Goal: Task Accomplishment & Management: Manage account settings

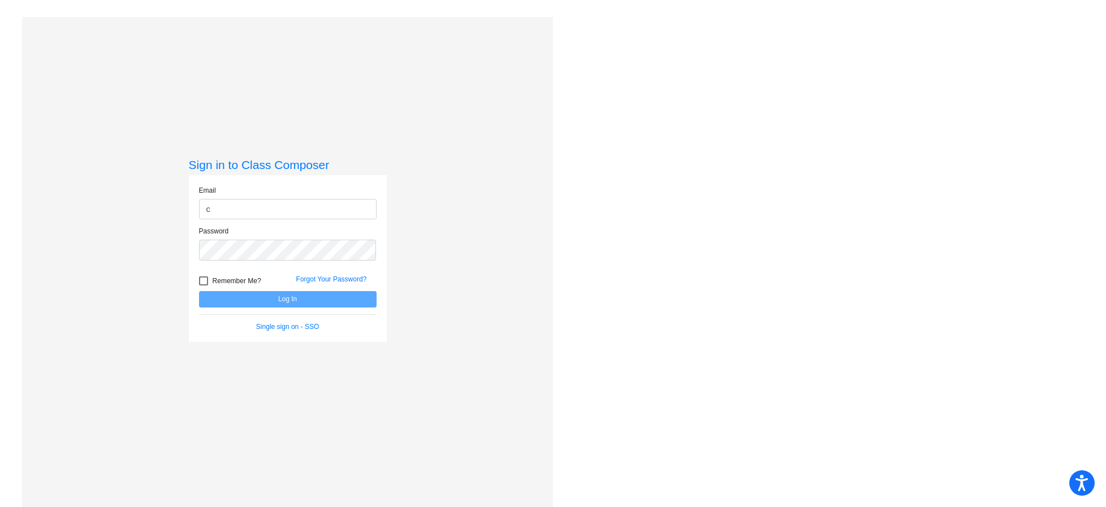
type input "[PERSON_NAME][EMAIL_ADDRESS][PERSON_NAME][DOMAIN_NAME]"
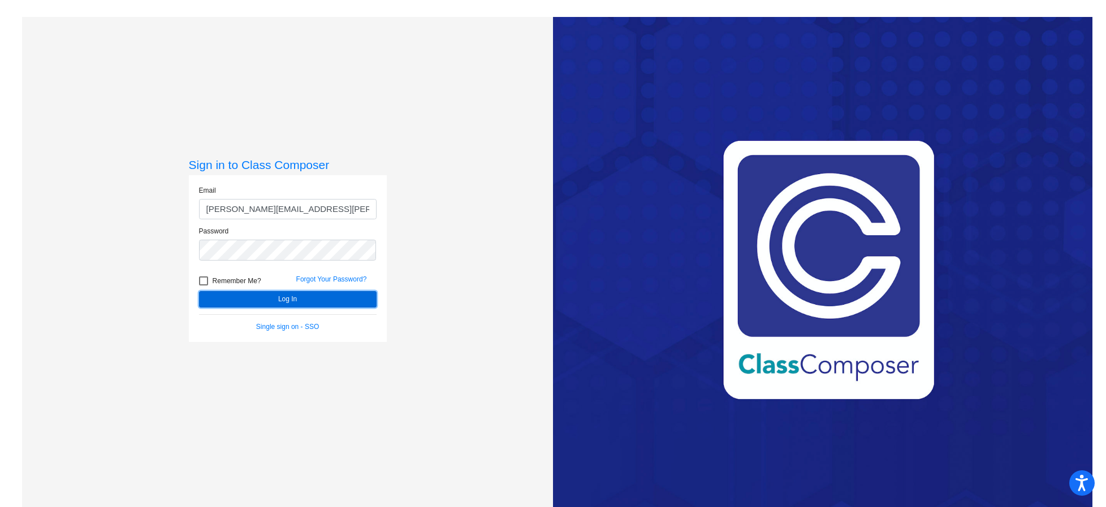
click at [306, 295] on button "Log In" at bounding box center [288, 299] width 178 height 16
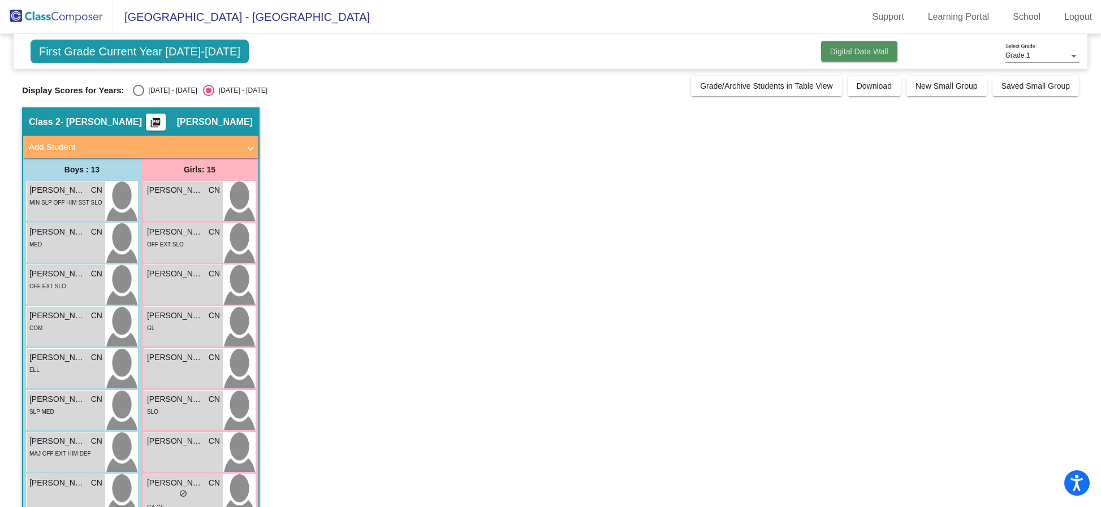
click at [861, 54] on span "Digital Data Wall" at bounding box center [859, 51] width 58 height 9
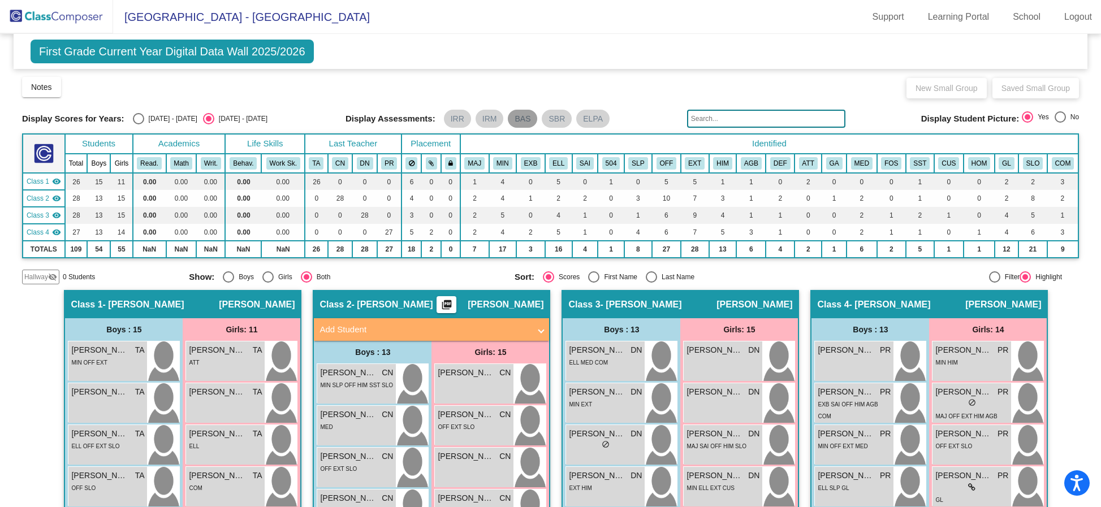
click at [524, 121] on mat-chip "BAS" at bounding box center [522, 119] width 29 height 18
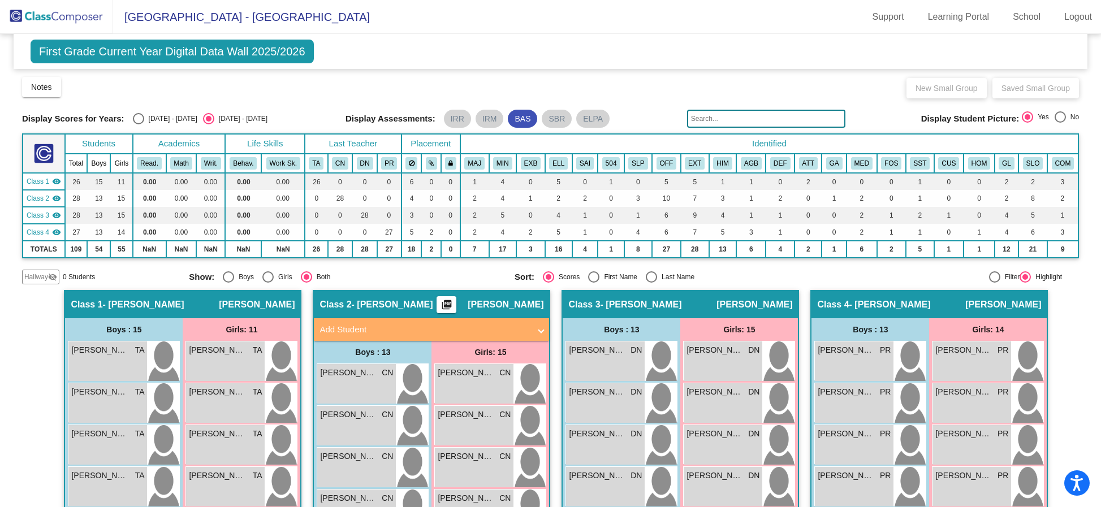
click at [649, 83] on div "Notes Download Class List Import Students New Small Group Saved Small Group" at bounding box center [550, 87] width 1057 height 23
click at [453, 302] on mat-icon "picture_as_pdf" at bounding box center [447, 307] width 14 height 16
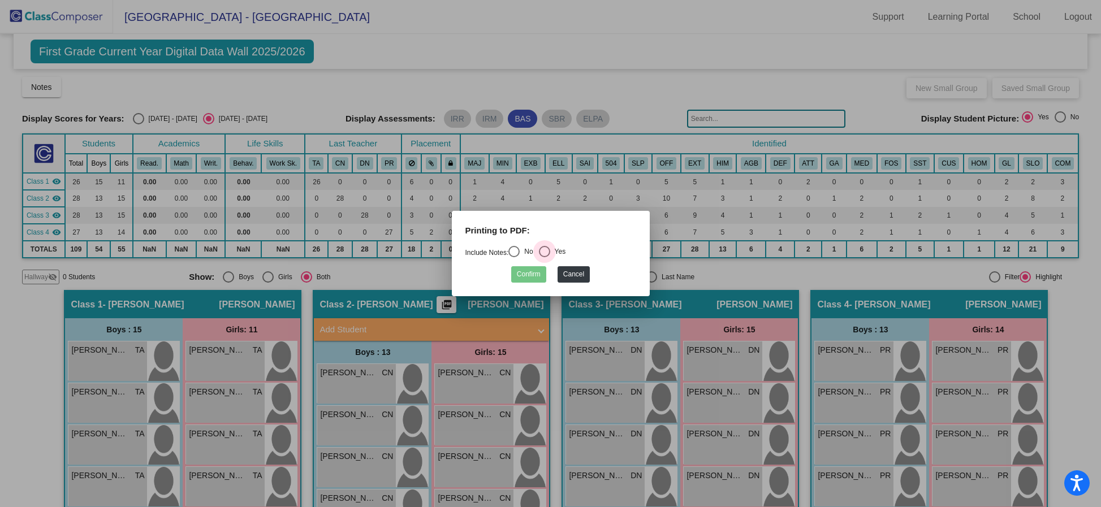
click at [550, 252] on div "Select an option" at bounding box center [544, 251] width 11 height 11
click at [544, 257] on input "Yes" at bounding box center [544, 257] width 1 height 1
radio input "true"
click at [533, 274] on button "Confirm" at bounding box center [528, 274] width 35 height 16
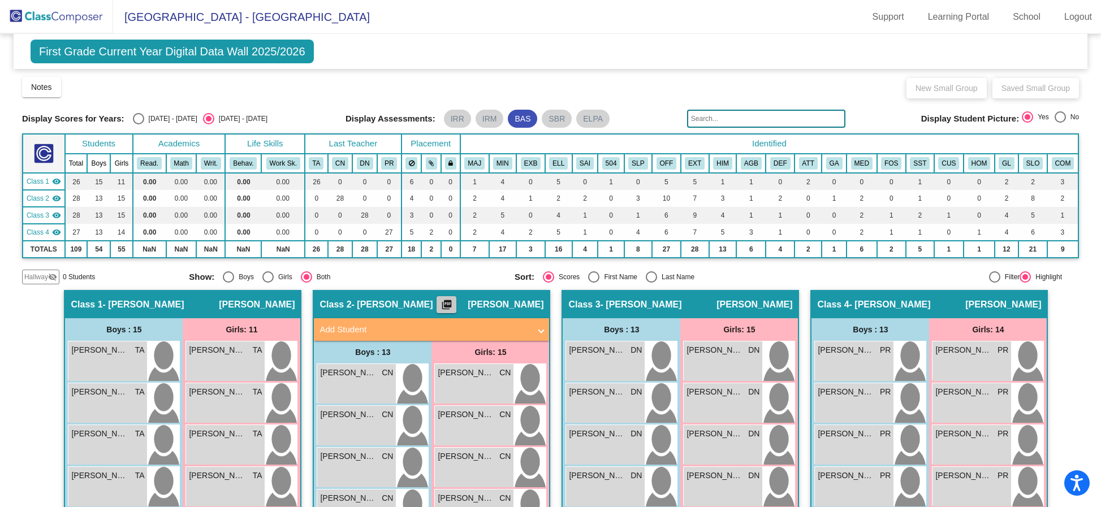
click at [453, 301] on mat-icon "picture_as_pdf" at bounding box center [447, 307] width 14 height 16
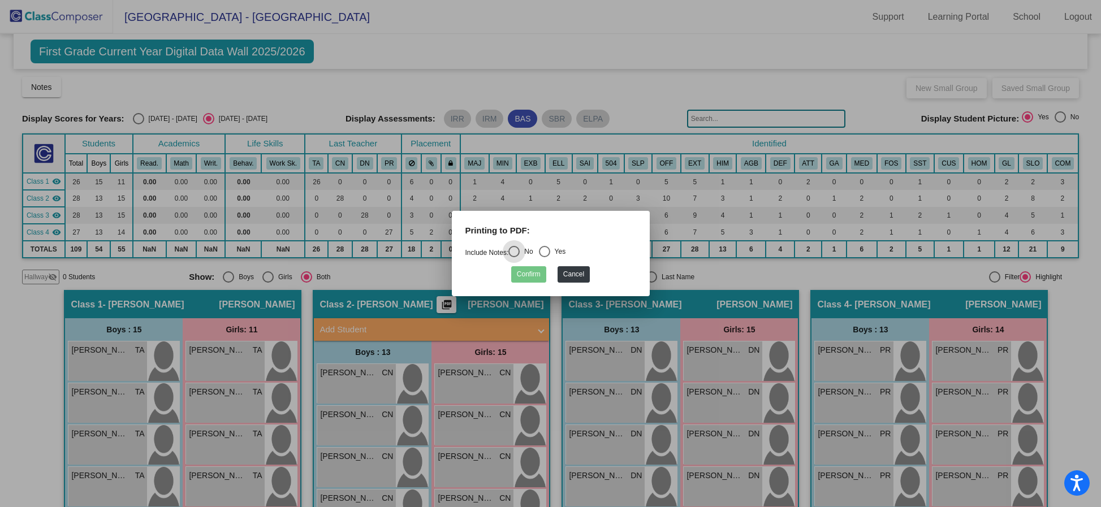
click at [549, 248] on div "Select an option" at bounding box center [544, 251] width 11 height 11
click at [544, 257] on input "Yes" at bounding box center [544, 257] width 1 height 1
radio input "true"
click at [531, 270] on button "Confirm" at bounding box center [528, 274] width 35 height 16
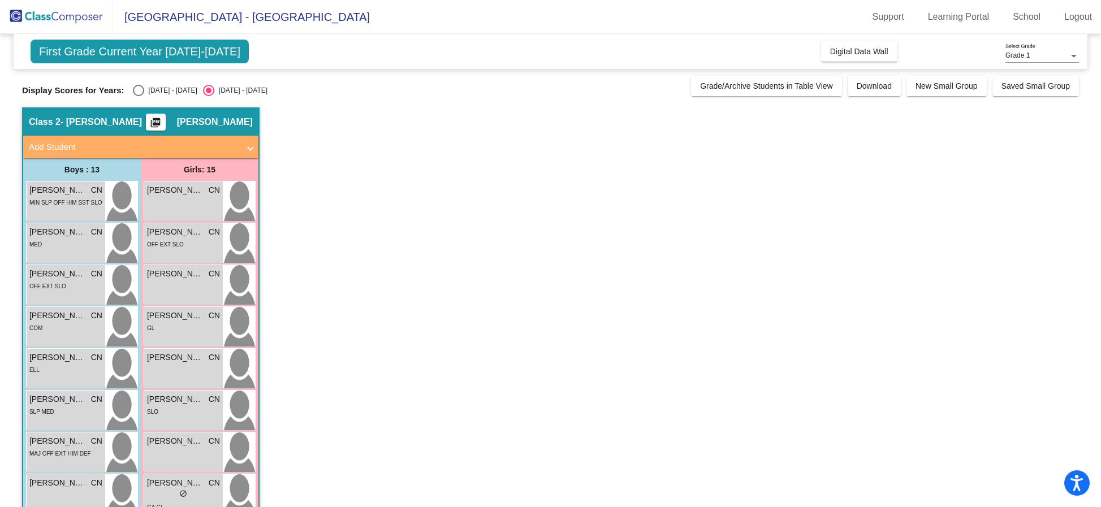
click at [138, 94] on div "Select an option" at bounding box center [138, 90] width 11 height 11
click at [138, 96] on input "[DATE] - [DATE]" at bounding box center [138, 96] width 1 height 1
radio input "true"
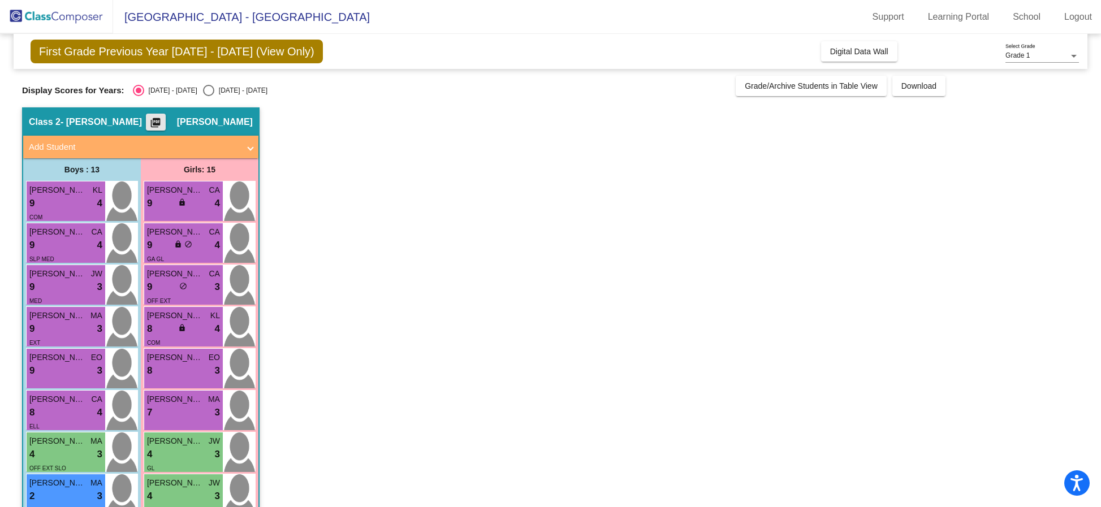
click at [162, 121] on mat-icon "picture_as_pdf" at bounding box center [156, 125] width 14 height 16
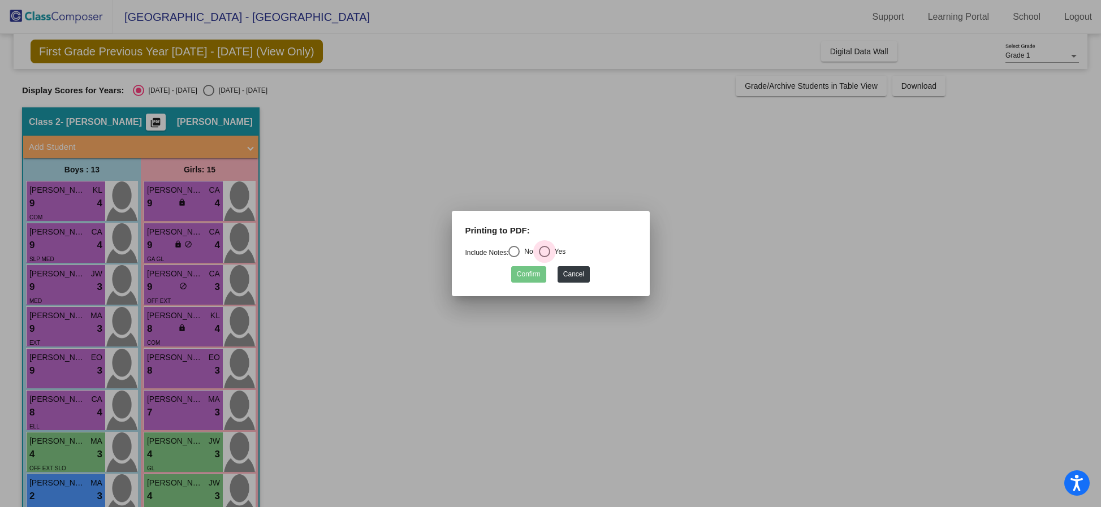
click at [550, 249] on div "Select an option" at bounding box center [544, 251] width 11 height 11
click at [544, 257] on input "Yes" at bounding box center [544, 257] width 1 height 1
radio input "true"
click at [534, 273] on button "Confirm" at bounding box center [528, 274] width 35 height 16
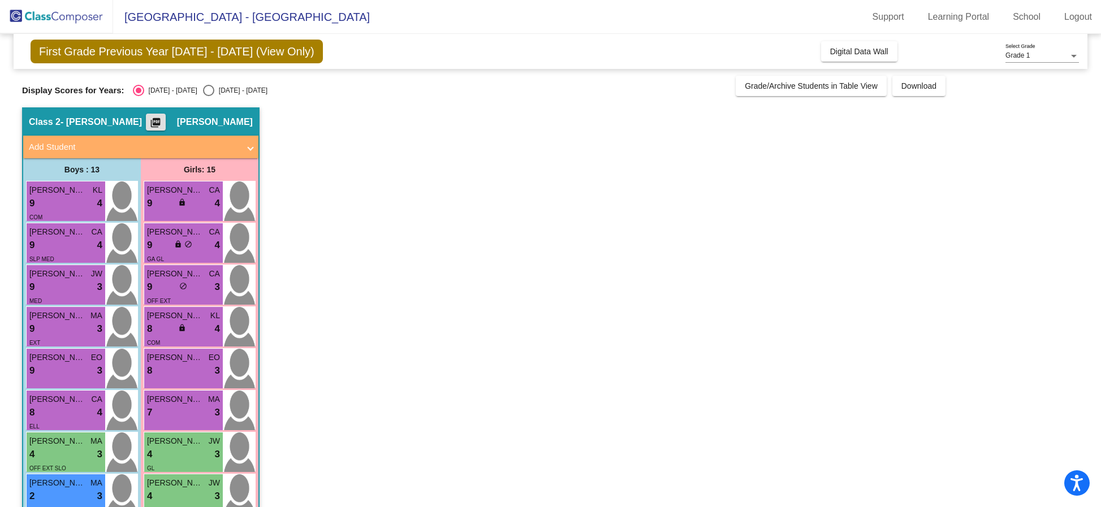
click at [203, 93] on div "Select an option" at bounding box center [208, 90] width 11 height 11
click at [208, 96] on input "[DATE] - [DATE]" at bounding box center [208, 96] width 1 height 1
radio input "true"
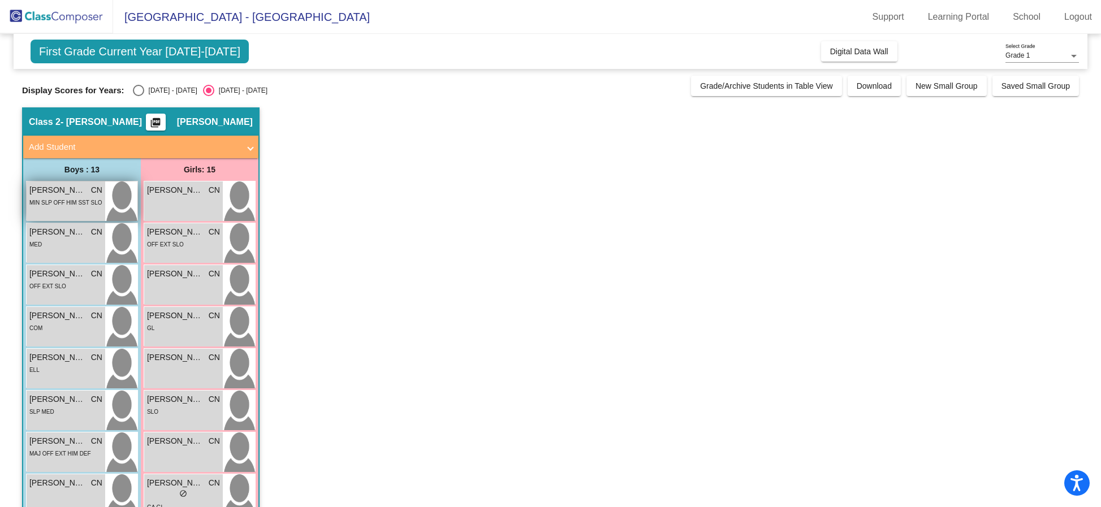
click at [58, 210] on div "[PERSON_NAME] CN lock do_not_disturb_alt MIN SLP OFF HIM SST SLO" at bounding box center [66, 201] width 79 height 40
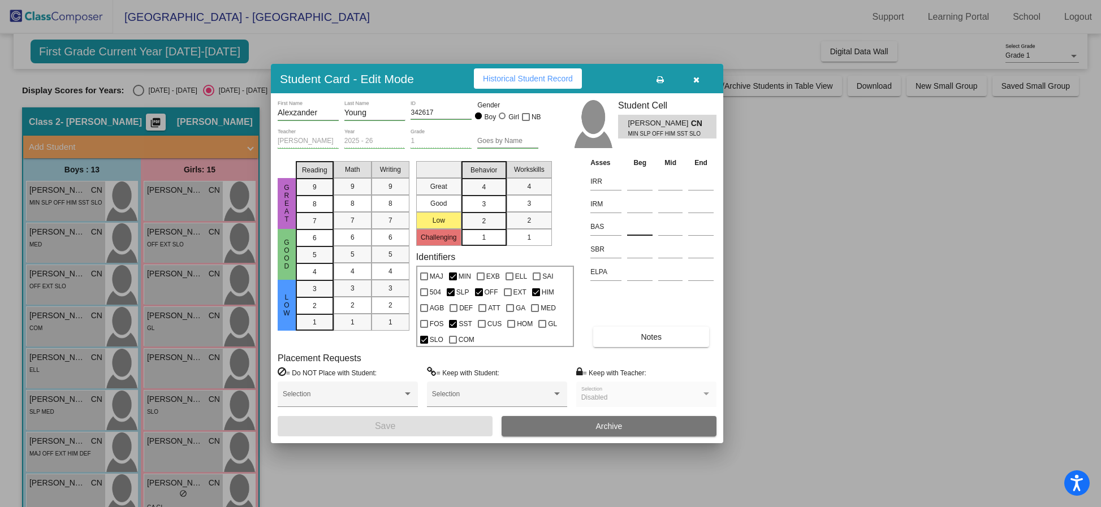
click at [638, 223] on input at bounding box center [639, 226] width 25 height 17
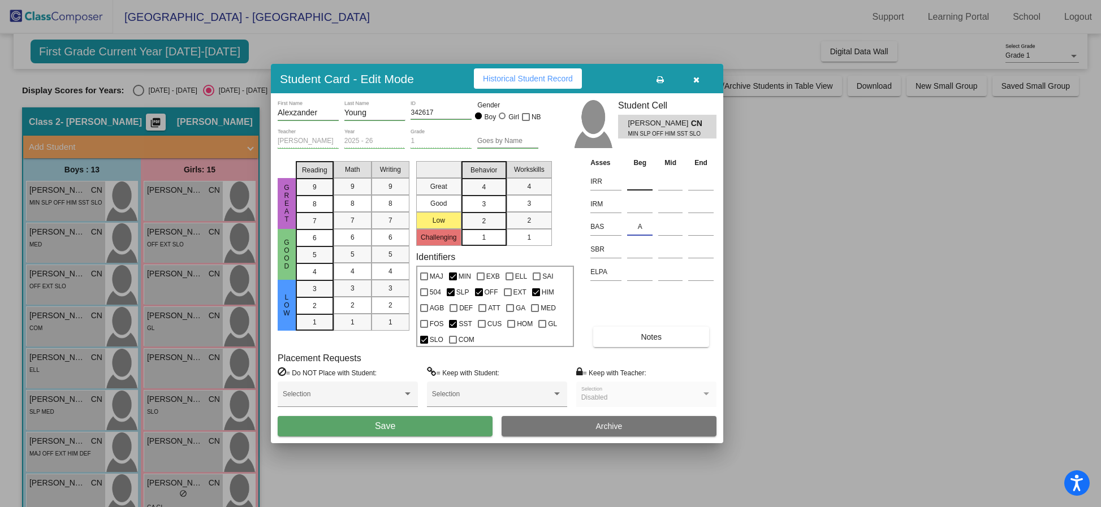
type input "A"
click at [639, 181] on input at bounding box center [639, 181] width 25 height 17
click at [836, 248] on div at bounding box center [550, 253] width 1101 height 507
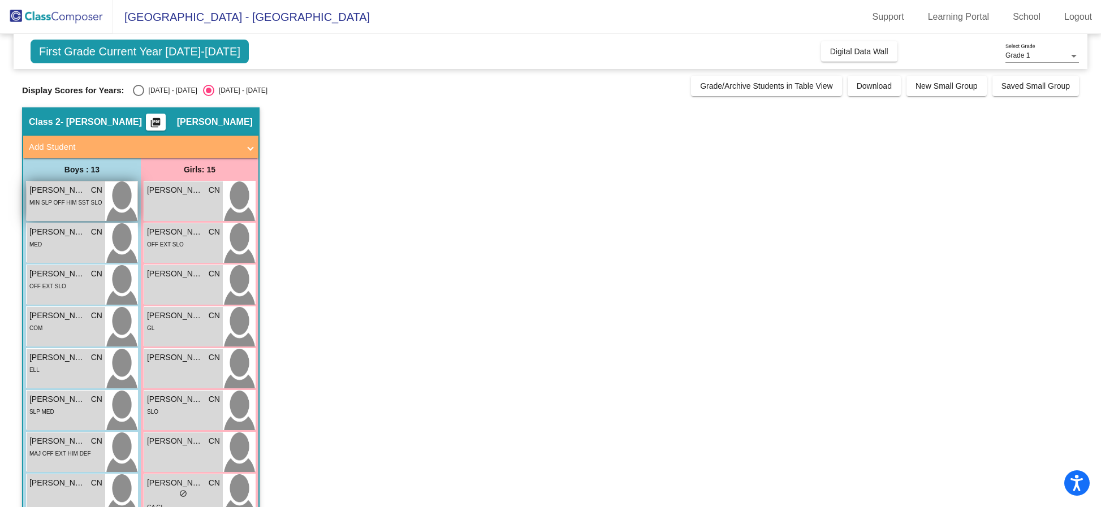
click at [64, 193] on span "[PERSON_NAME]" at bounding box center [57, 190] width 57 height 12
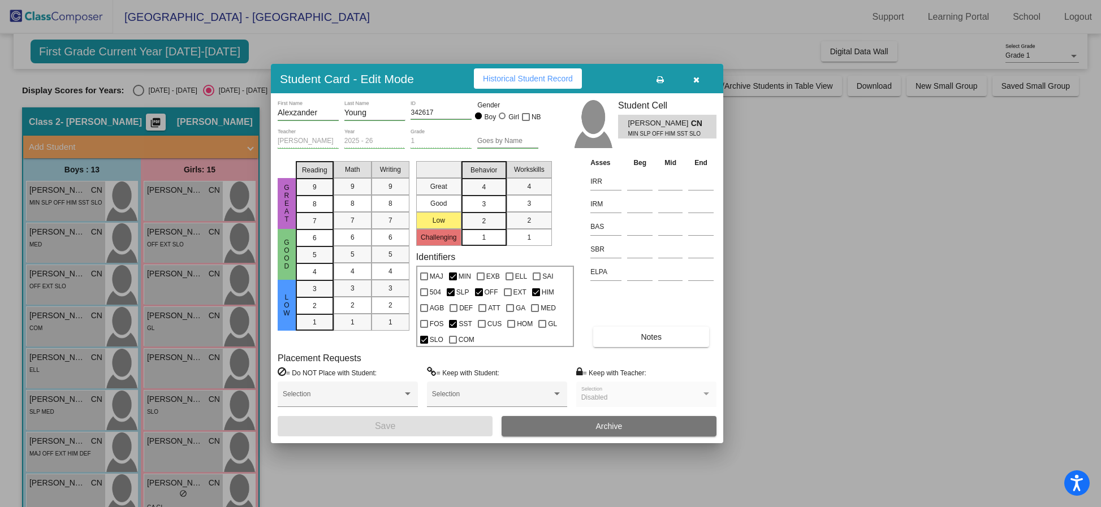
click at [833, 267] on div at bounding box center [550, 253] width 1101 height 507
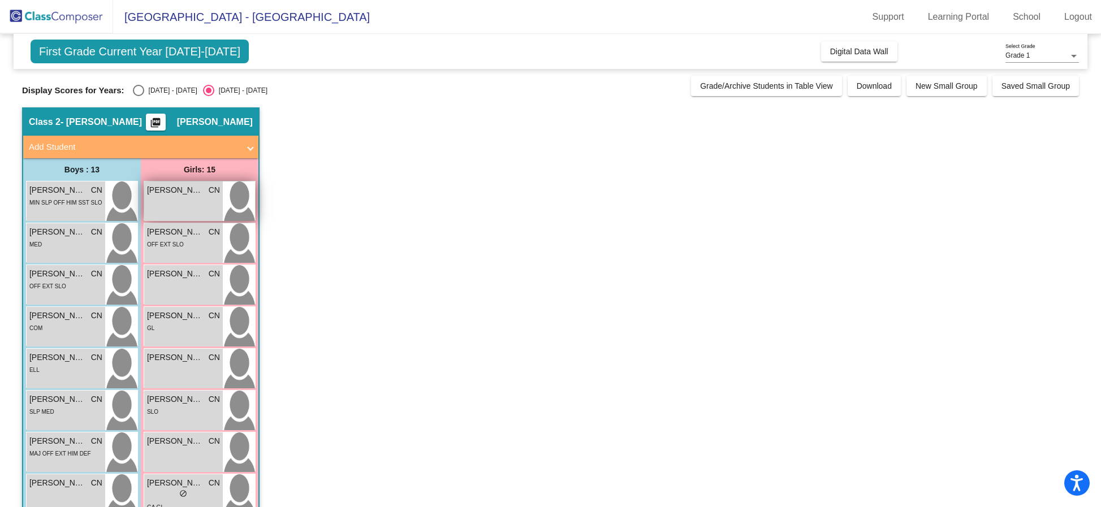
click at [193, 207] on div "[PERSON_NAME] CN lock do_not_disturb_alt" at bounding box center [183, 201] width 79 height 40
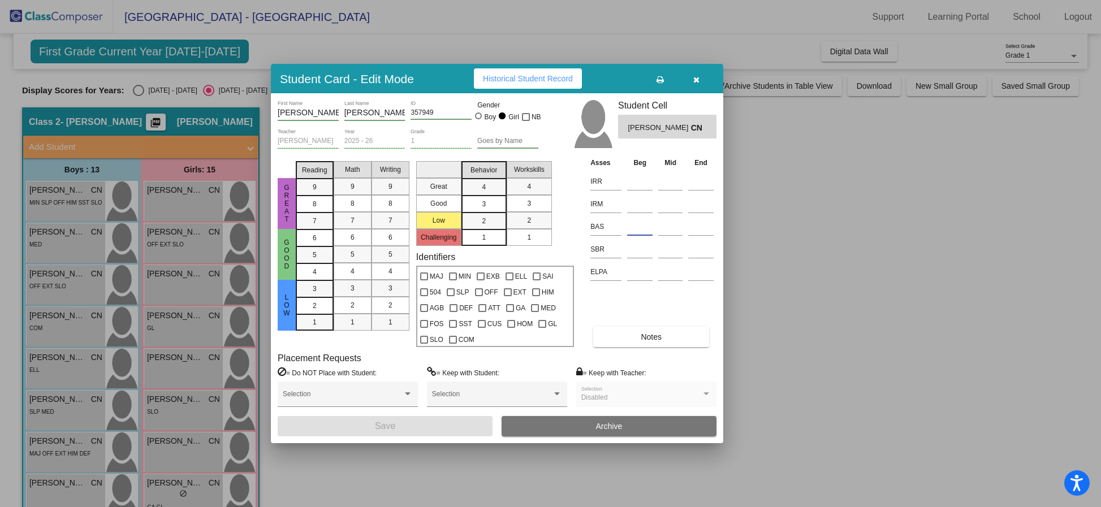
click at [638, 226] on input at bounding box center [639, 226] width 25 height 17
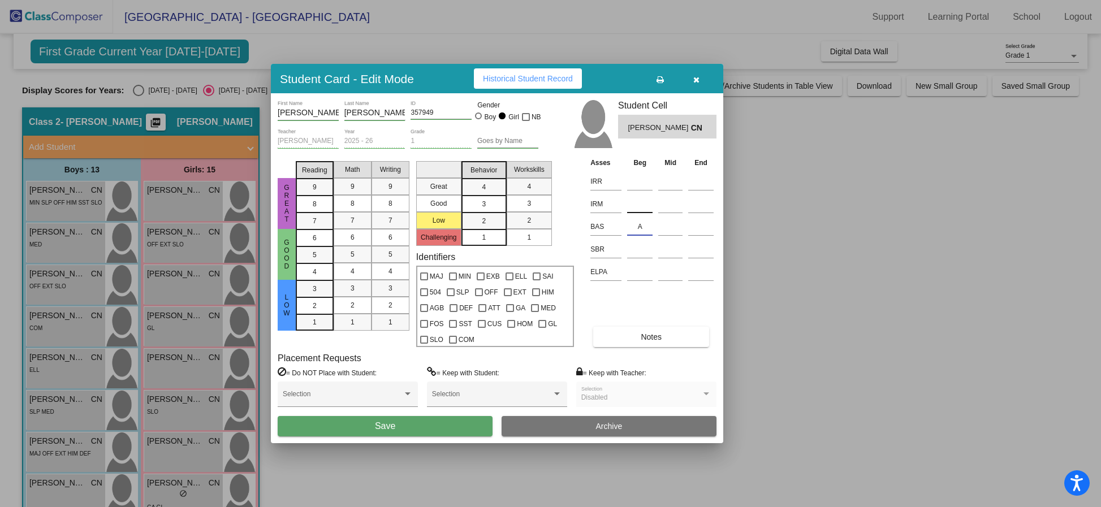
type input "A"
click at [638, 206] on input at bounding box center [639, 204] width 25 height 17
type input "K-375"
click at [643, 180] on input at bounding box center [639, 181] width 25 height 17
type input "K-406"
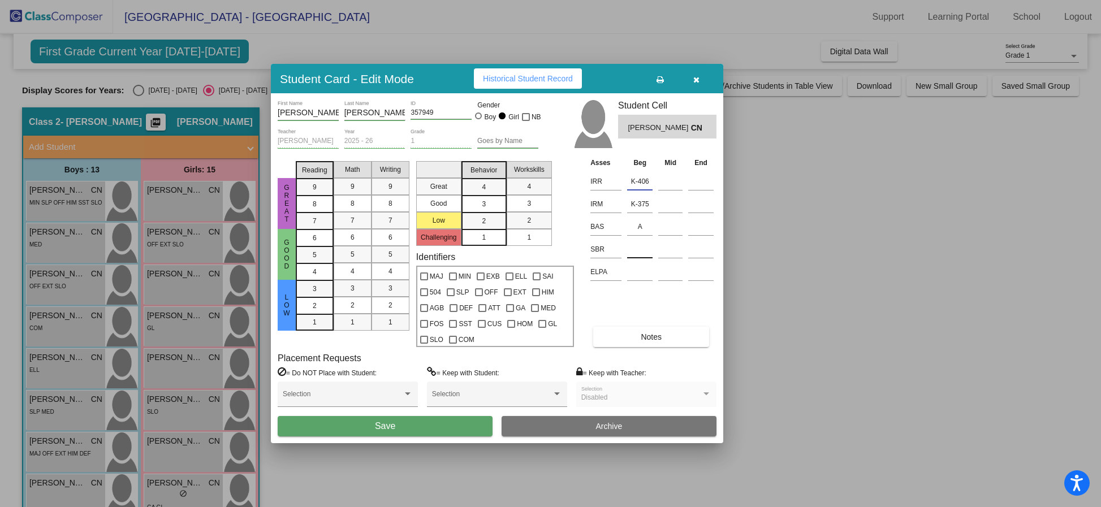
click at [642, 249] on input at bounding box center [639, 249] width 25 height 17
click at [777, 259] on div at bounding box center [550, 253] width 1101 height 507
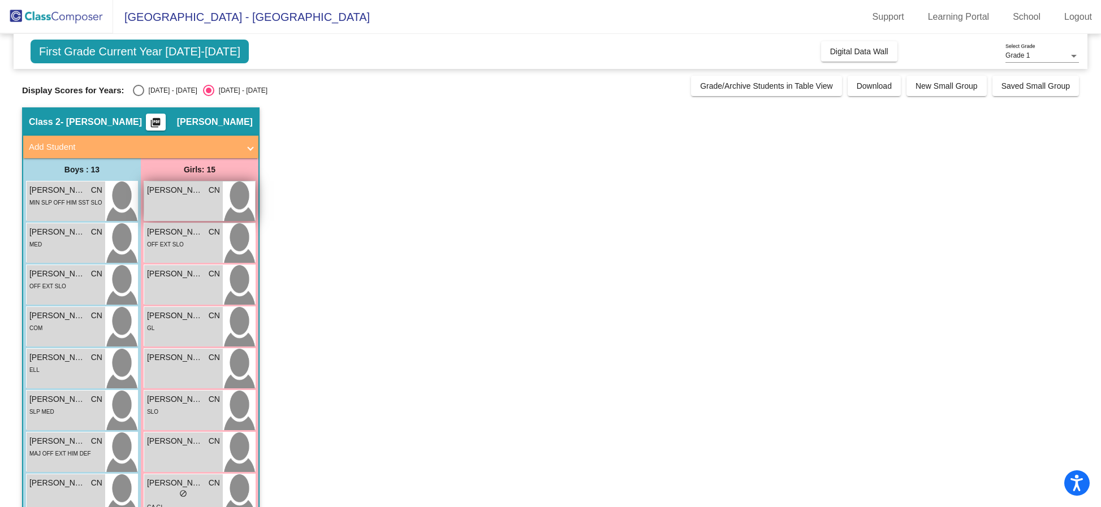
click at [174, 195] on span "[PERSON_NAME]" at bounding box center [175, 190] width 57 height 12
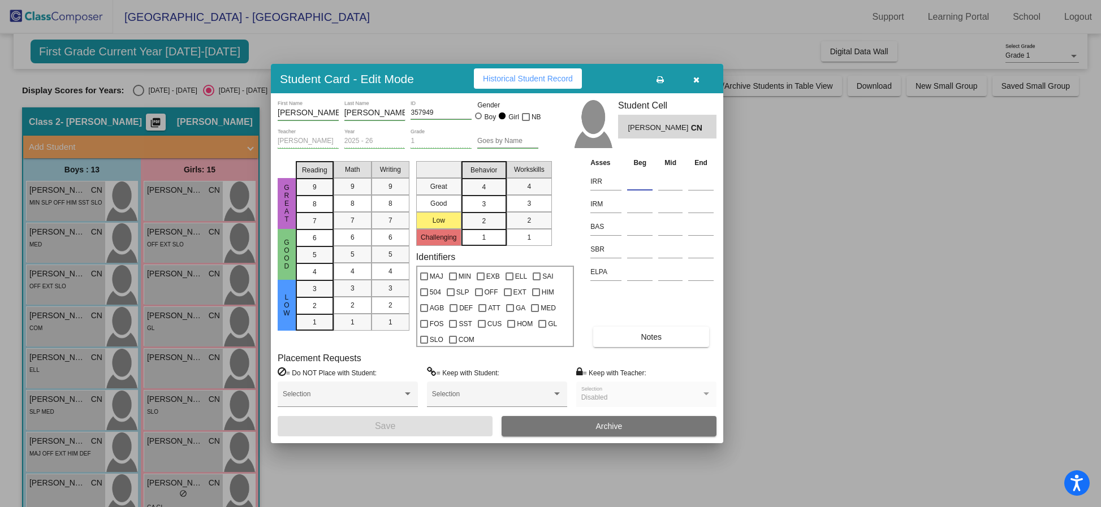
click at [642, 178] on input at bounding box center [639, 181] width 25 height 17
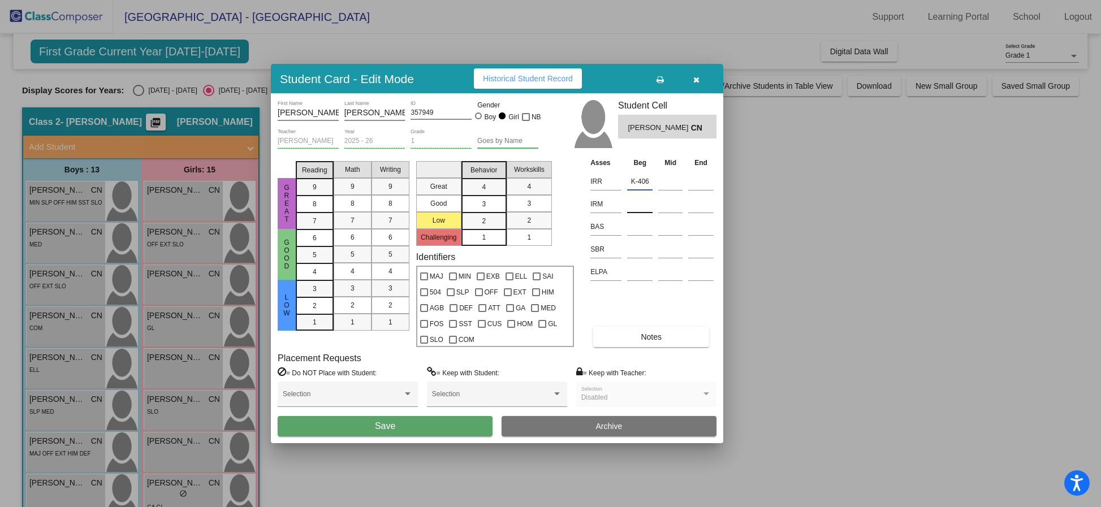
type input "K-406"
click at [643, 202] on input at bounding box center [639, 204] width 25 height 17
type input "K-375"
click at [632, 227] on input at bounding box center [639, 226] width 25 height 17
type input "A"
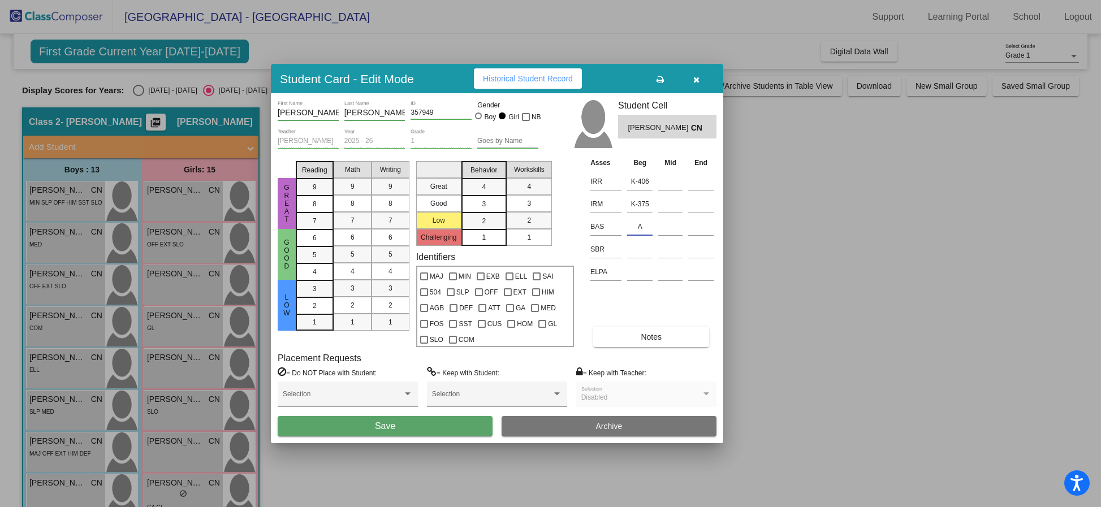
click at [409, 429] on button "Save" at bounding box center [385, 426] width 215 height 20
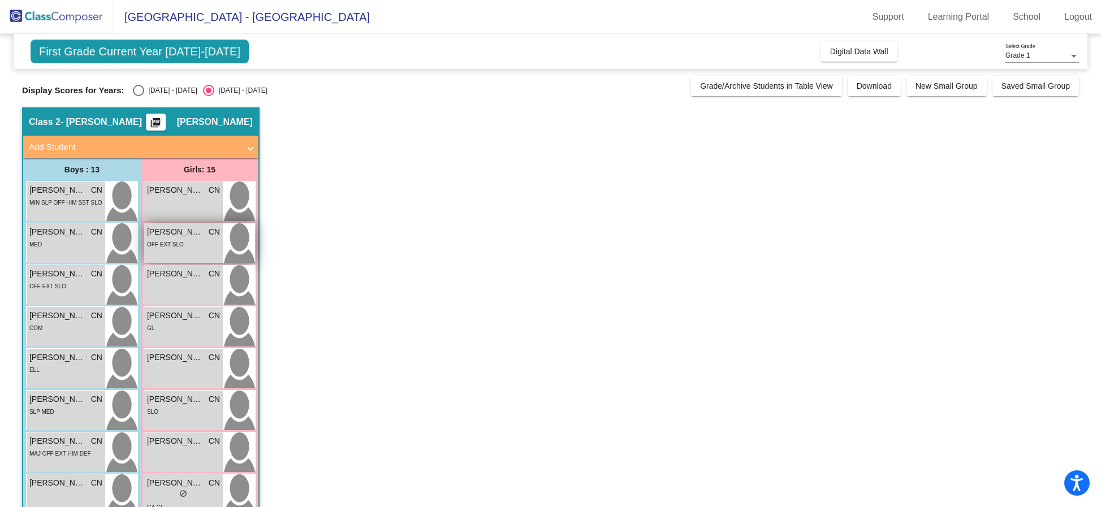
click at [187, 243] on div "OFF EXT SLO" at bounding box center [183, 244] width 73 height 12
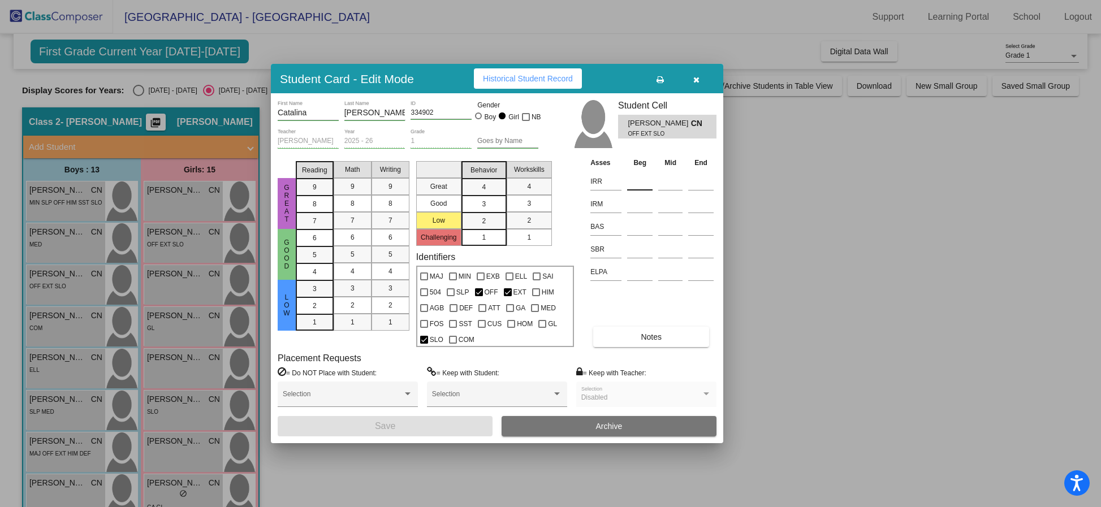
click at [639, 178] on input at bounding box center [639, 181] width 25 height 17
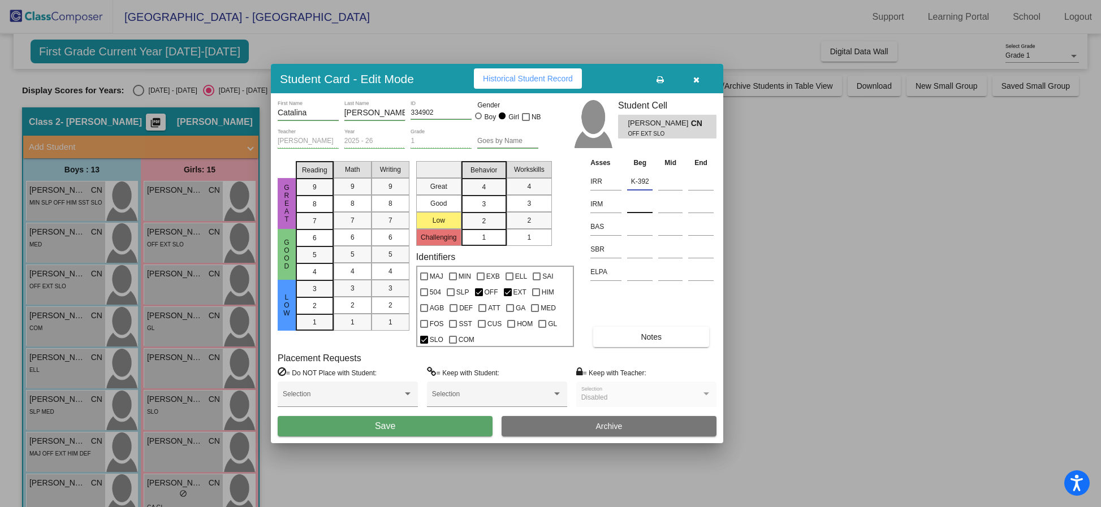
type input "K-392"
click at [641, 209] on input at bounding box center [639, 204] width 25 height 17
type input "K-362"
click at [639, 228] on input at bounding box center [639, 226] width 25 height 17
click at [645, 224] on input at bounding box center [639, 226] width 25 height 17
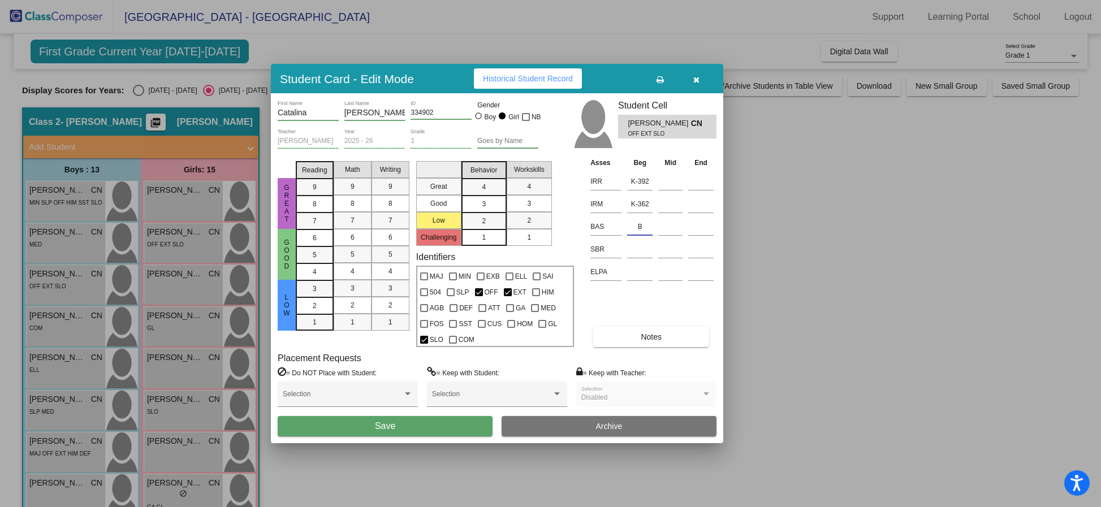
type input "B"
click at [392, 426] on span "Save" at bounding box center [385, 426] width 20 height 10
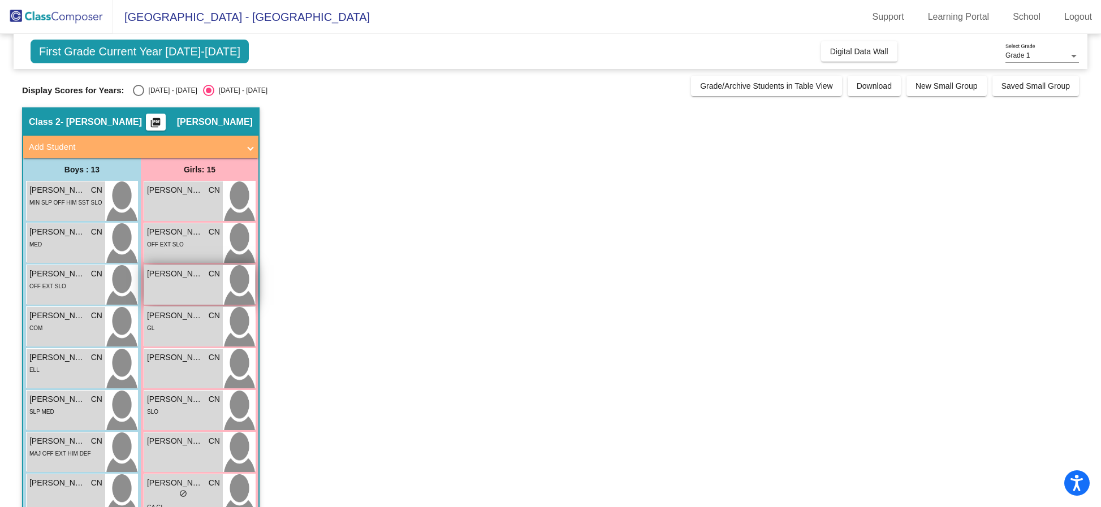
click at [181, 294] on div "Danni-[PERSON_NAME] CN lock do_not_disturb_alt" at bounding box center [183, 285] width 79 height 40
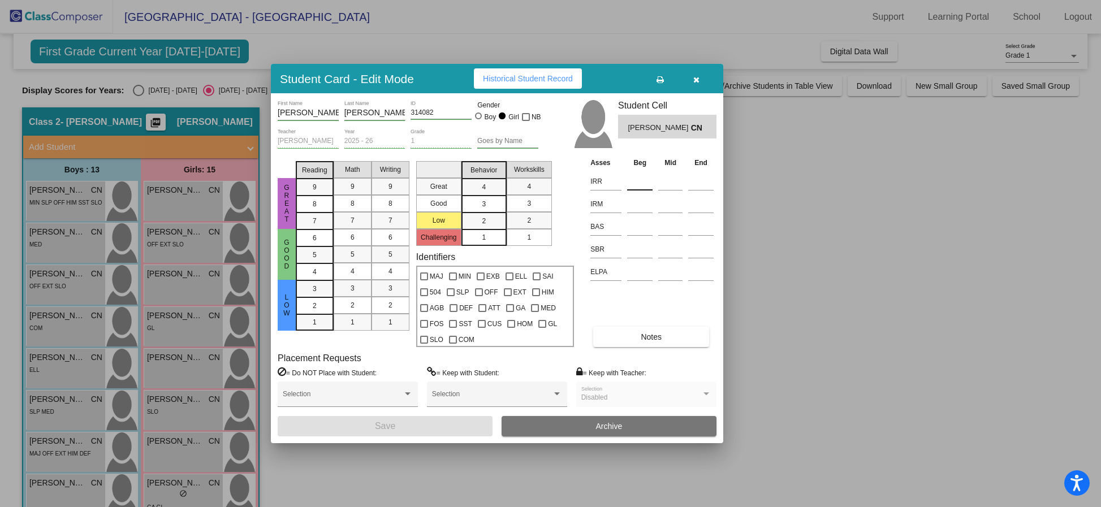
click at [638, 183] on input at bounding box center [639, 181] width 25 height 17
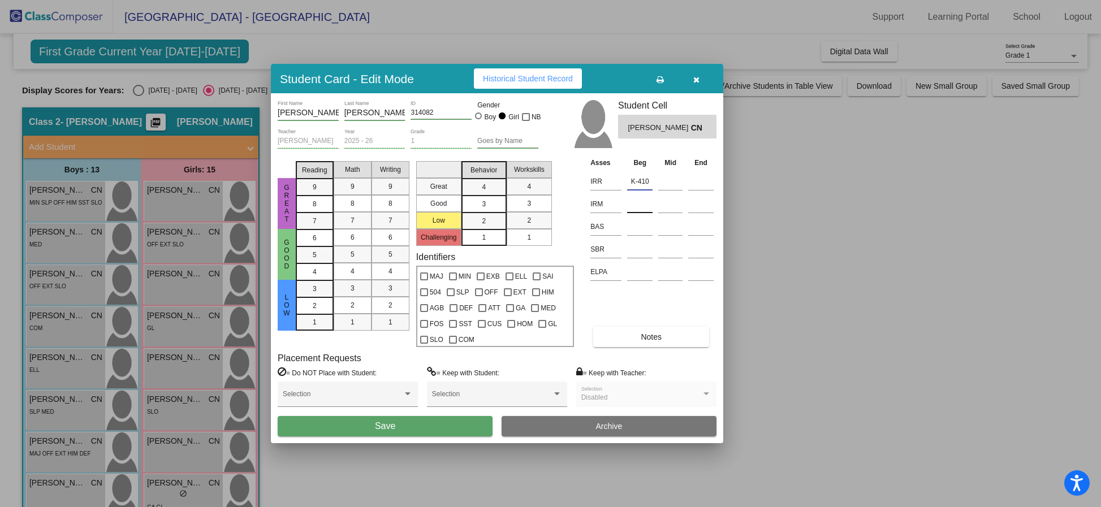
type input "K-410"
click at [639, 206] on input at bounding box center [639, 204] width 25 height 17
type input "K-371"
click at [639, 229] on input at bounding box center [639, 226] width 25 height 17
type input "D"
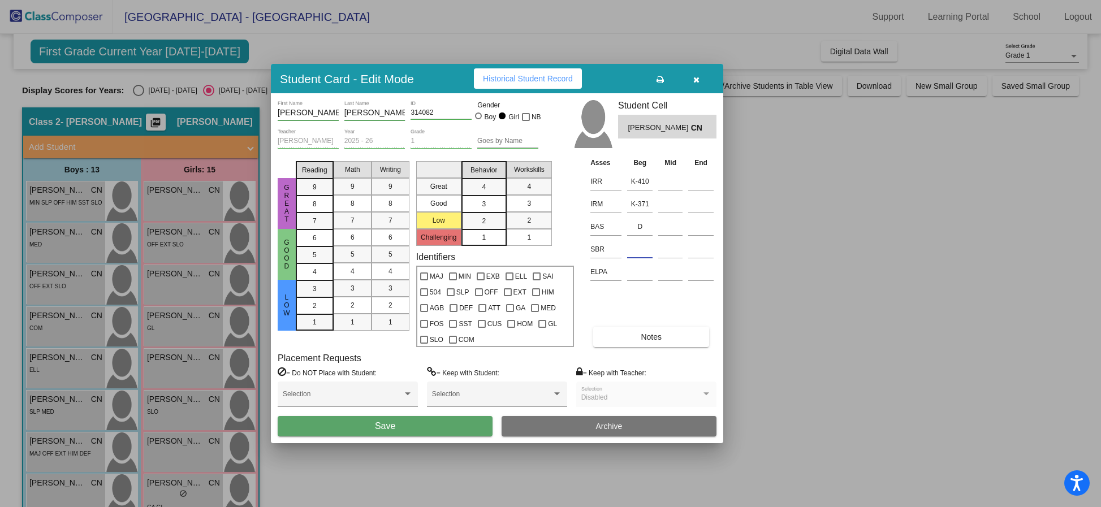
click at [641, 250] on input at bounding box center [639, 249] width 25 height 17
click at [396, 426] on button "Save" at bounding box center [385, 426] width 215 height 20
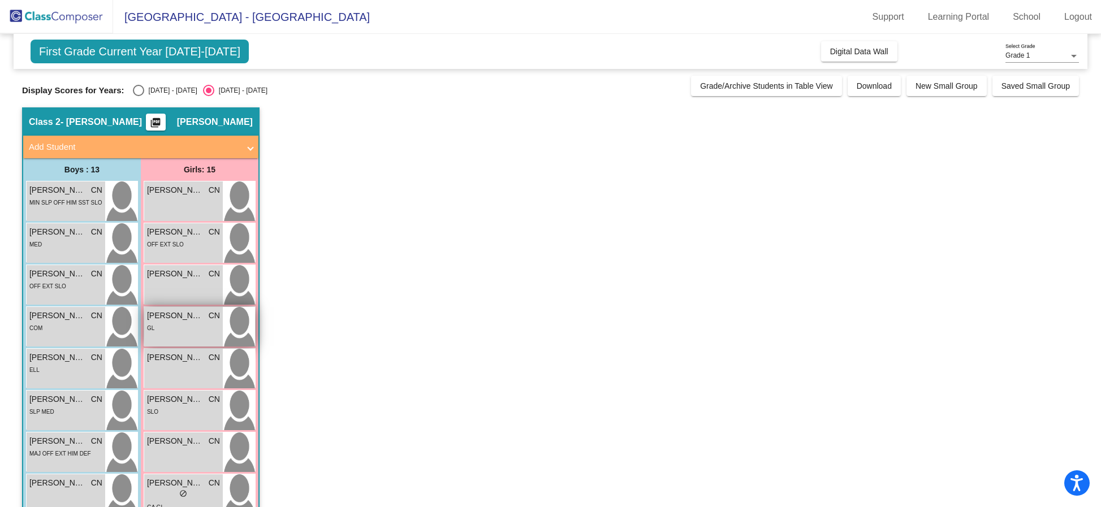
click at [197, 320] on span "[PERSON_NAME]" at bounding box center [175, 316] width 57 height 12
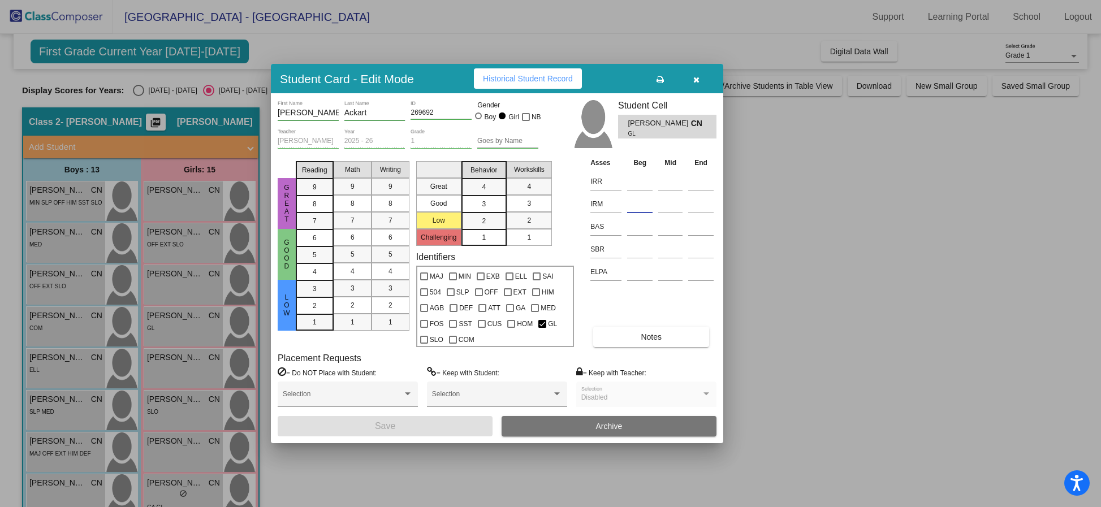
click at [644, 206] on input at bounding box center [639, 204] width 25 height 17
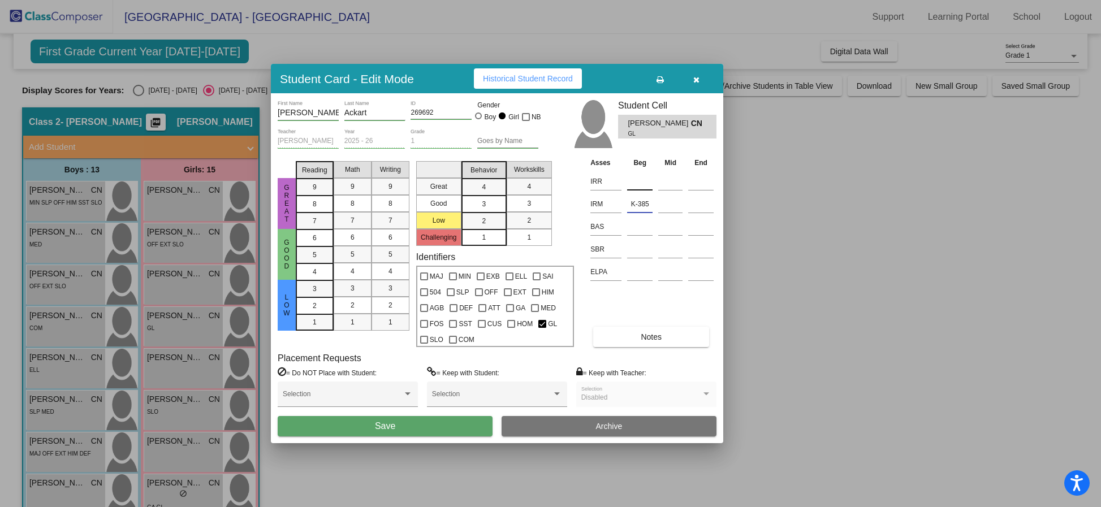
type input "K-385"
click at [641, 178] on input at bounding box center [639, 181] width 25 height 17
type input "K-407"
click at [644, 224] on input at bounding box center [639, 226] width 25 height 17
type input "C"
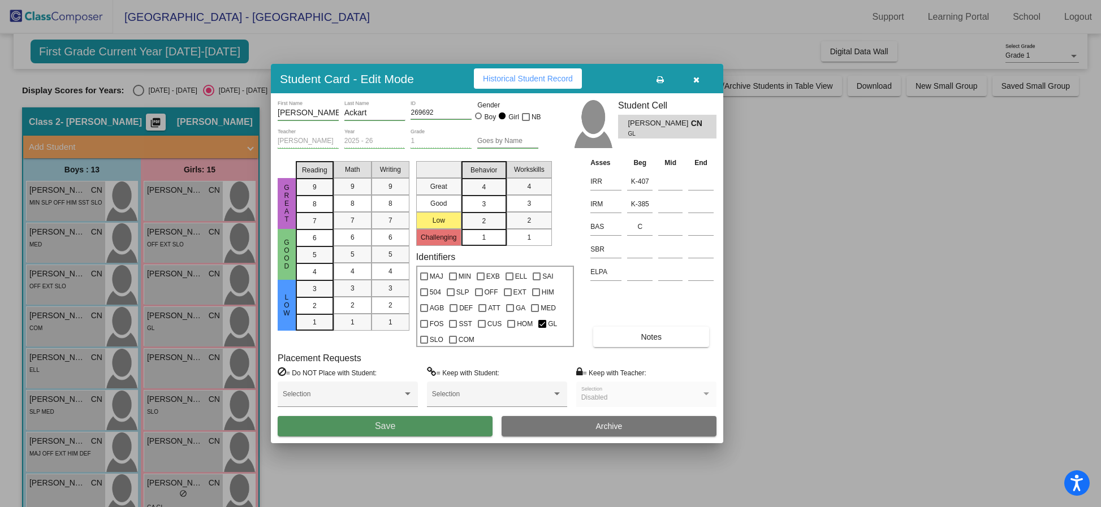
click at [414, 428] on button "Save" at bounding box center [385, 426] width 215 height 20
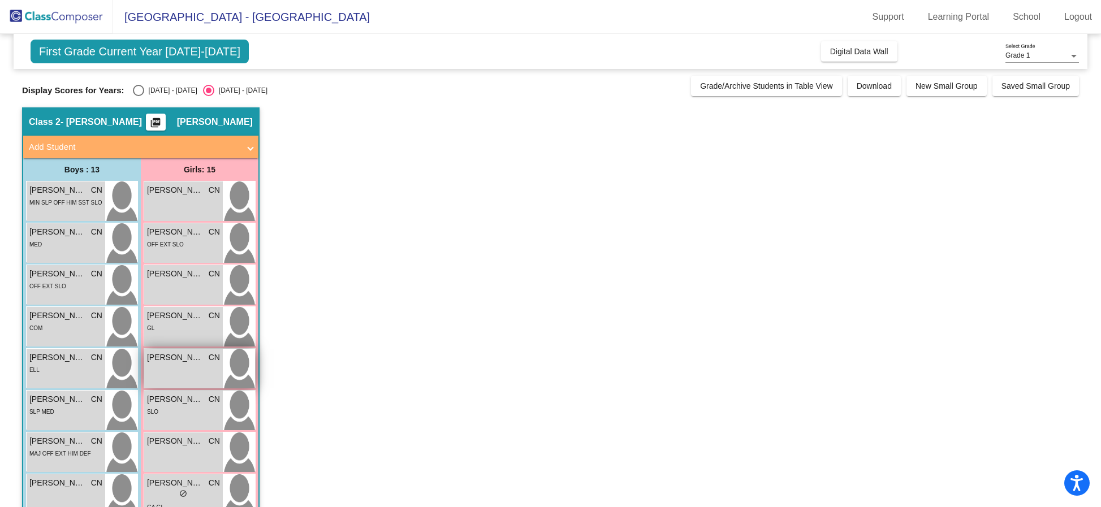
click at [179, 359] on span "[PERSON_NAME]" at bounding box center [175, 358] width 57 height 12
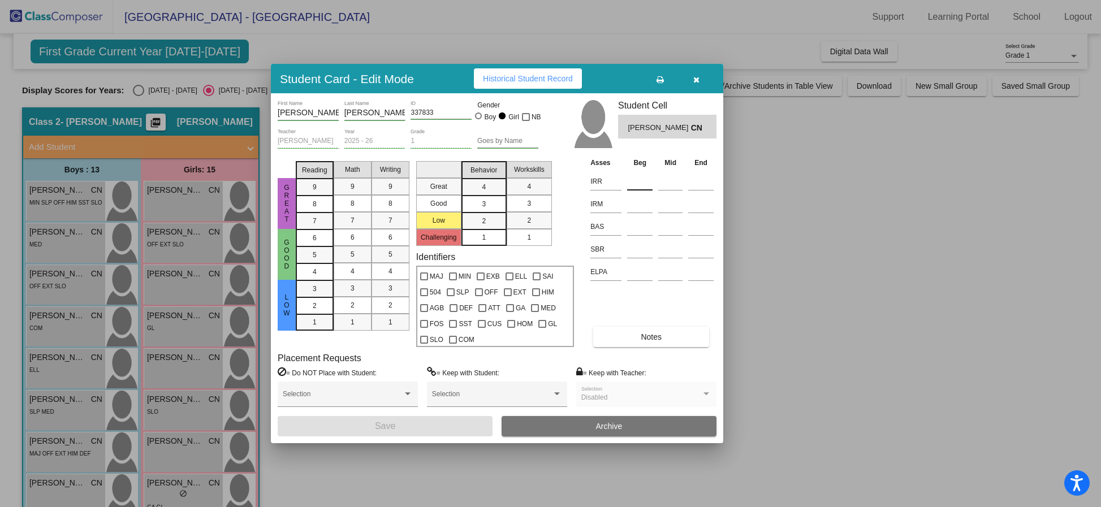
click at [634, 182] on input at bounding box center [639, 181] width 25 height 17
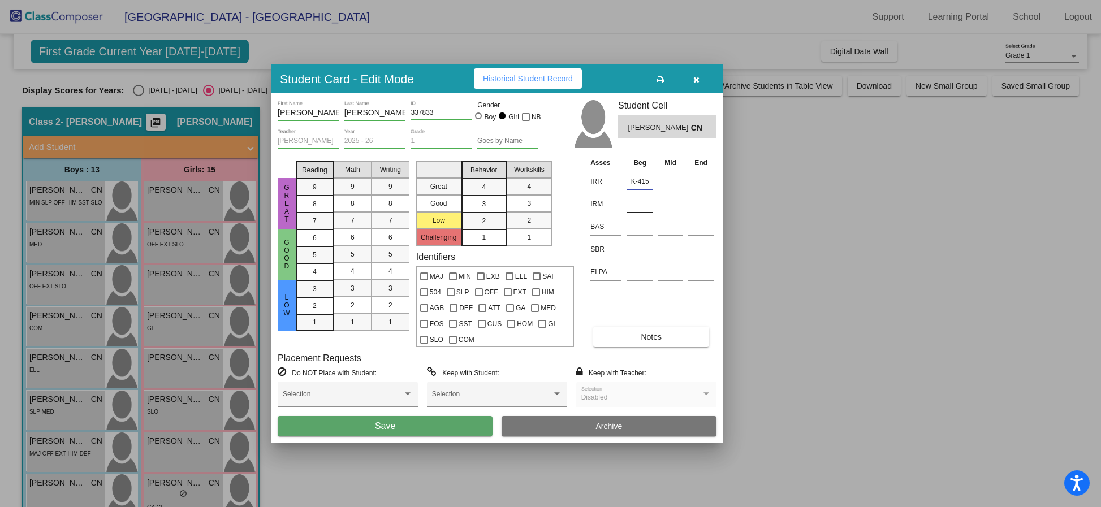
type input "K-415"
click at [643, 209] on input at bounding box center [639, 204] width 25 height 17
type input "K-390"
click at [639, 227] on input at bounding box center [639, 226] width 25 height 17
type input "F"
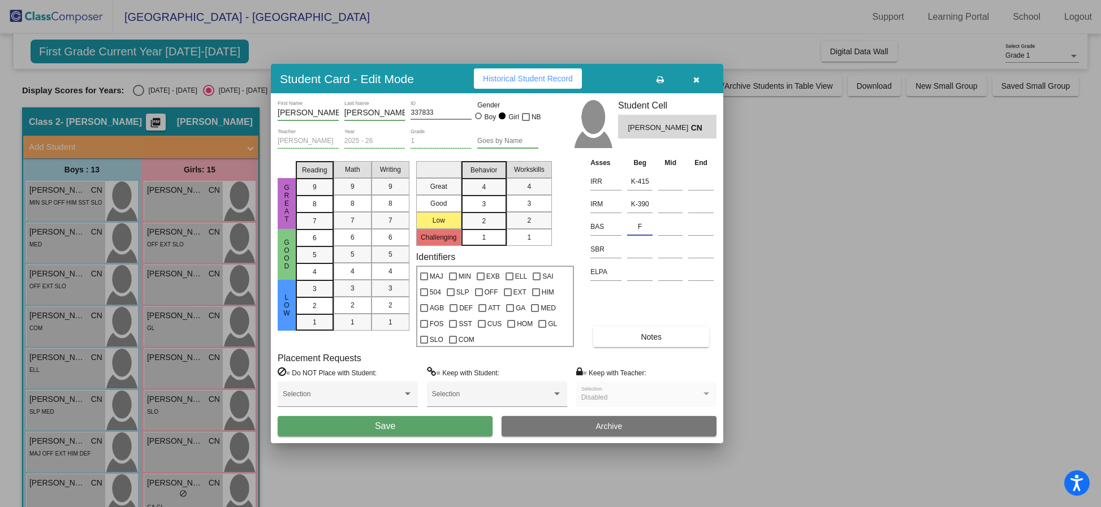
click at [450, 424] on button "Save" at bounding box center [385, 426] width 215 height 20
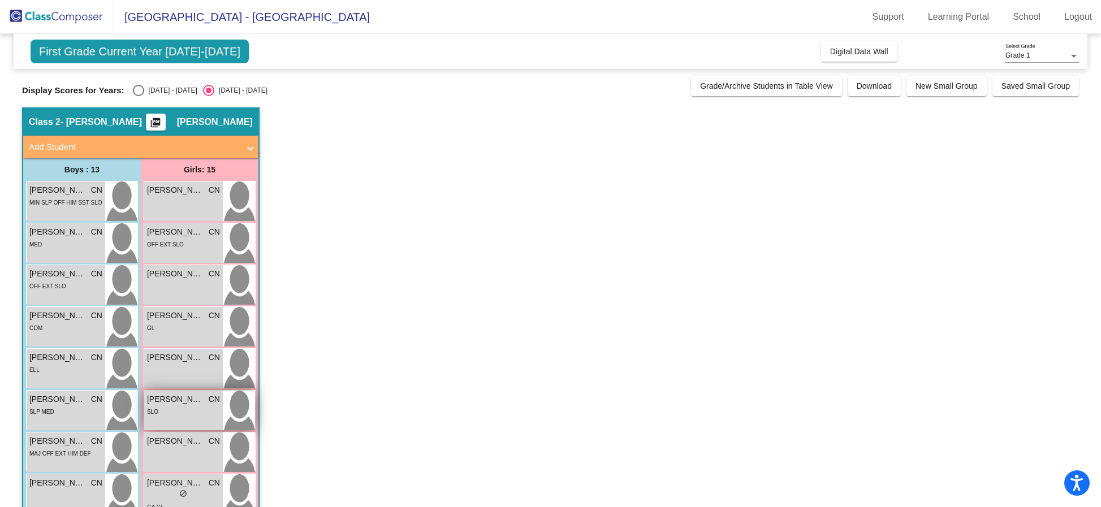
click at [183, 406] on div "SLO" at bounding box center [183, 411] width 73 height 12
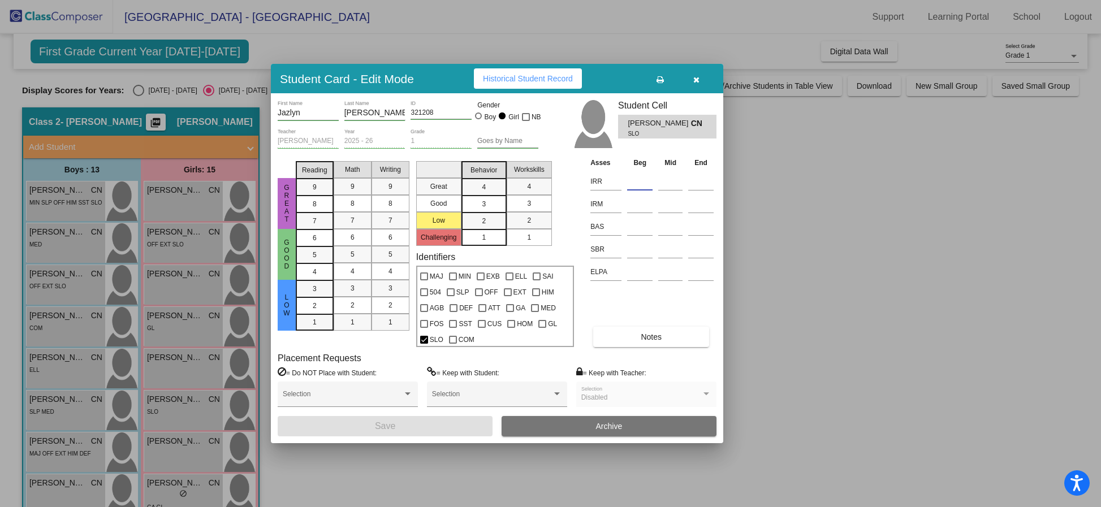
click at [641, 180] on input at bounding box center [639, 181] width 25 height 17
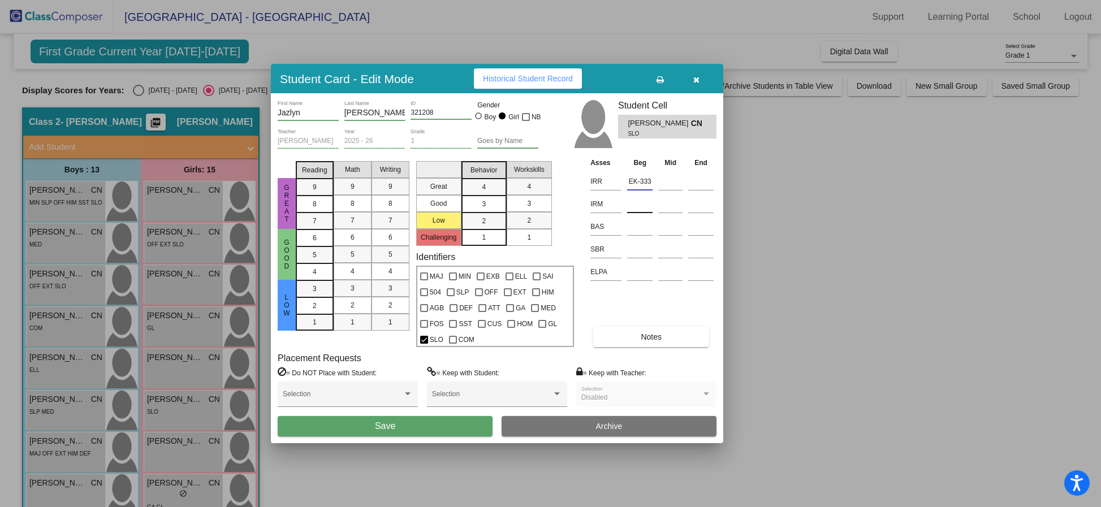
type input "EK-333"
click at [643, 209] on input at bounding box center [639, 204] width 25 height 17
type input "EK-312"
click at [646, 231] on input at bounding box center [639, 226] width 25 height 17
type input "B"
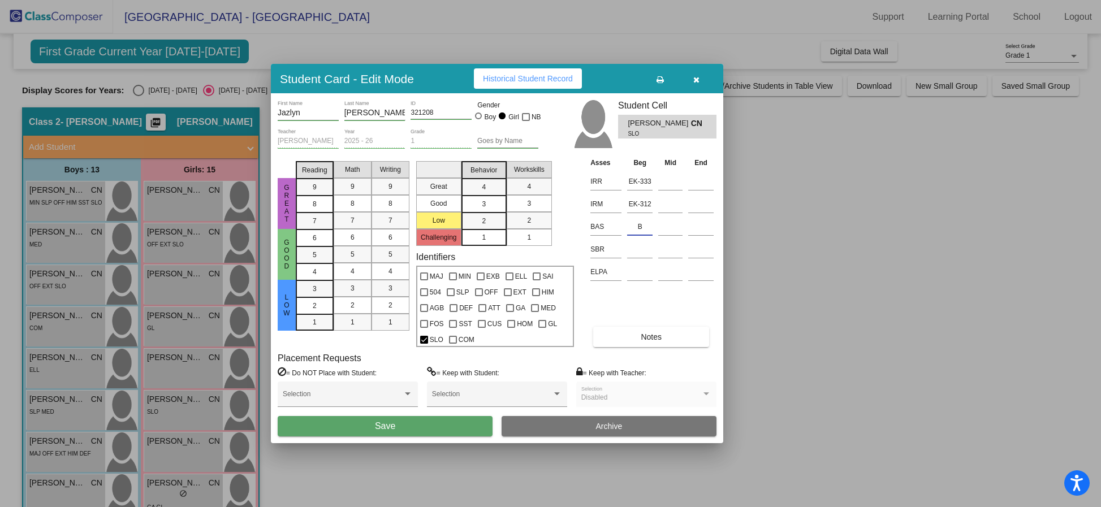
click at [438, 426] on button "Save" at bounding box center [385, 426] width 215 height 20
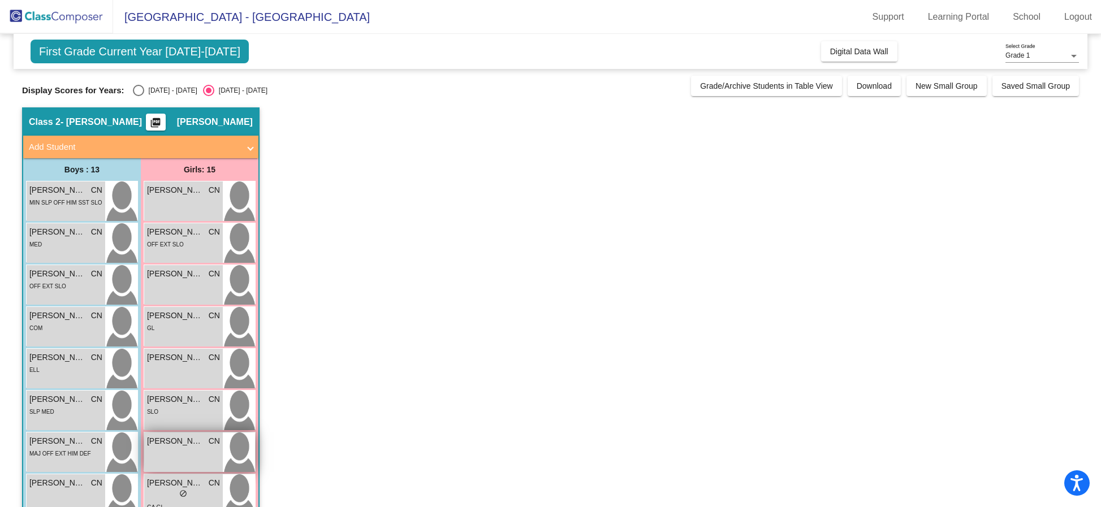
click at [196, 448] on div "[PERSON_NAME] CN lock do_not_disturb_alt" at bounding box center [183, 453] width 79 height 40
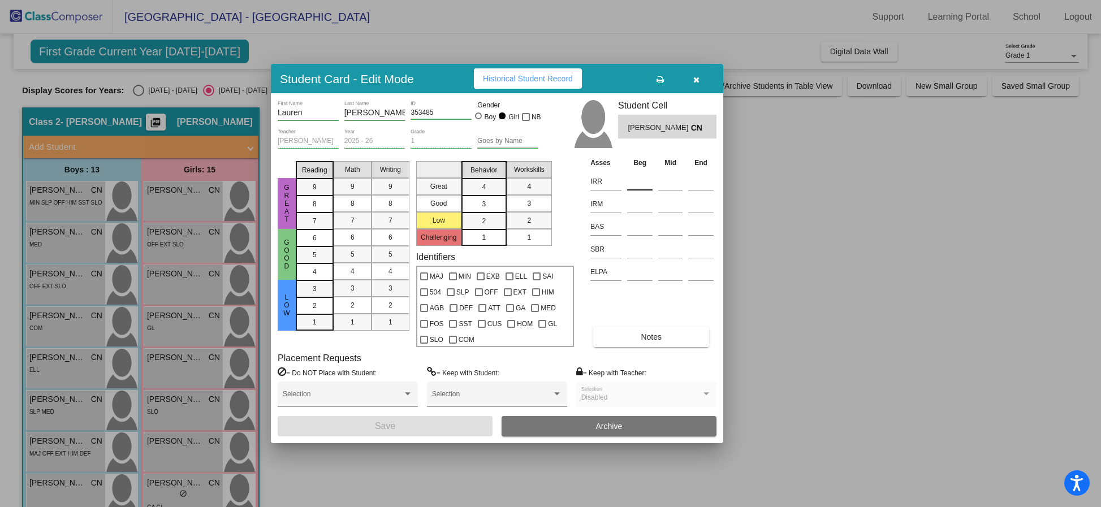
click at [642, 180] on input at bounding box center [639, 181] width 25 height 17
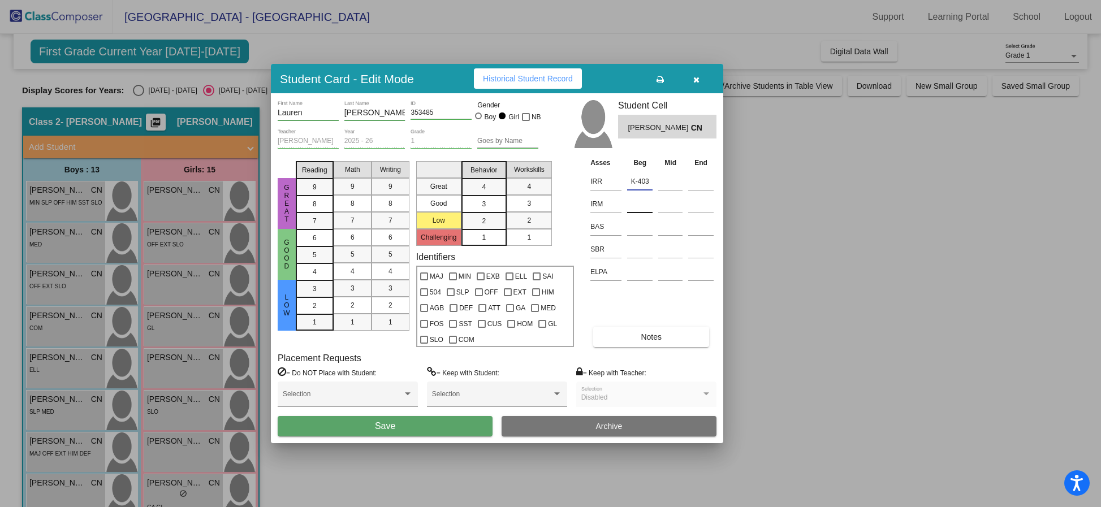
type input "K-403"
click at [643, 204] on input at bounding box center [639, 204] width 25 height 17
type input "K-366"
click at [641, 226] on input at bounding box center [639, 226] width 25 height 17
type input "C"
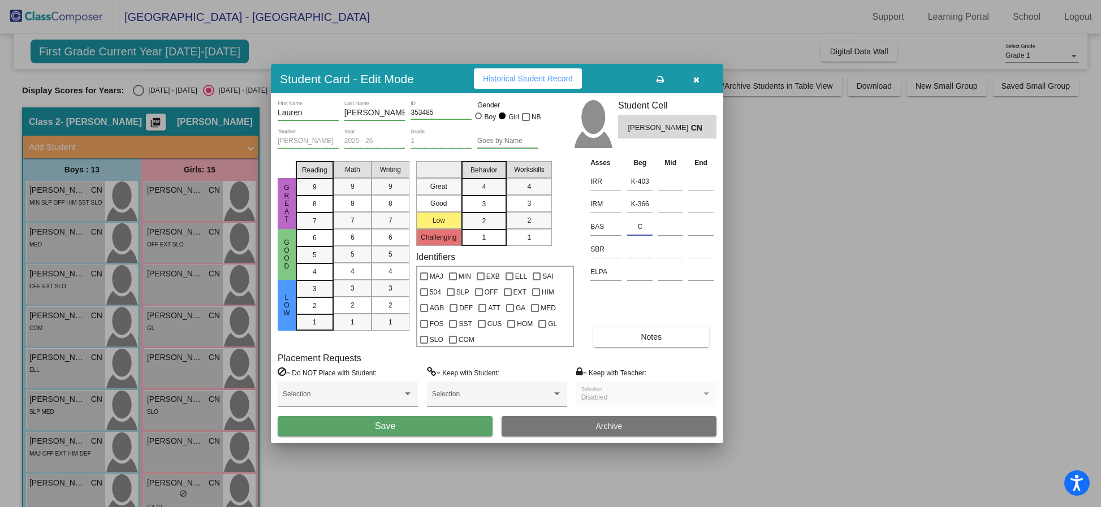
click at [376, 422] on span "Save" at bounding box center [385, 426] width 20 height 10
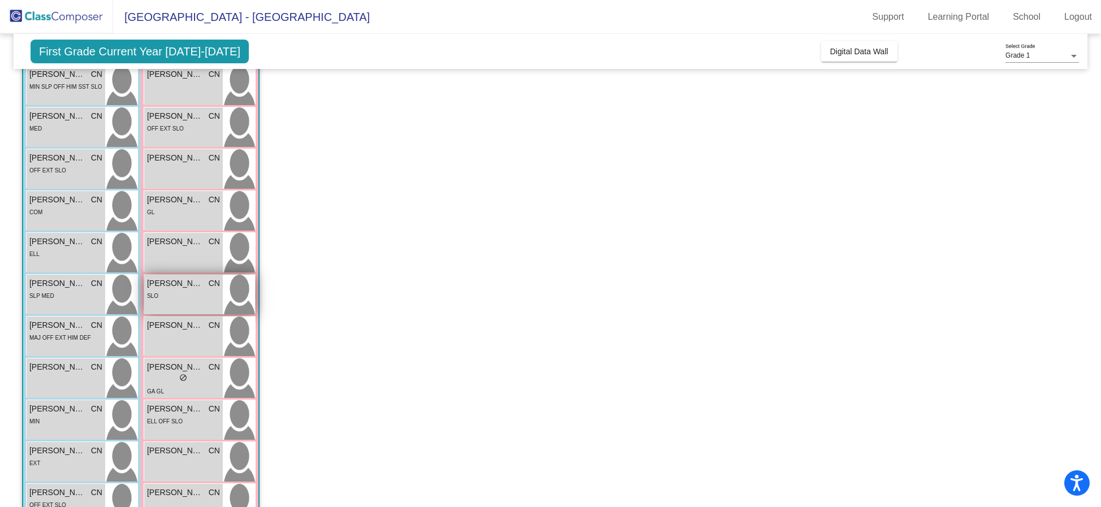
scroll to position [119, 0]
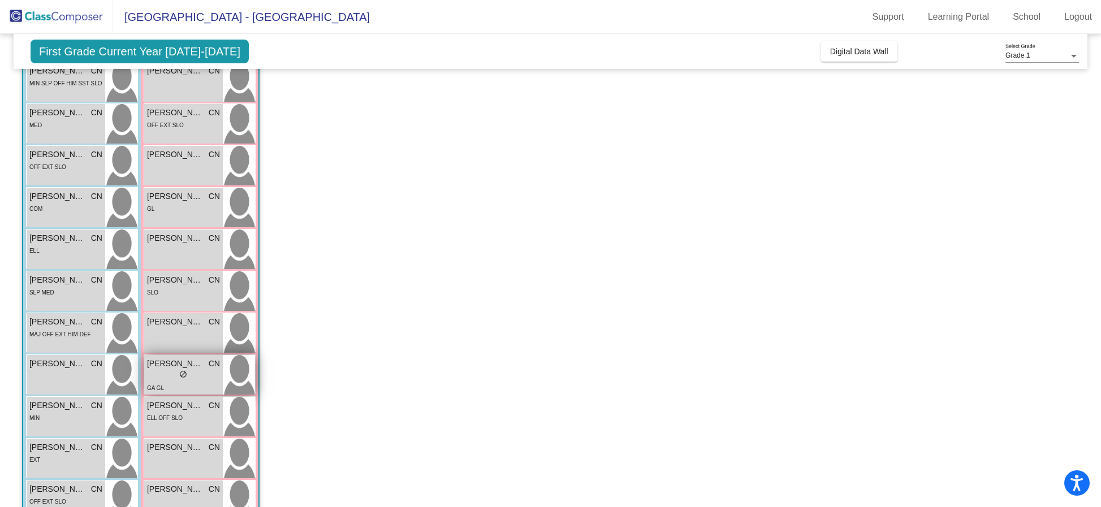
click at [197, 373] on div "lock do_not_disturb_alt" at bounding box center [183, 376] width 73 height 12
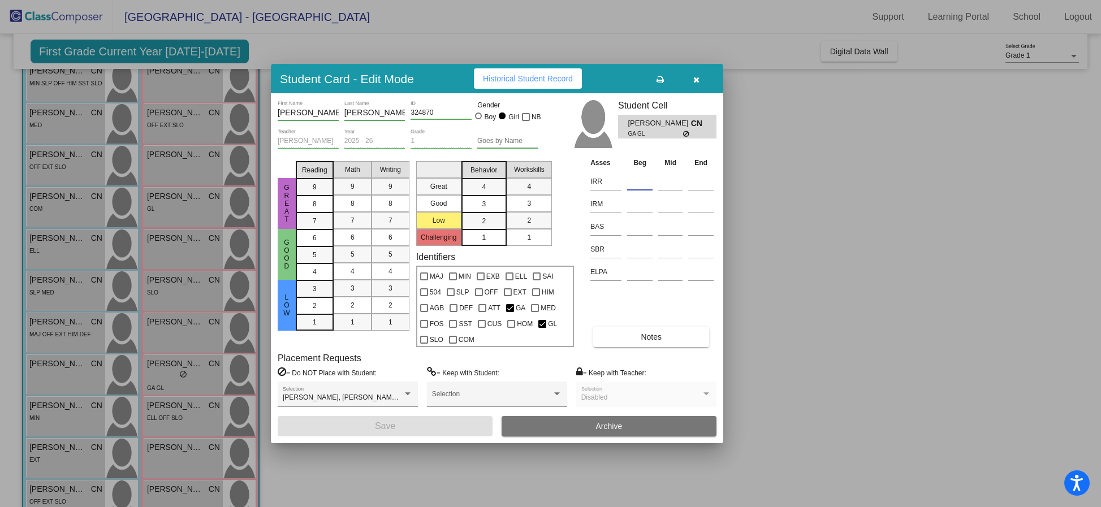
click at [637, 180] on input at bounding box center [639, 181] width 25 height 17
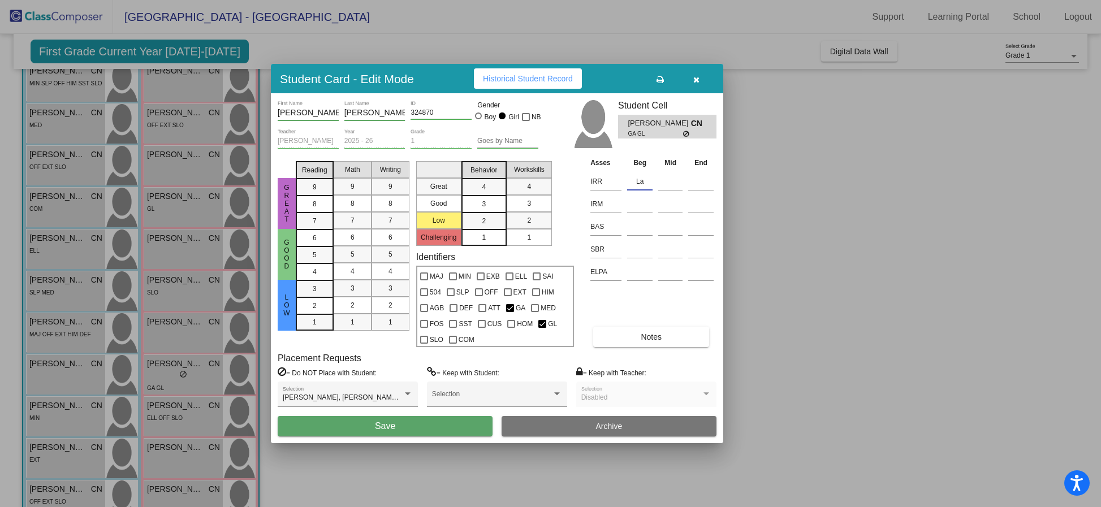
type input "L"
click at [636, 200] on input at bounding box center [639, 204] width 25 height 17
click at [651, 182] on input "Late 1" at bounding box center [639, 181] width 25 height 17
type input "L"
type input "1- 503"
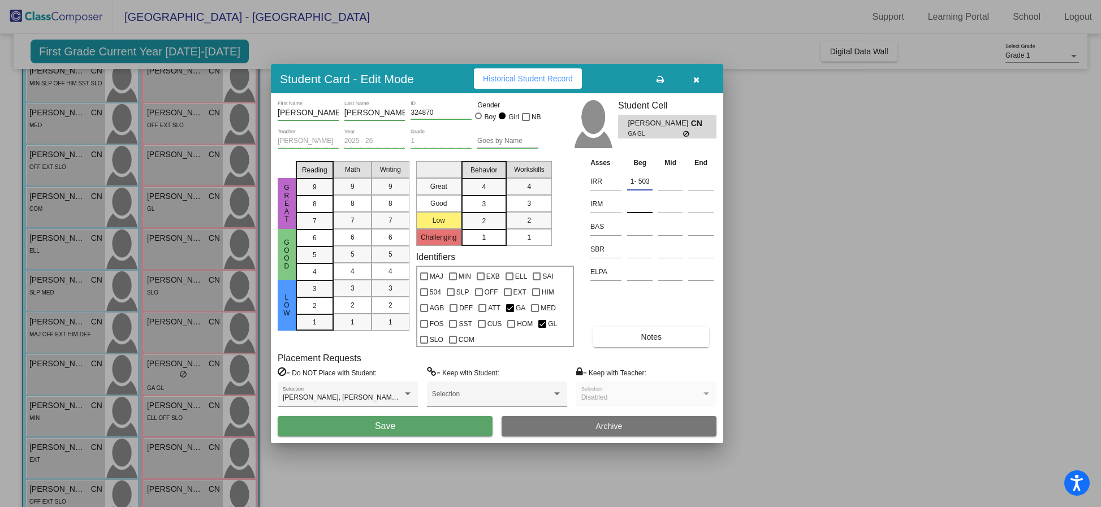
click at [638, 204] on input at bounding box center [639, 204] width 25 height 17
type input "K-389"
click at [645, 232] on input at bounding box center [639, 226] width 25 height 17
type input "J"
click at [426, 431] on button "Save" at bounding box center [385, 426] width 215 height 20
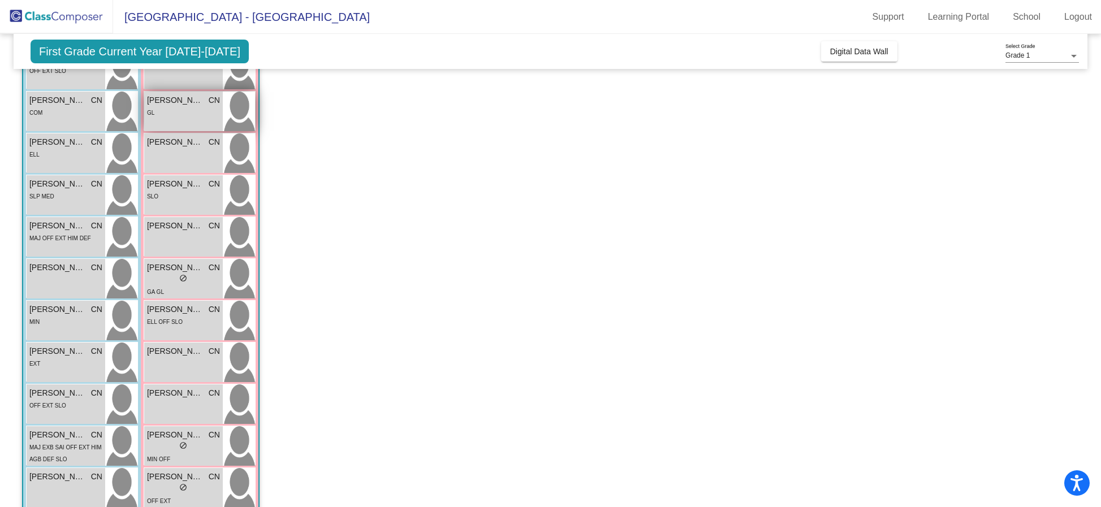
scroll to position [216, 0]
click at [189, 363] on div "[PERSON_NAME] CN lock do_not_disturb_alt" at bounding box center [183, 362] width 79 height 40
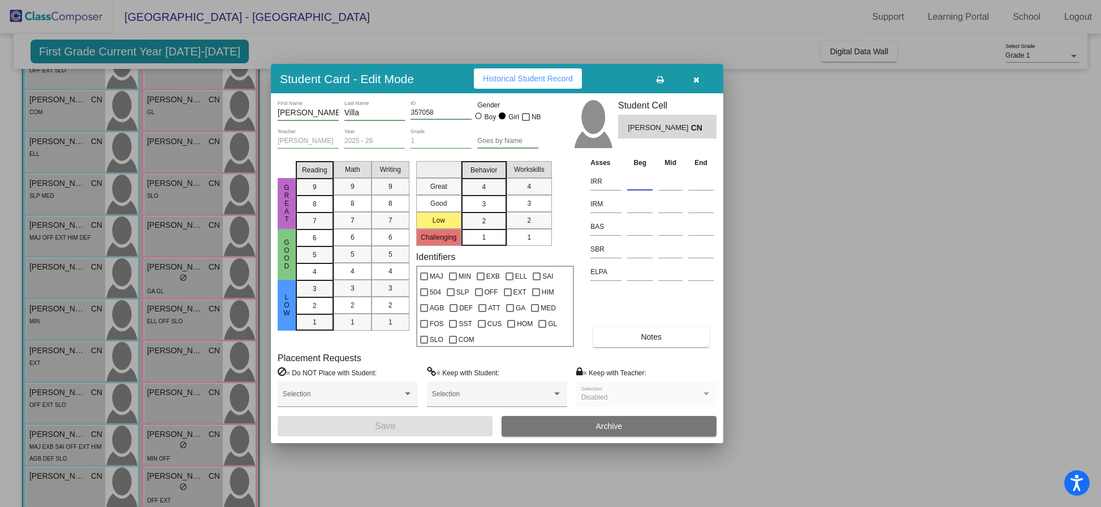
click at [643, 178] on input at bounding box center [639, 181] width 25 height 17
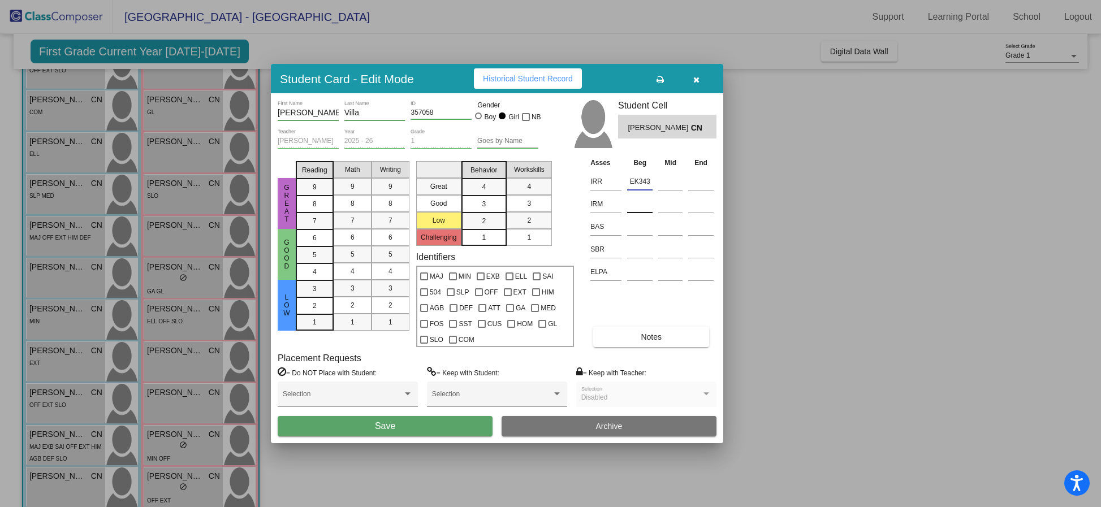
type input "EK343"
click at [650, 197] on input at bounding box center [639, 204] width 25 height 17
type input "K-355"
click at [646, 230] on input at bounding box center [639, 226] width 25 height 17
type input "A"
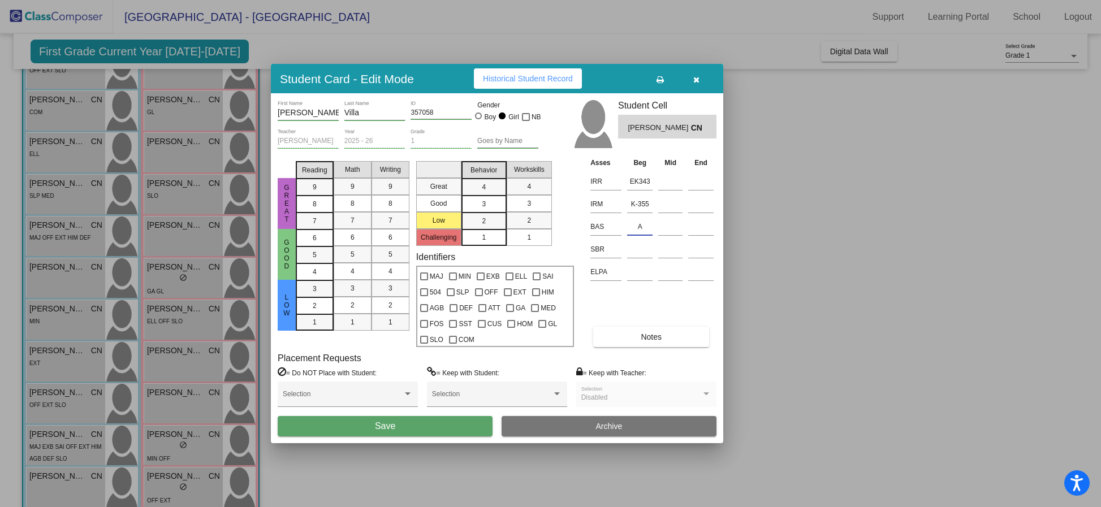
click at [405, 425] on button "Save" at bounding box center [385, 426] width 215 height 20
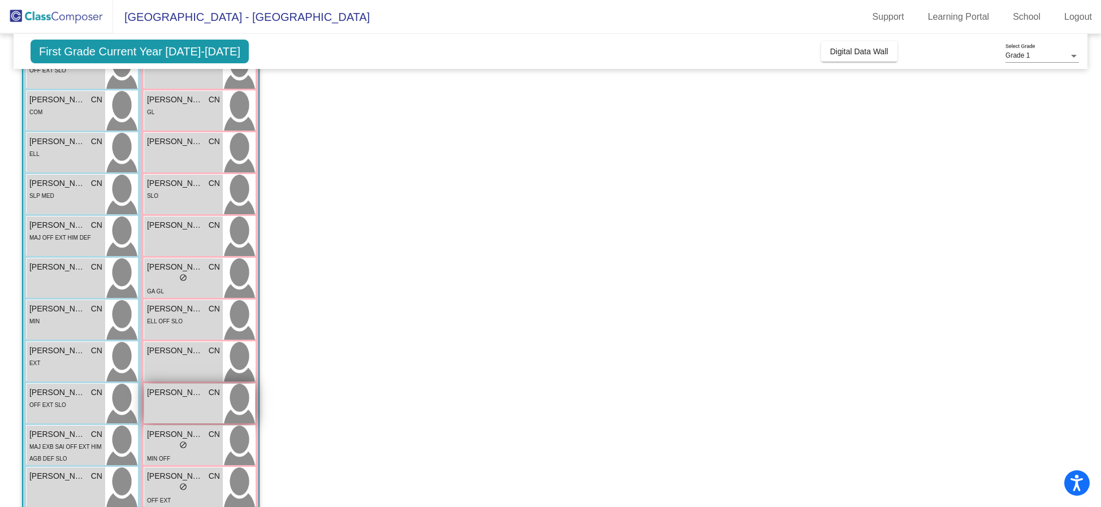
click at [212, 410] on div "[PERSON_NAME] CN lock do_not_disturb_alt" at bounding box center [183, 404] width 79 height 40
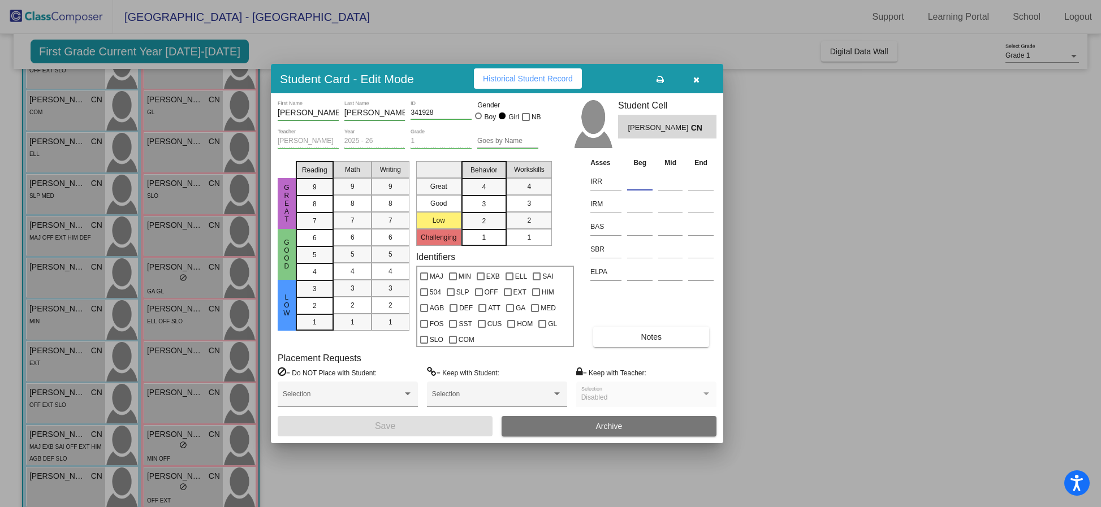
click at [642, 182] on input at bounding box center [639, 181] width 25 height 17
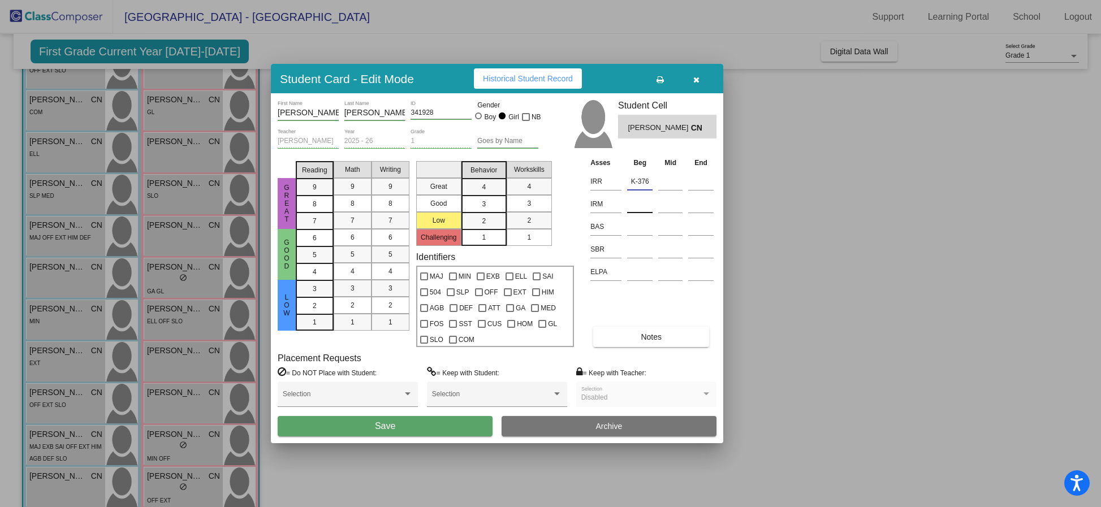
type input "K-376"
click at [640, 202] on input at bounding box center [639, 204] width 25 height 17
type input "K-381"
click at [642, 229] on input at bounding box center [639, 226] width 25 height 17
type input "D"
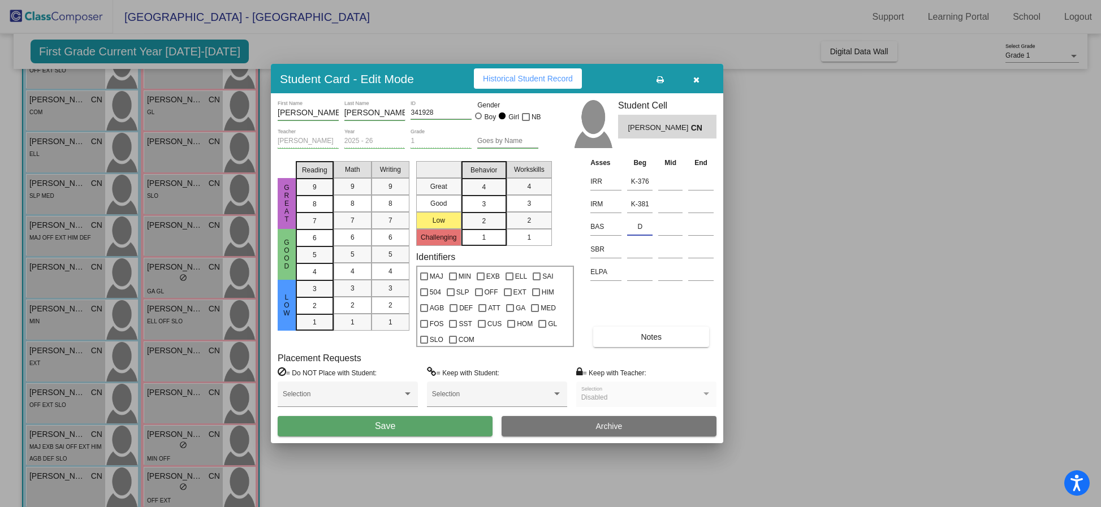
click at [378, 426] on span "Save" at bounding box center [385, 426] width 20 height 10
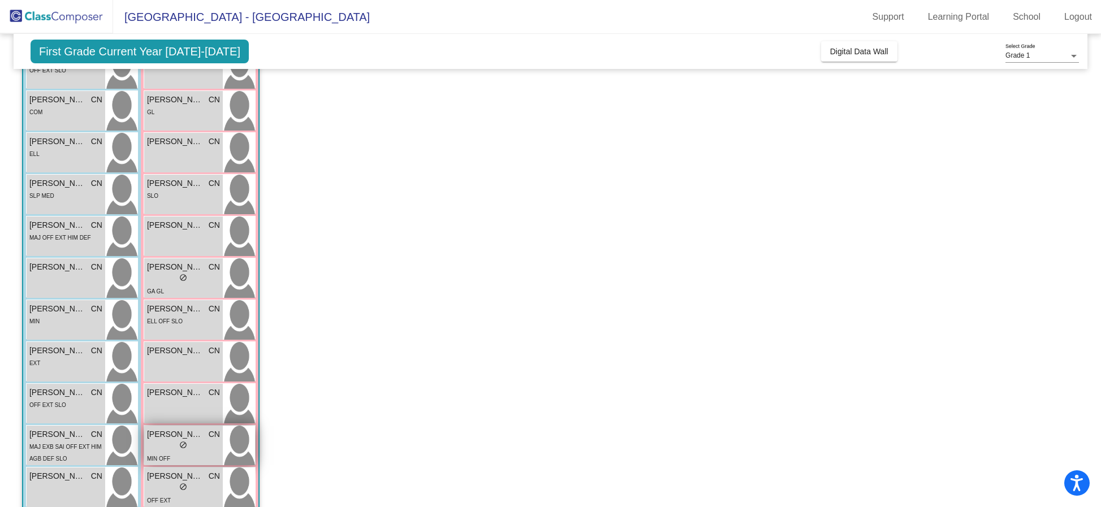
click at [193, 442] on div "lock do_not_disturb_alt" at bounding box center [183, 446] width 73 height 12
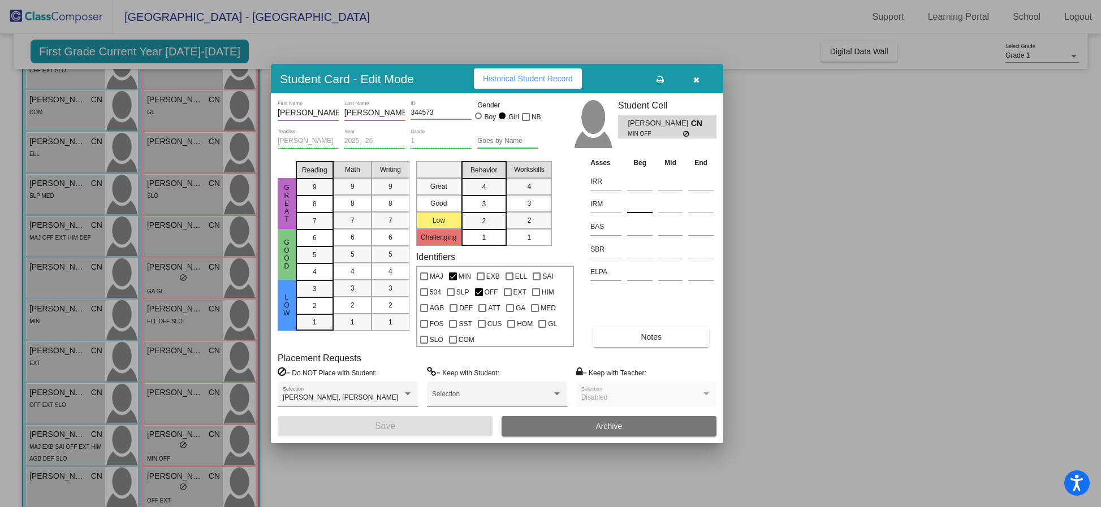
click at [638, 202] on input at bounding box center [639, 204] width 25 height 17
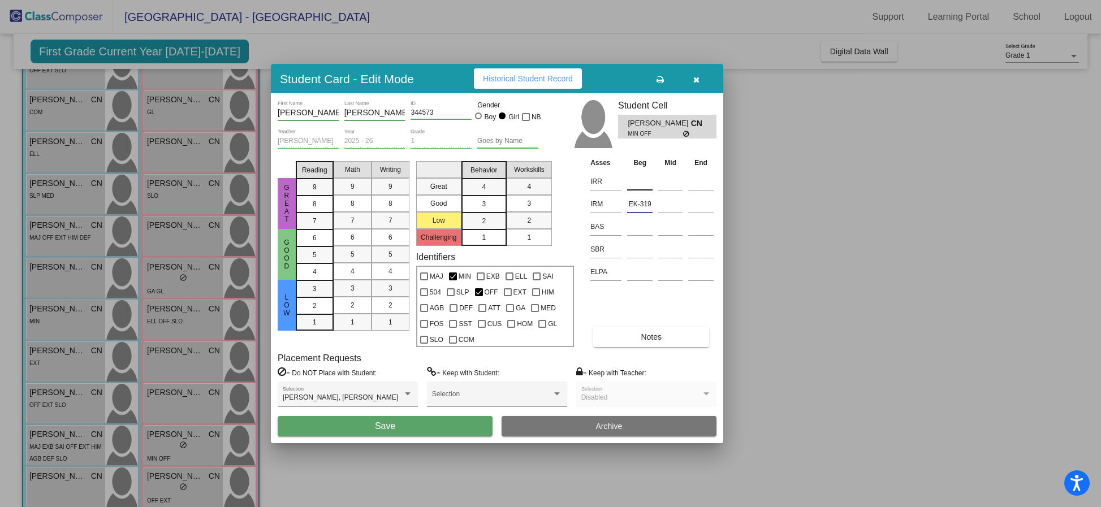
type input "EK-319"
click at [641, 181] on input at bounding box center [639, 181] width 25 height 17
type input "K-347"
click at [644, 223] on input at bounding box center [639, 226] width 25 height 17
type input "B"
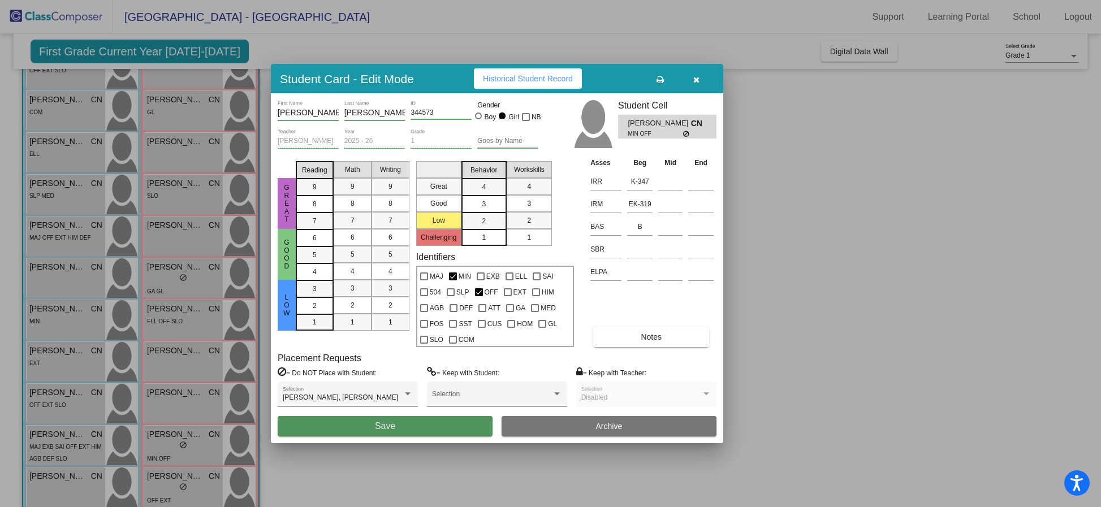
click at [406, 421] on button "Save" at bounding box center [385, 426] width 215 height 20
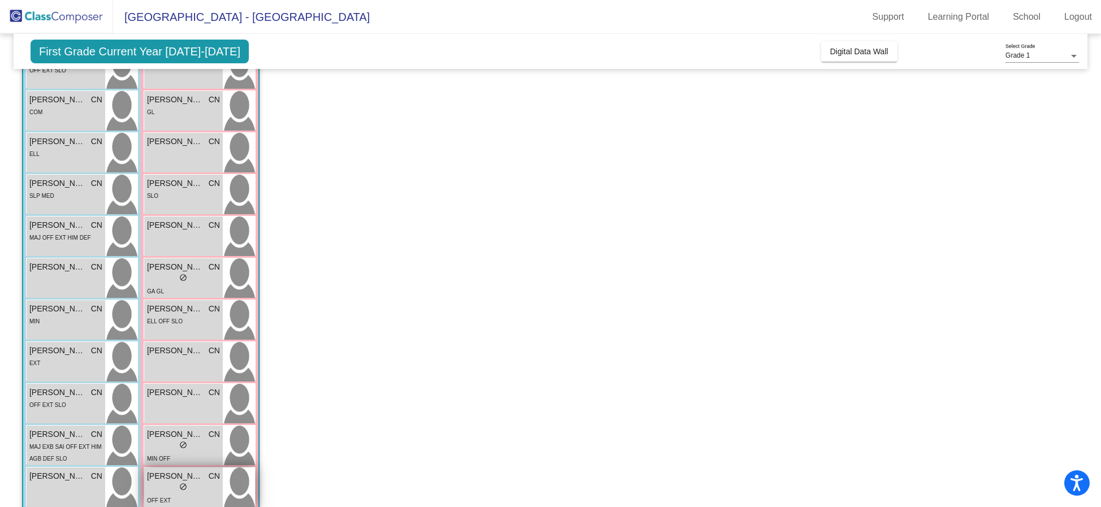
click at [191, 482] on div "lock do_not_disturb_alt" at bounding box center [183, 488] width 73 height 12
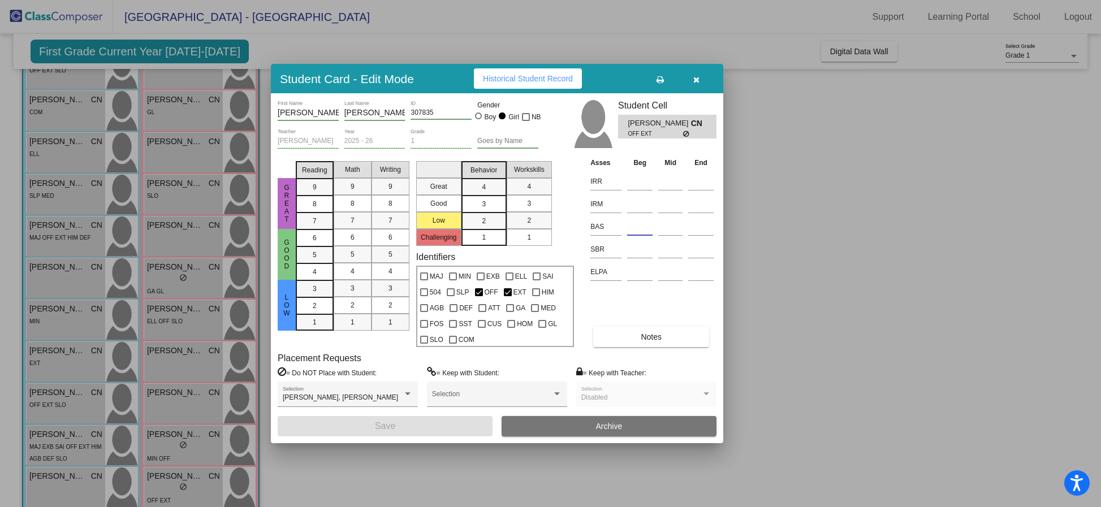
click at [637, 225] on input at bounding box center [639, 226] width 25 height 17
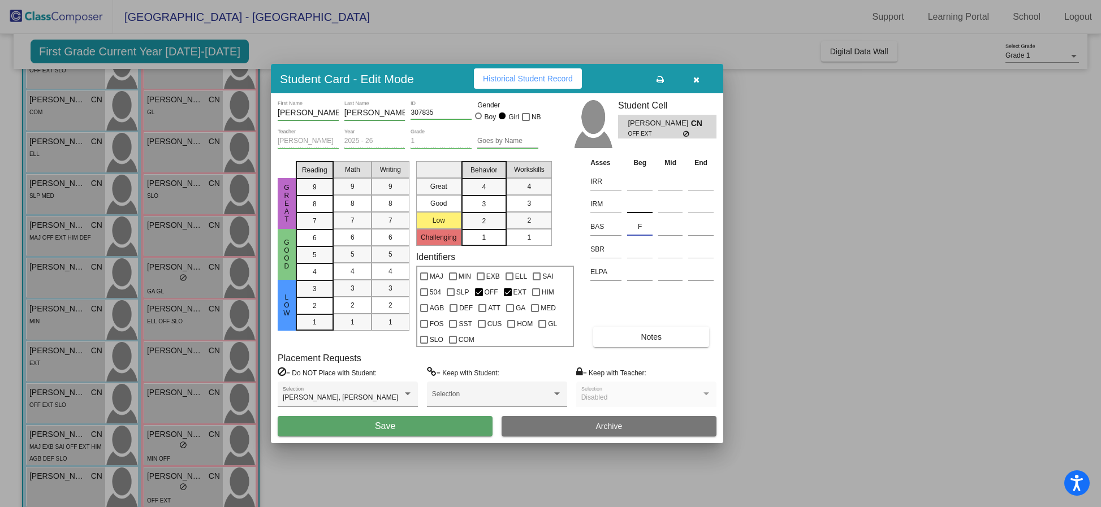
type input "F"
click at [639, 205] on input at bounding box center [639, 204] width 25 height 17
type input "K-421"
click at [641, 181] on input at bounding box center [639, 181] width 25 height 17
type input "K-384"
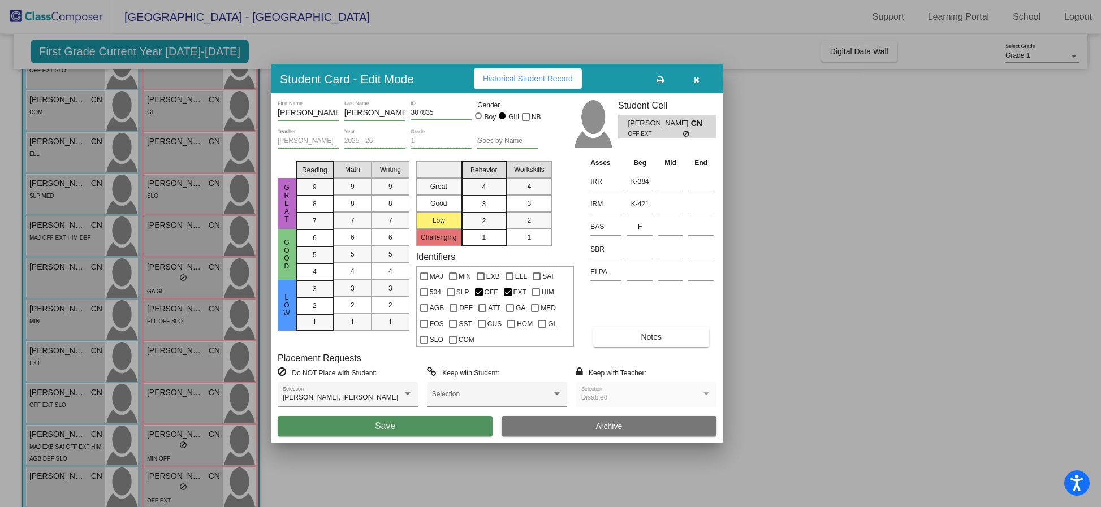
click at [393, 422] on span "Save" at bounding box center [385, 426] width 20 height 10
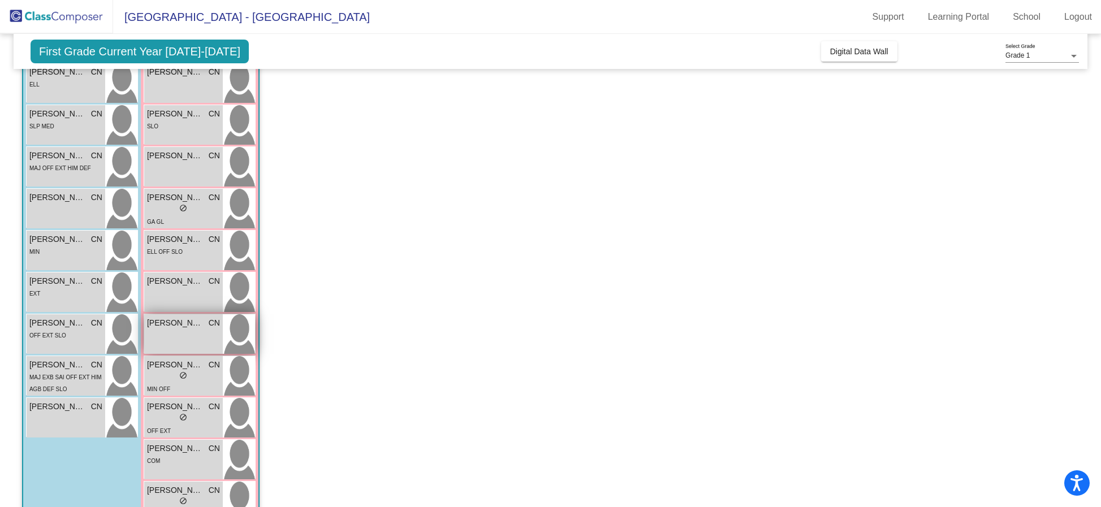
scroll to position [318, 0]
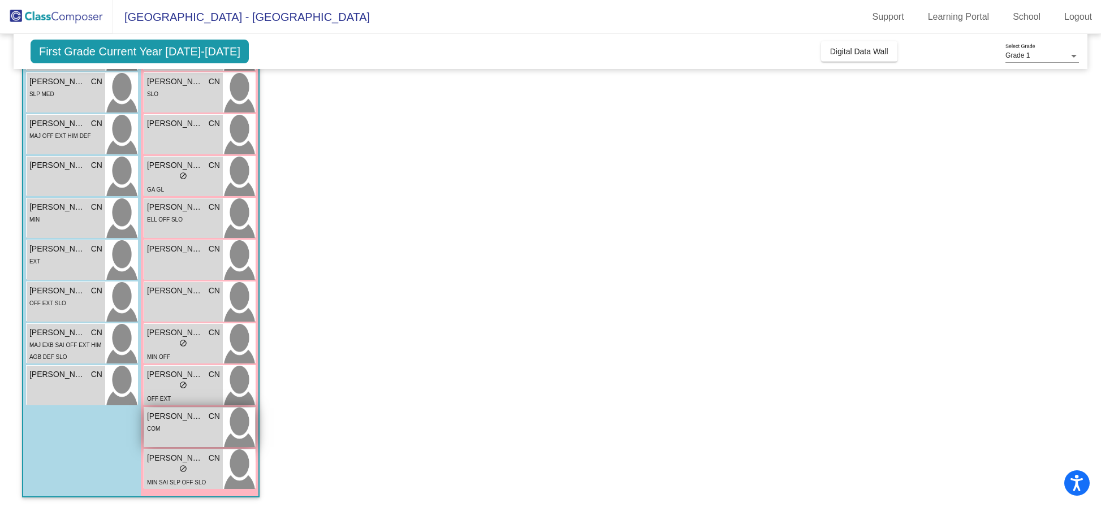
click at [181, 429] on div "COM" at bounding box center [183, 428] width 73 height 12
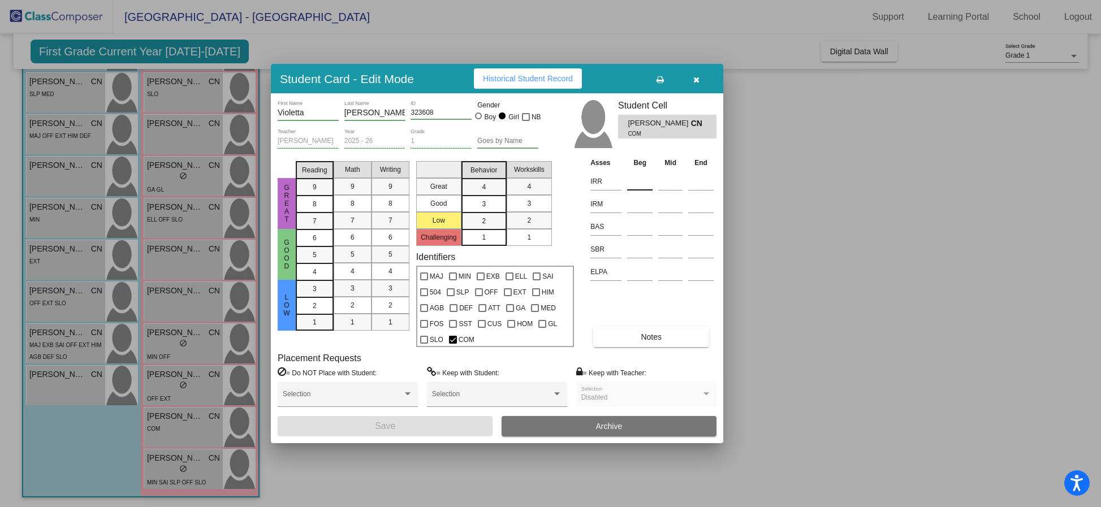
click at [637, 181] on input at bounding box center [639, 181] width 25 height 17
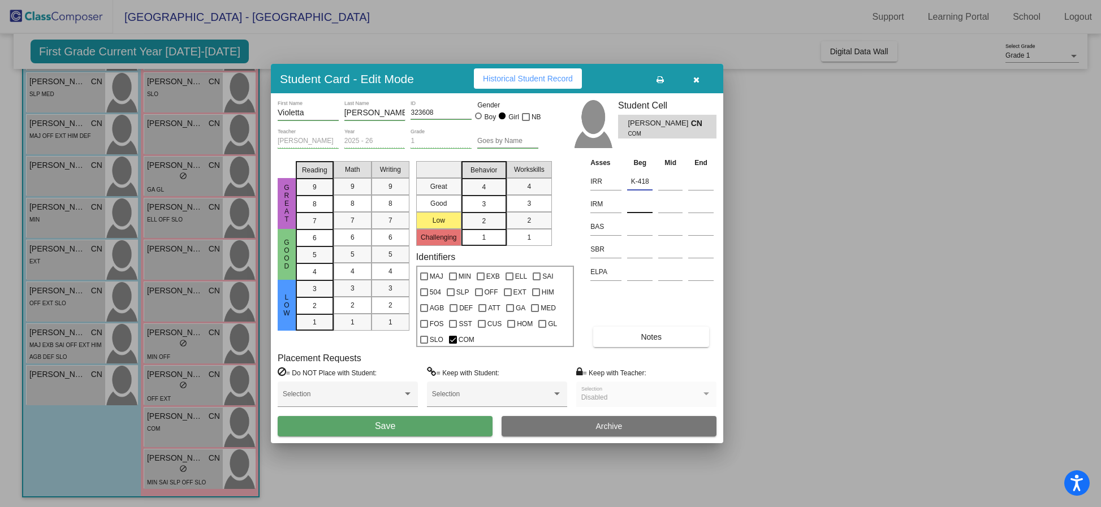
type input "K-418"
click at [645, 206] on input at bounding box center [639, 204] width 25 height 17
type input "K-362"
click at [641, 228] on input at bounding box center [639, 226] width 25 height 17
type input "E"
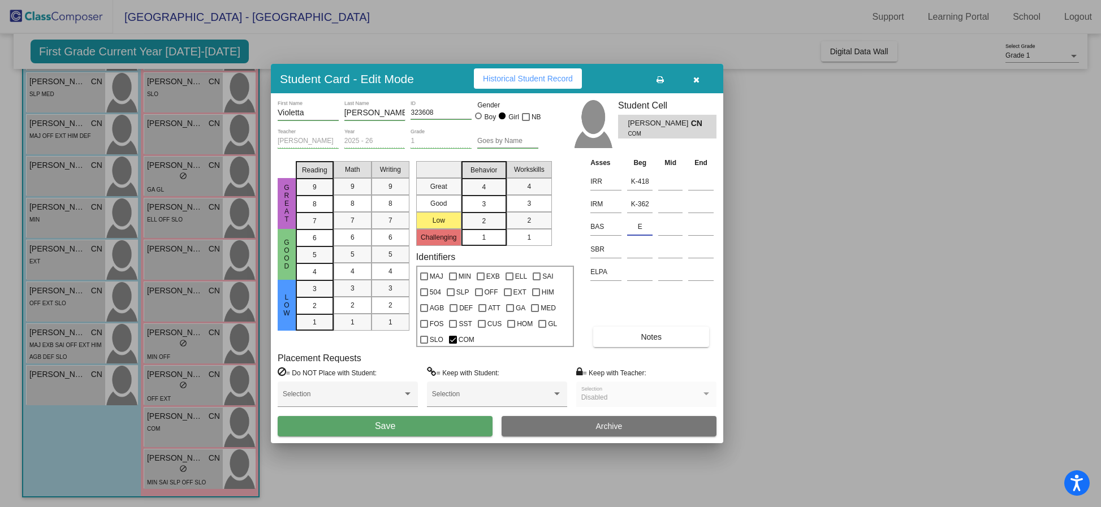
click at [414, 426] on button "Save" at bounding box center [385, 426] width 215 height 20
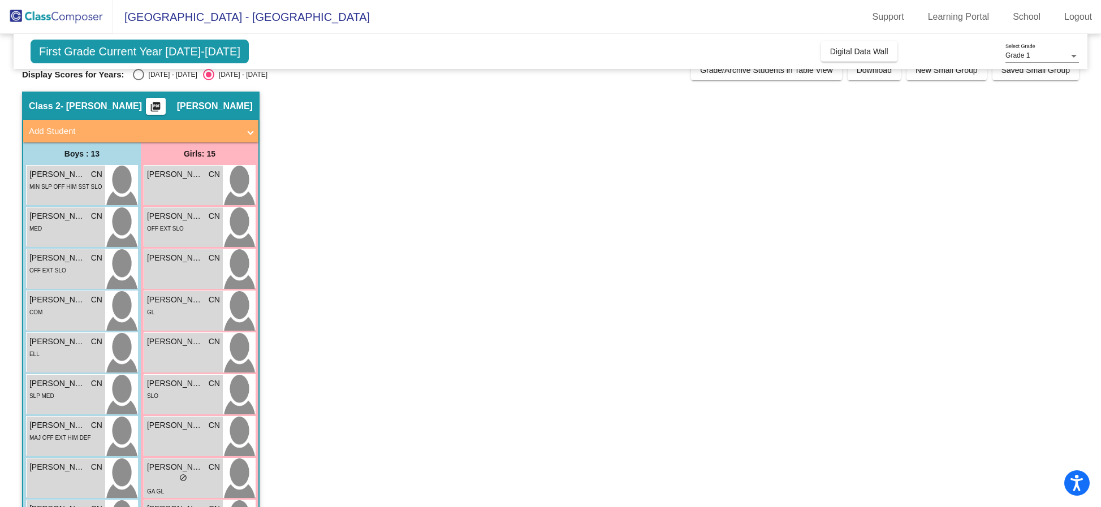
scroll to position [0, 0]
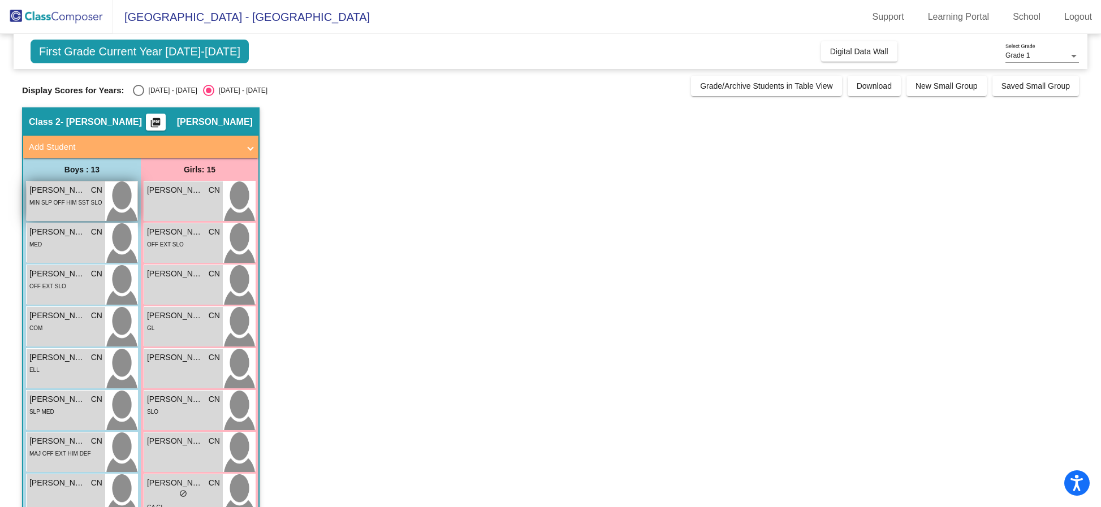
click at [53, 191] on span "[PERSON_NAME]" at bounding box center [57, 190] width 57 height 12
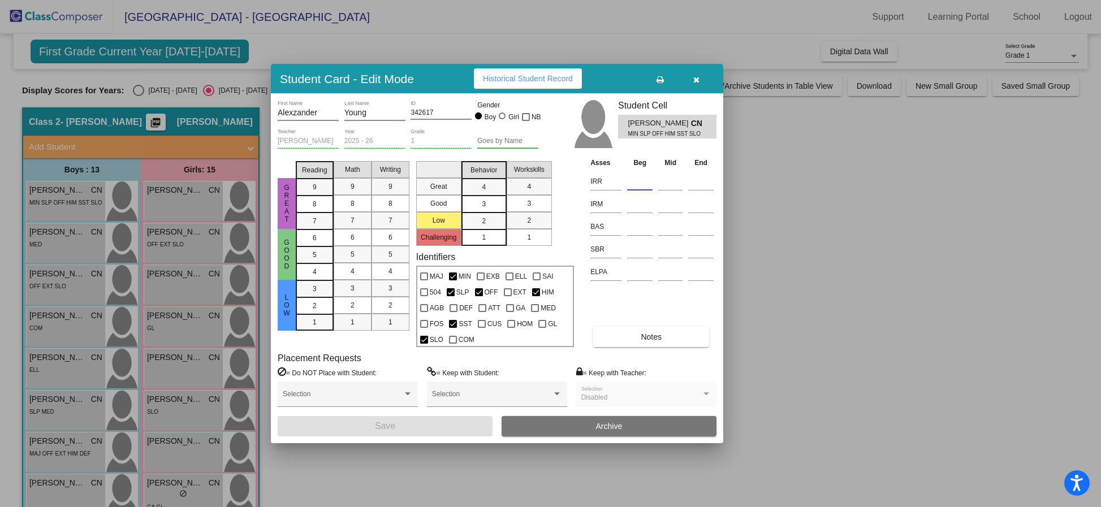
click at [639, 181] on input at bounding box center [639, 181] width 25 height 17
type input "/"
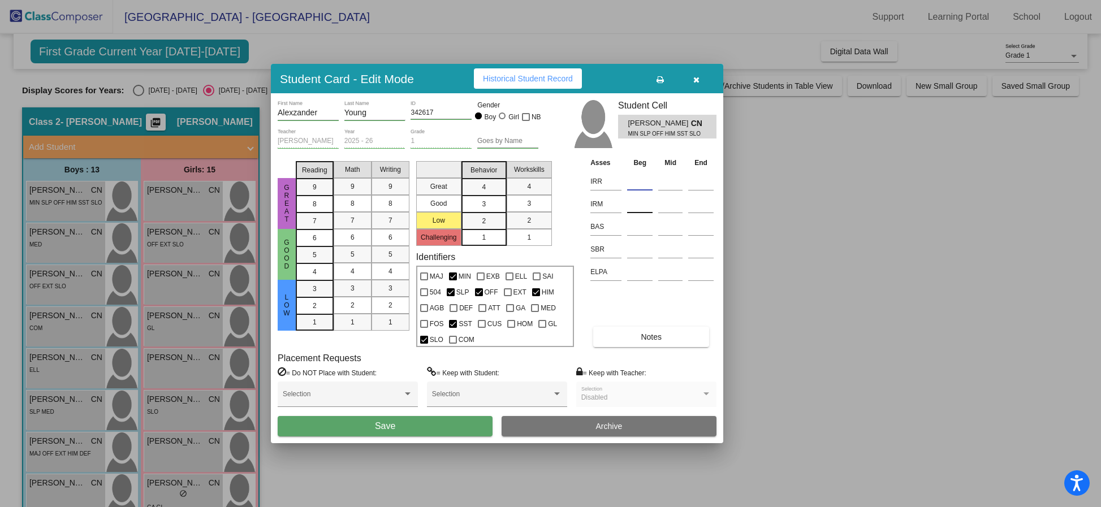
type input "-"
click at [638, 225] on input at bounding box center [639, 226] width 25 height 17
type input "A"
click at [401, 426] on button "Save" at bounding box center [385, 426] width 215 height 20
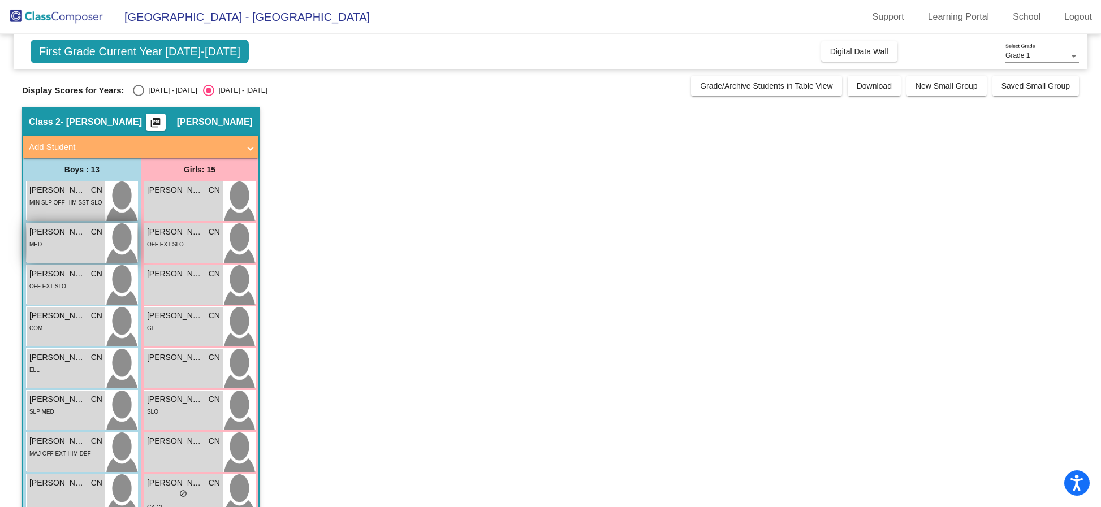
click at [75, 243] on div "MED" at bounding box center [65, 244] width 73 height 12
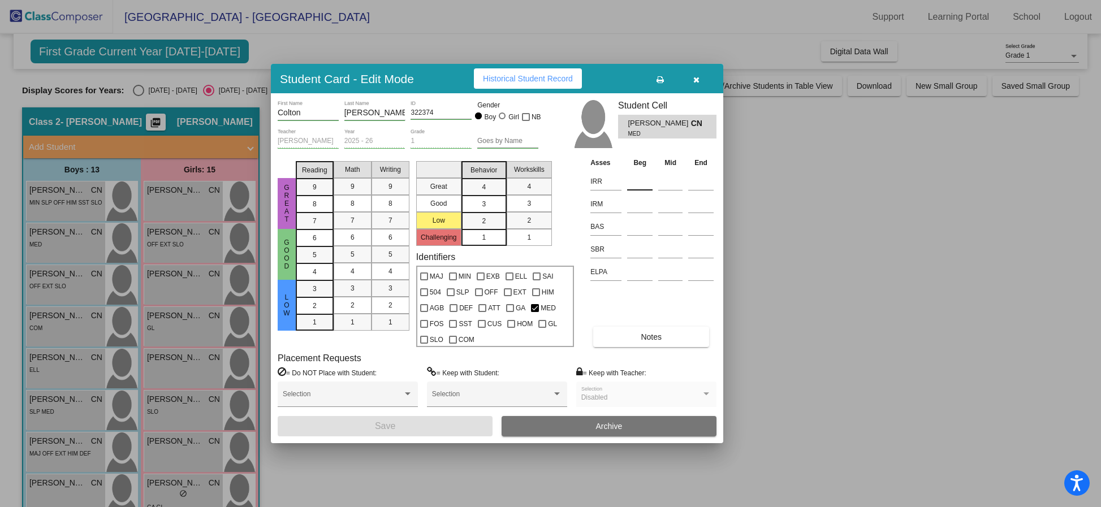
click at [634, 178] on input at bounding box center [639, 181] width 25 height 17
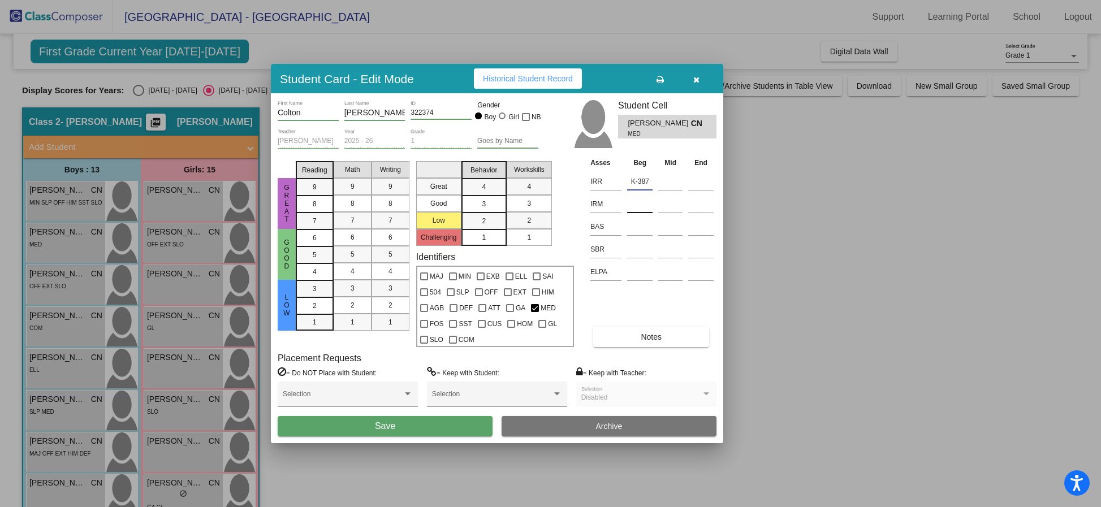
type input "K-387"
click at [645, 207] on input at bounding box center [639, 204] width 25 height 17
type input "K-372"
click at [642, 223] on input at bounding box center [639, 226] width 25 height 17
type input "D"
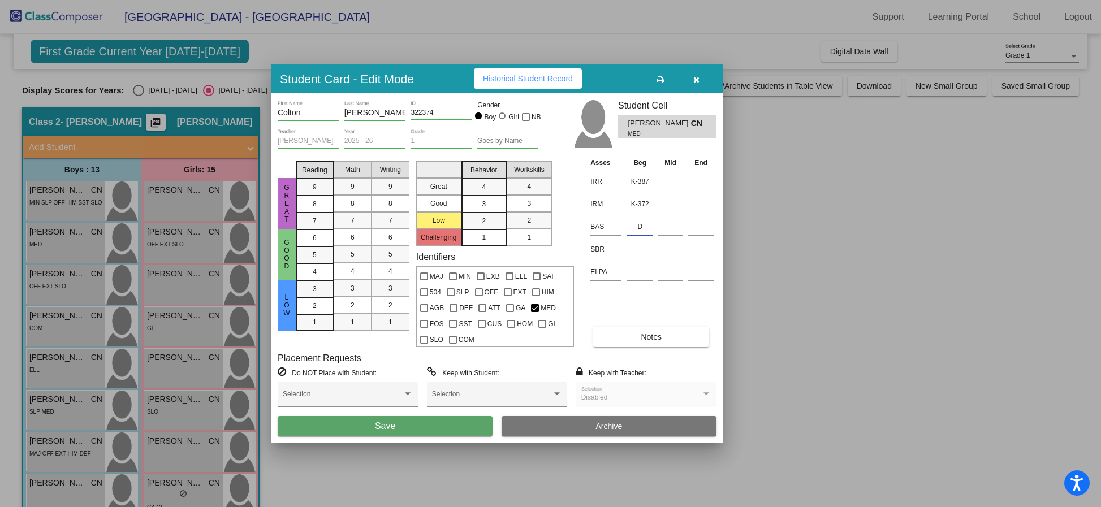
click at [391, 425] on span "Save" at bounding box center [385, 426] width 20 height 10
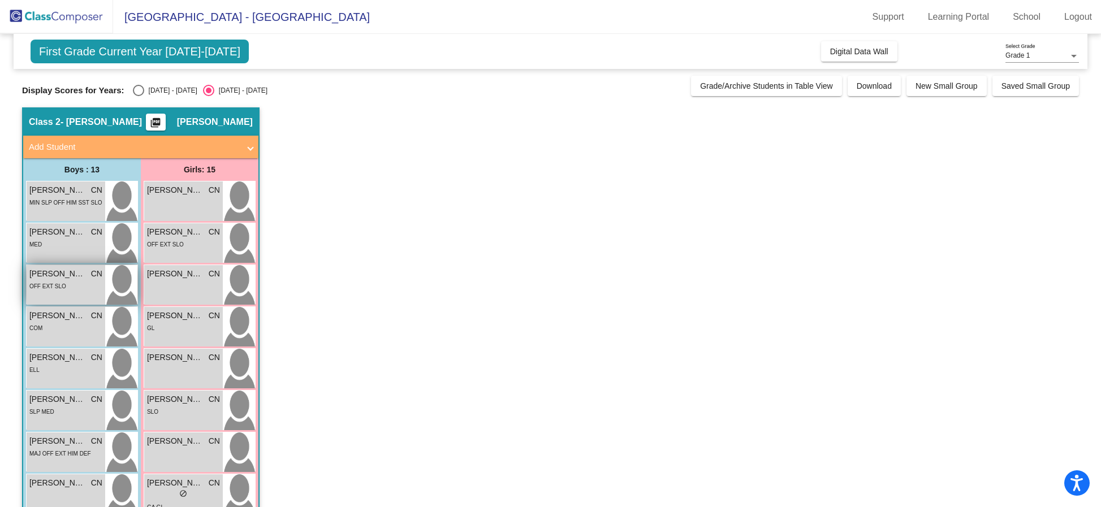
click at [61, 287] on span "OFF EXT SLO" at bounding box center [47, 286] width 37 height 6
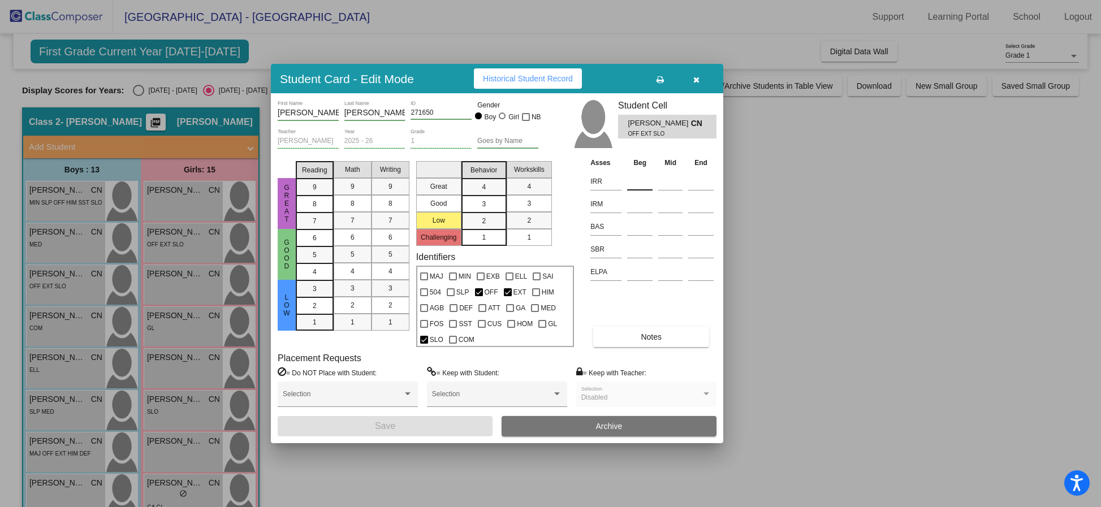
click at [636, 183] on input at bounding box center [639, 181] width 25 height 17
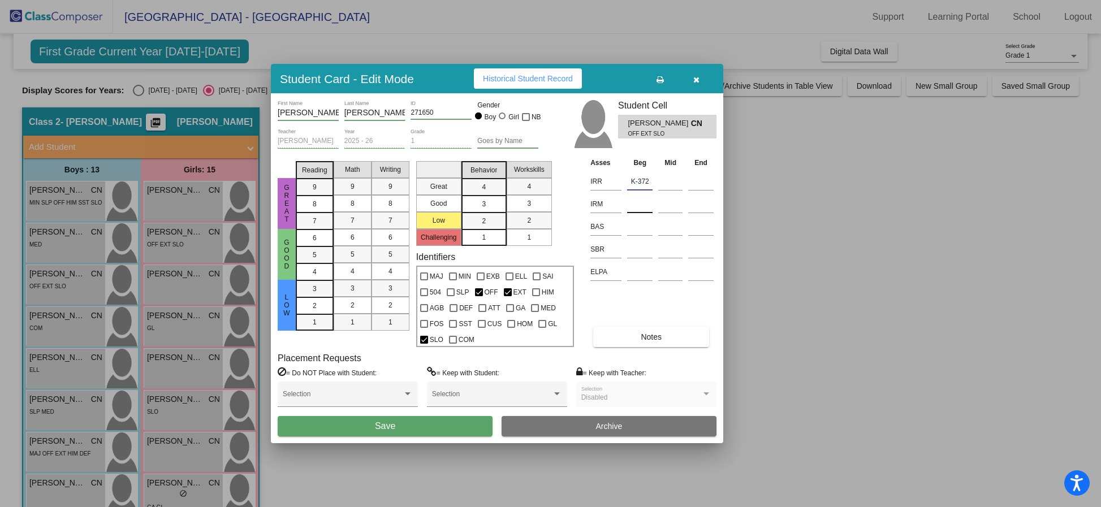
type input "K-372"
click at [632, 210] on input at bounding box center [639, 204] width 25 height 17
type input "K-367"
click at [638, 226] on input at bounding box center [639, 226] width 25 height 17
type input "A"
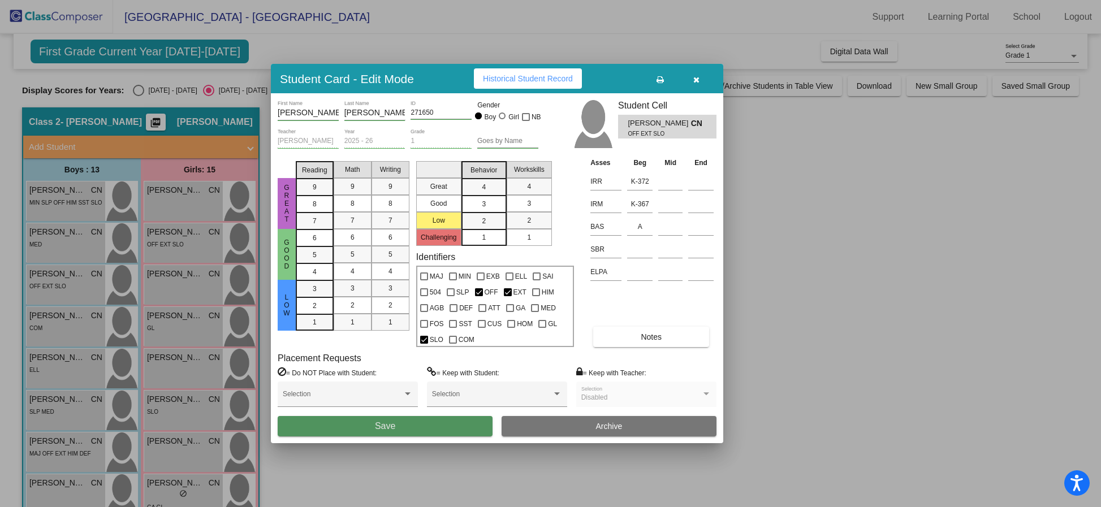
click at [397, 423] on button "Save" at bounding box center [385, 426] width 215 height 20
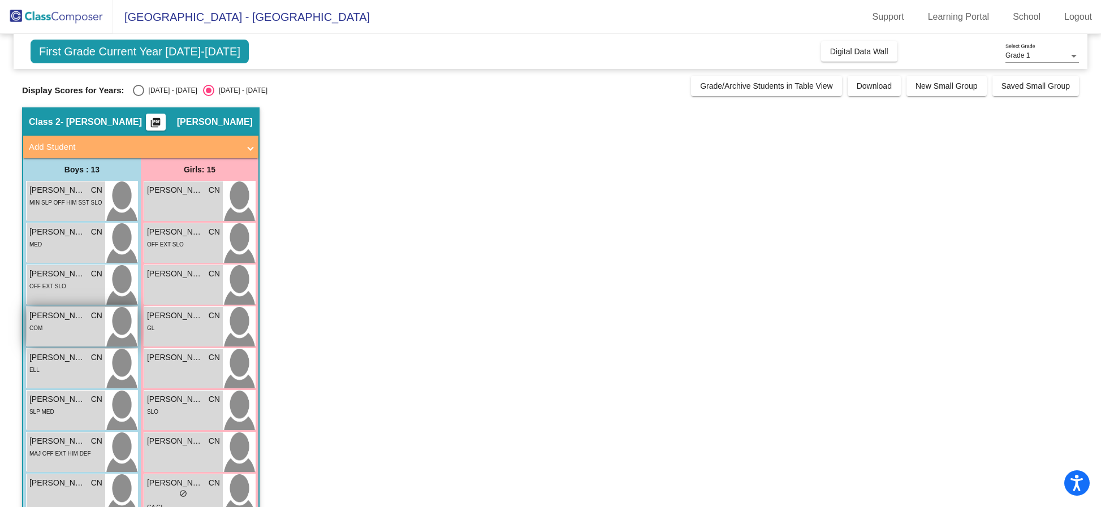
click at [59, 322] on div "COM" at bounding box center [65, 328] width 73 height 12
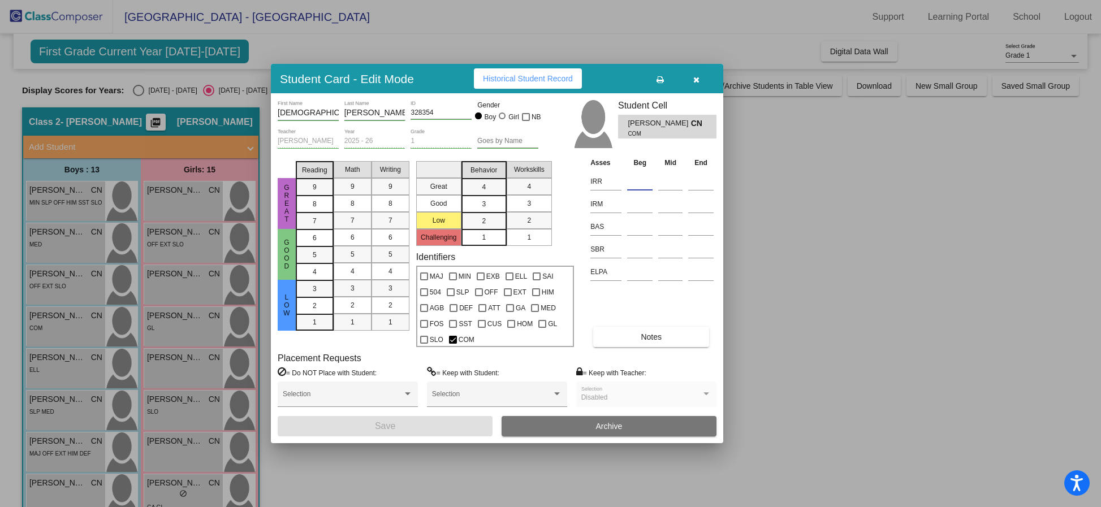
click at [638, 184] on input at bounding box center [639, 181] width 25 height 17
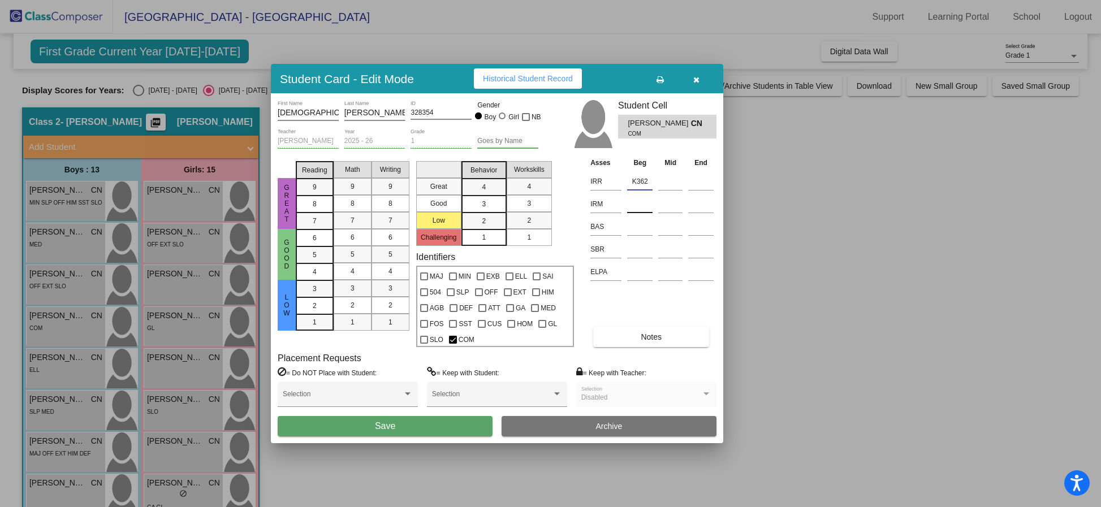
type input "K362"
click at [641, 206] on input at bounding box center [639, 204] width 25 height 17
type input "K-362"
click at [647, 182] on input "K362" at bounding box center [639, 181] width 25 height 17
type input "K-407"
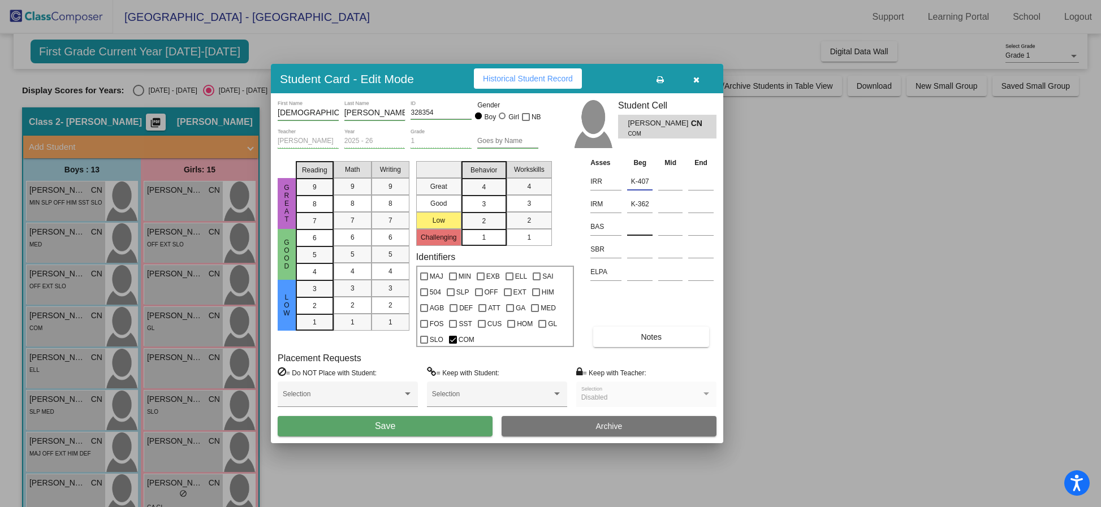
click at [647, 227] on input at bounding box center [639, 226] width 25 height 17
type input "G"
click at [378, 427] on span "Save" at bounding box center [385, 426] width 20 height 10
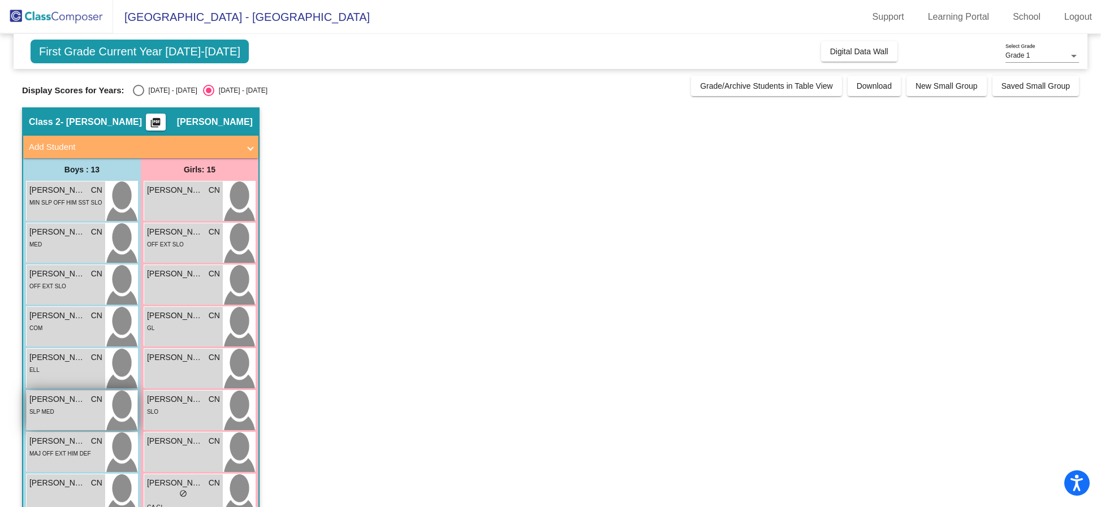
click at [42, 415] on span "SLP MED" at bounding box center [41, 412] width 25 height 6
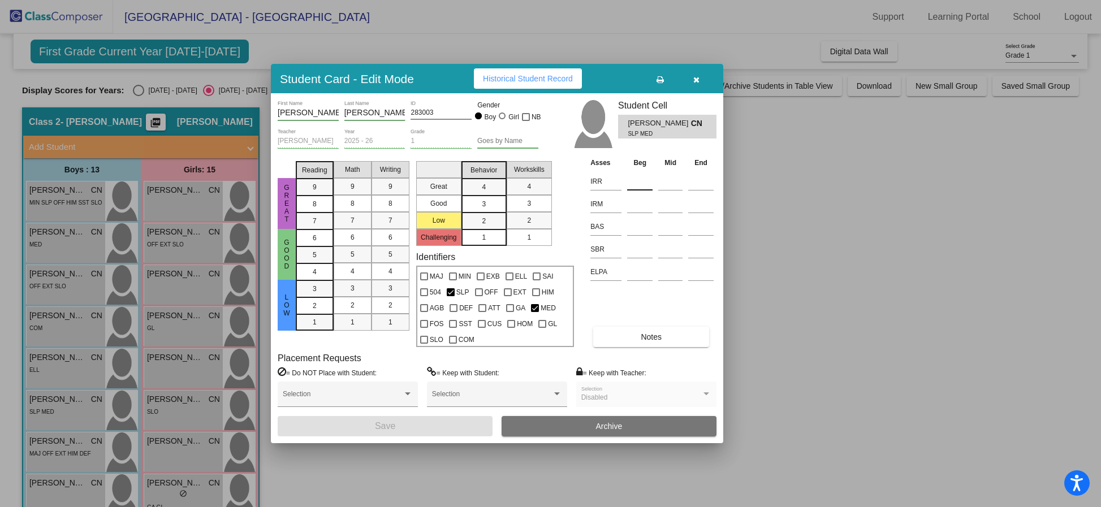
click at [643, 182] on input at bounding box center [639, 181] width 25 height 17
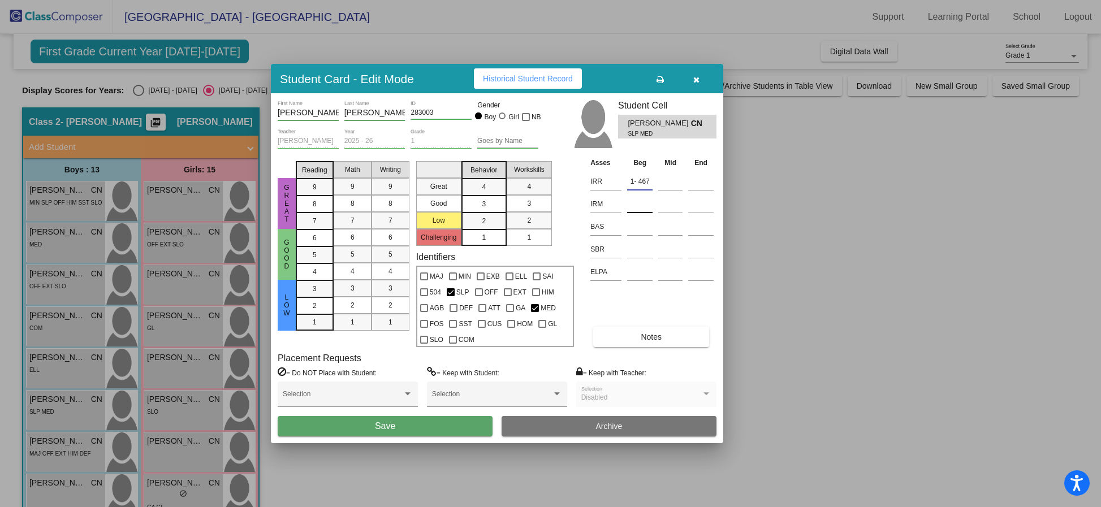
type input "1- 467"
click at [646, 204] on input at bounding box center [639, 204] width 25 height 17
type input "K-395"
click at [643, 224] on input at bounding box center [639, 226] width 25 height 17
type input "H"
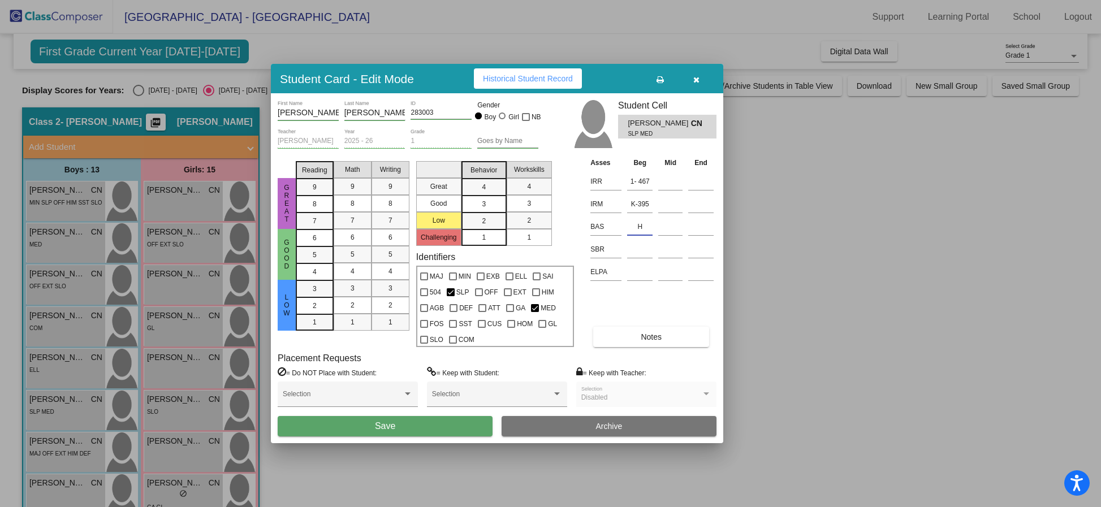
click at [396, 421] on button "Save" at bounding box center [385, 426] width 215 height 20
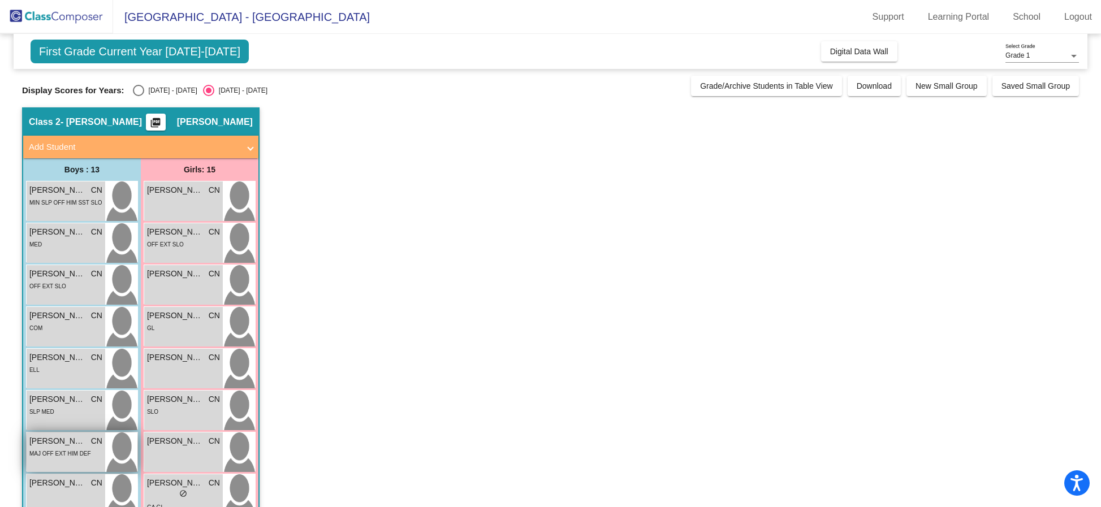
click at [61, 449] on div "MAJ OFF EXT HIM DEF" at bounding box center [60, 453] width 62 height 12
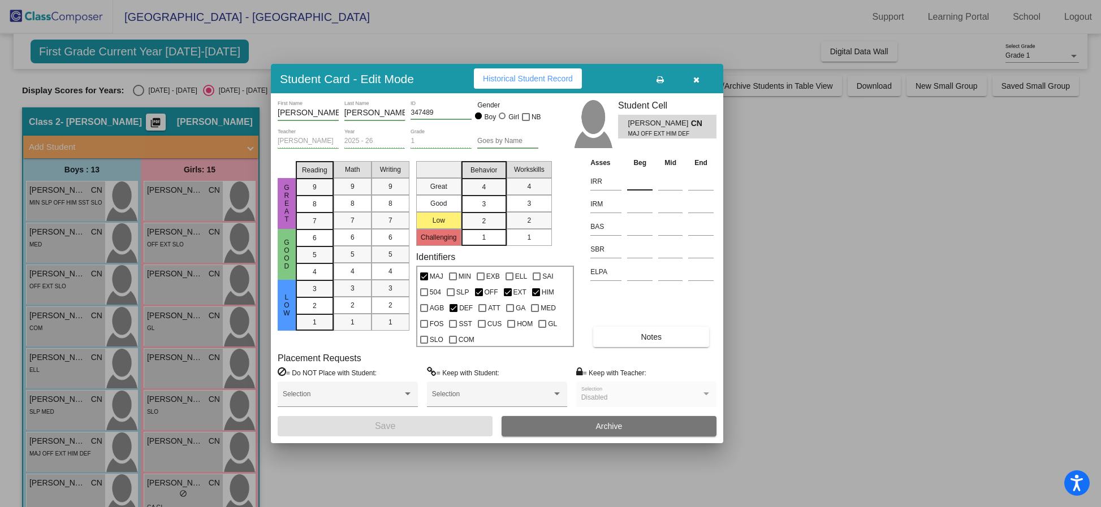
click at [641, 180] on input at bounding box center [639, 181] width 25 height 17
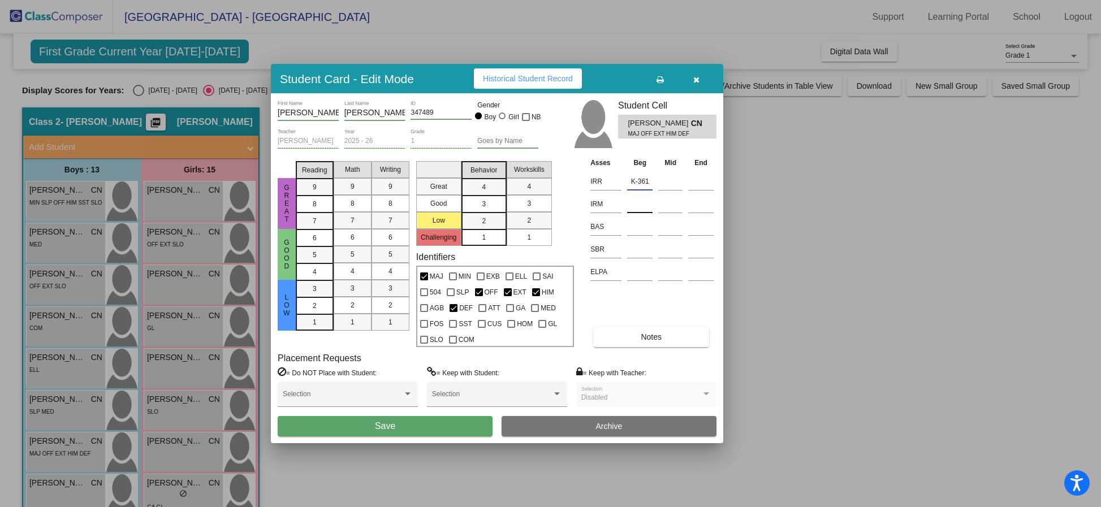
type input "K-361"
click at [641, 202] on input at bounding box center [639, 204] width 25 height 17
type input "K-359"
click at [636, 228] on input at bounding box center [639, 226] width 25 height 17
type input "C"
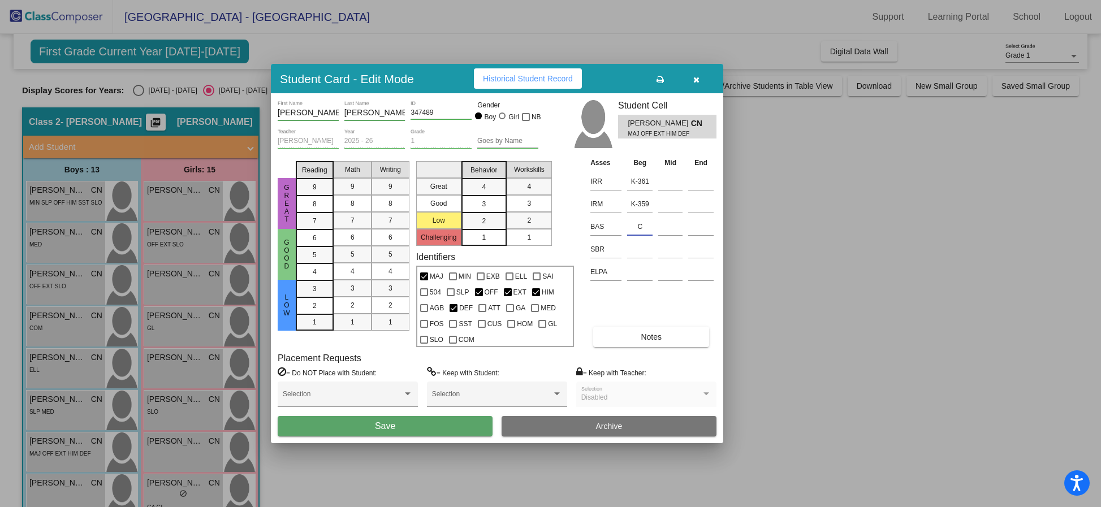
click at [407, 422] on button "Save" at bounding box center [385, 426] width 215 height 20
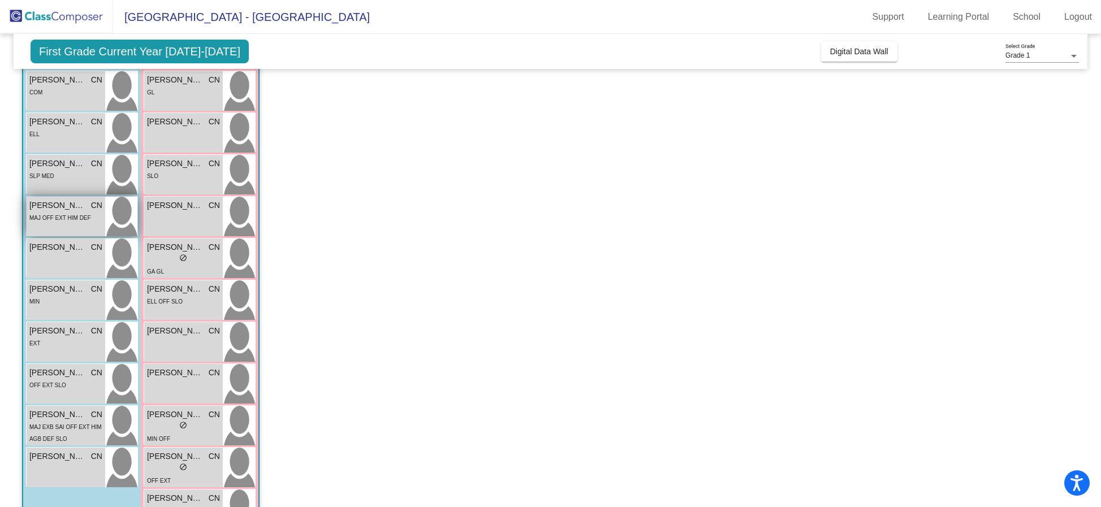
scroll to position [238, 0]
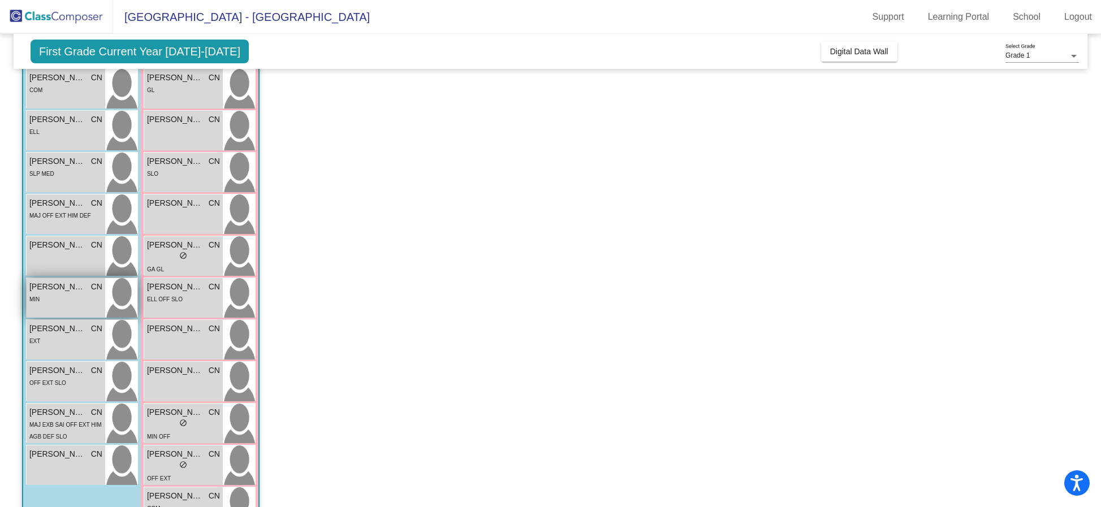
click at [68, 300] on div "MIN" at bounding box center [65, 299] width 73 height 12
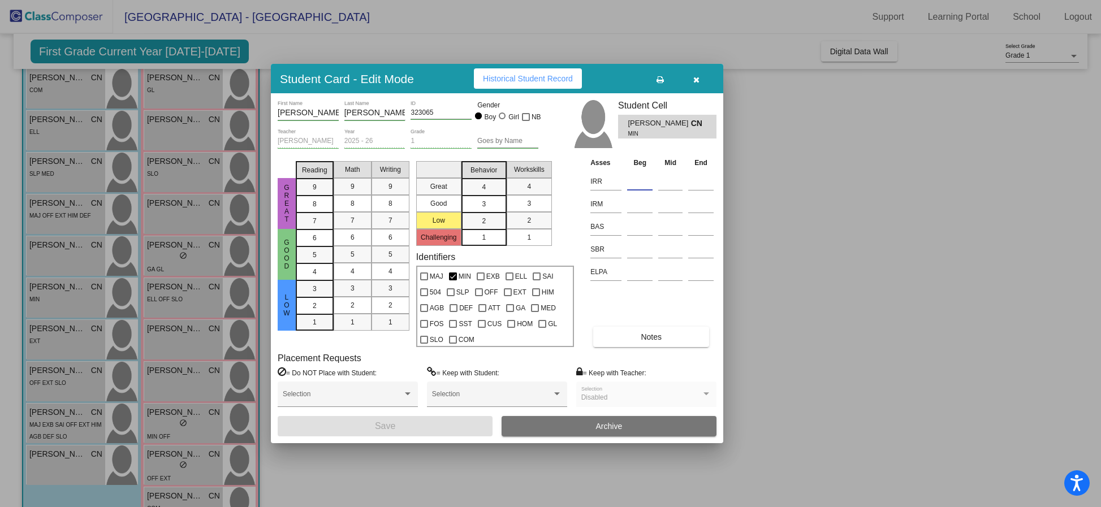
click at [639, 181] on input at bounding box center [639, 181] width 25 height 17
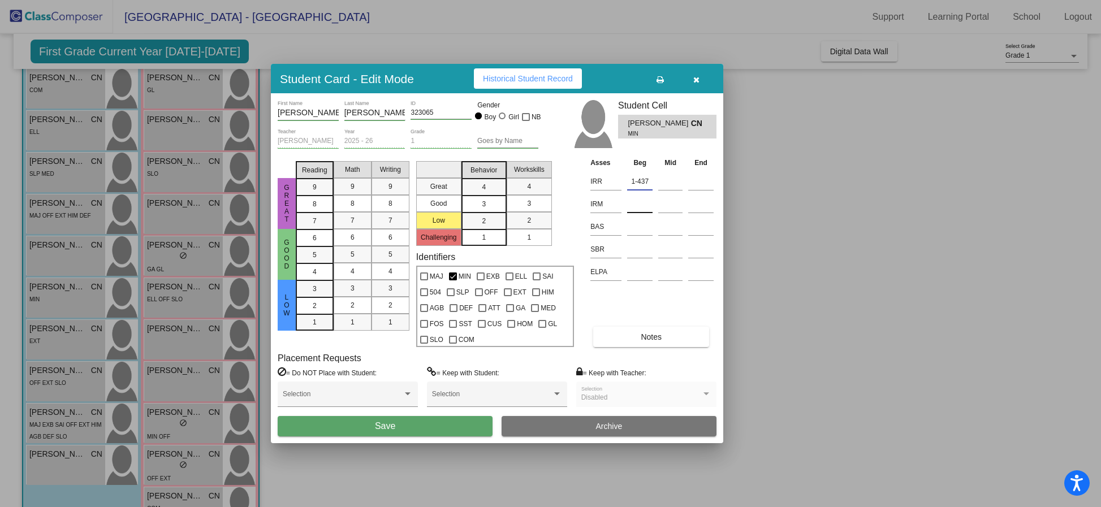
type input "1-437"
click at [639, 200] on input at bounding box center [639, 204] width 25 height 17
type input "K-397"
click at [645, 229] on input at bounding box center [639, 226] width 25 height 17
type input "G"
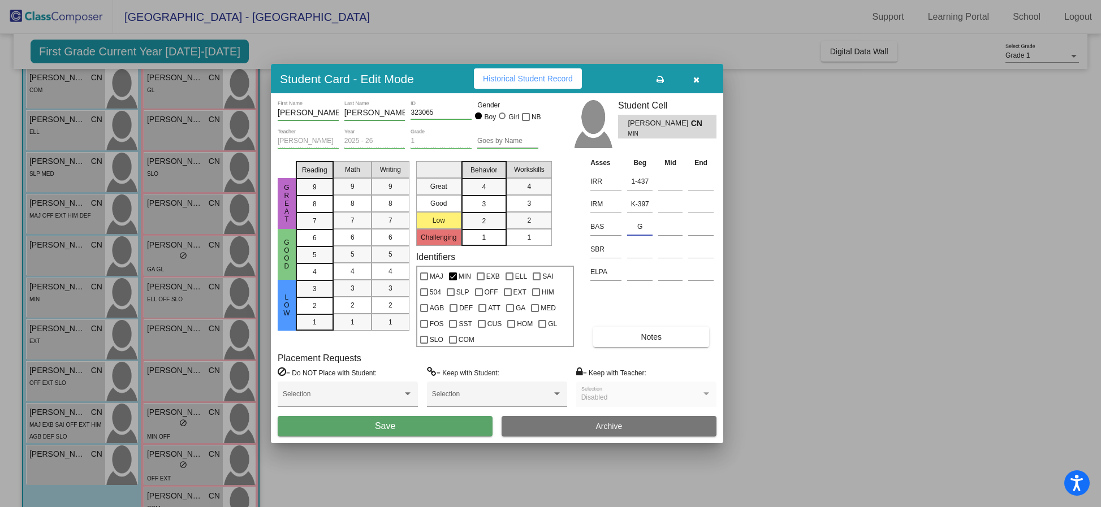
click at [388, 423] on span "Save" at bounding box center [385, 426] width 20 height 10
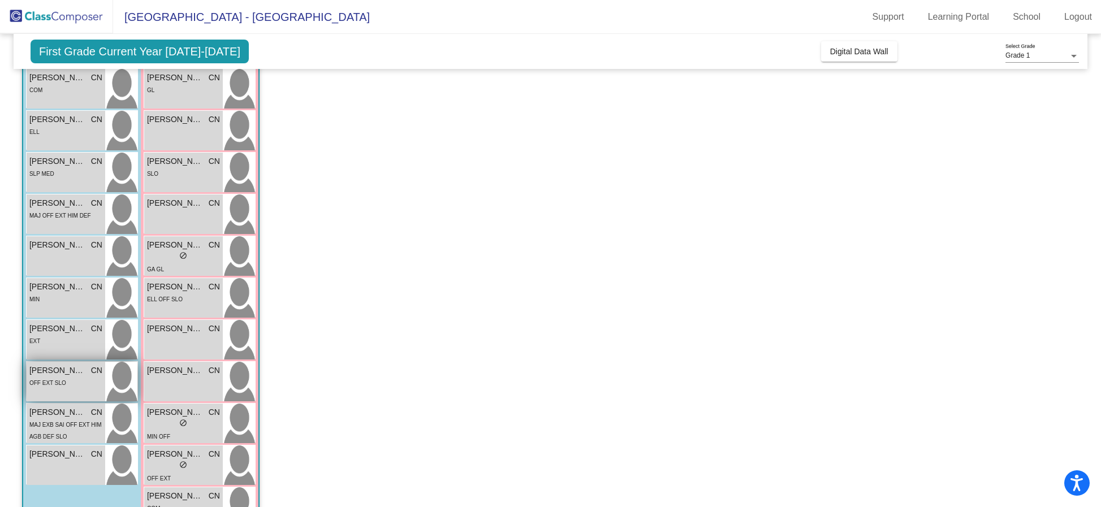
click at [62, 388] on div "[PERSON_NAME] CN lock do_not_disturb_alt OFF EXT SLO" at bounding box center [66, 382] width 79 height 40
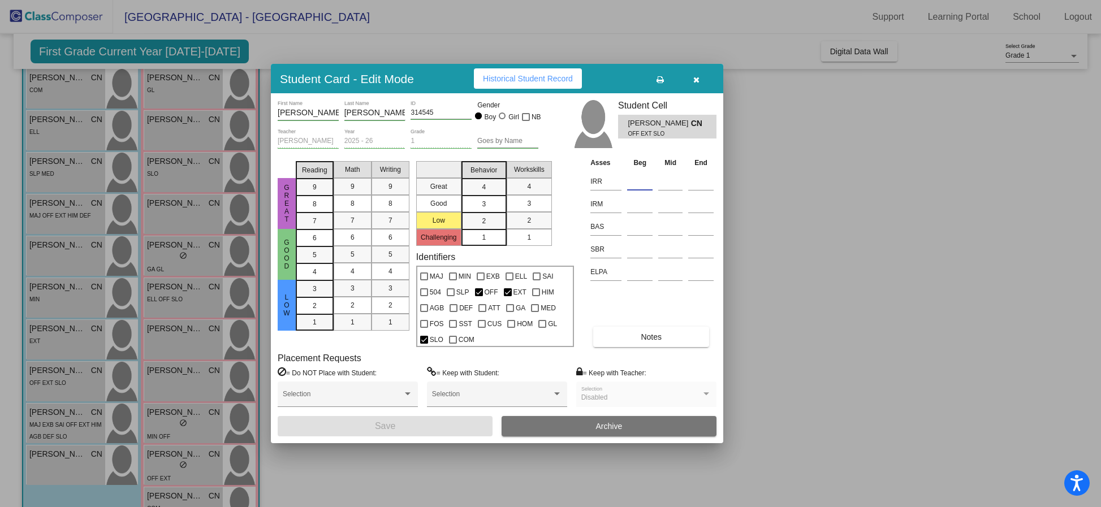
click at [638, 179] on input at bounding box center [639, 181] width 25 height 17
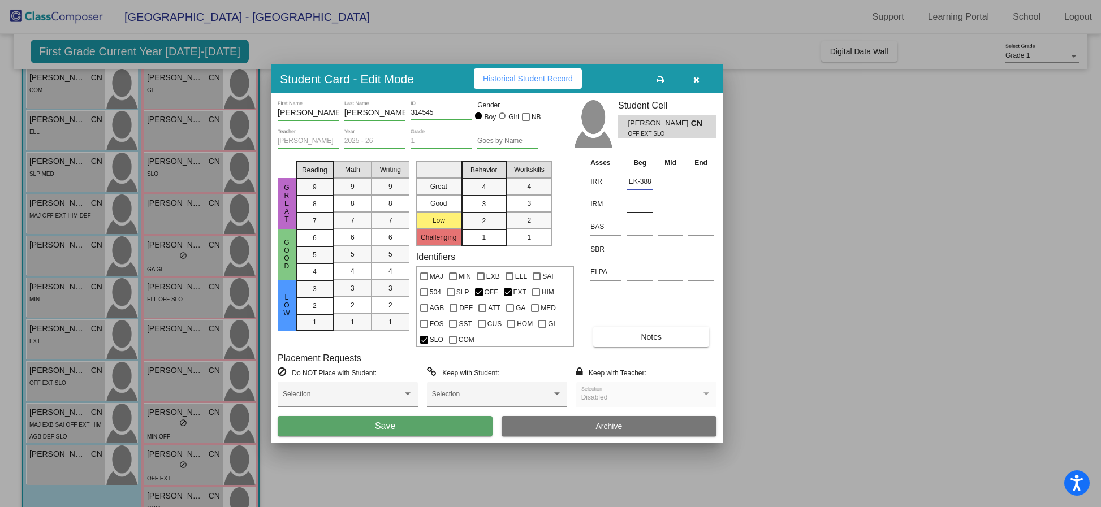
type input "EK-388"
click at [649, 200] on input at bounding box center [639, 204] width 25 height 17
type input "K-364"
click at [642, 229] on input at bounding box center [639, 226] width 25 height 17
type input "C"
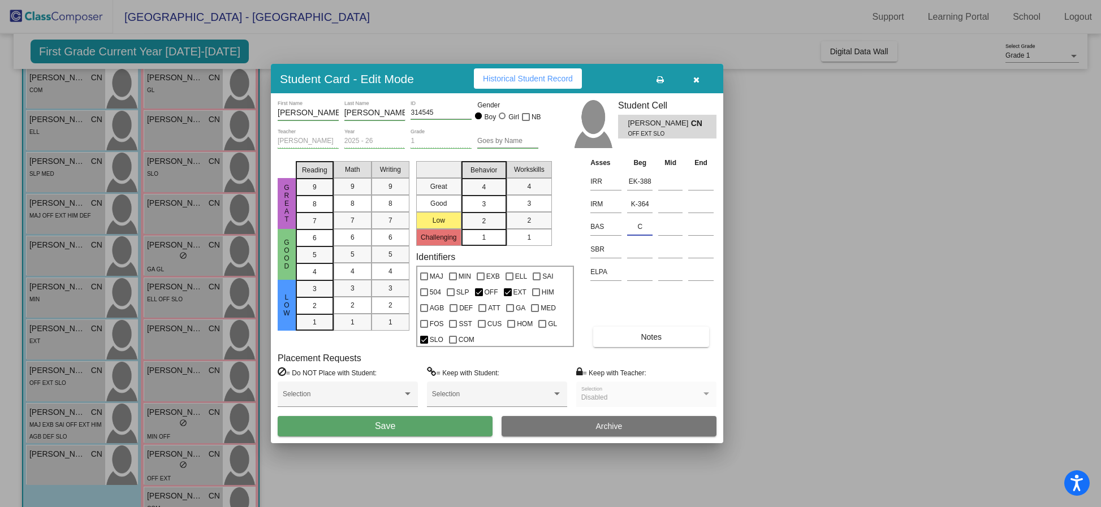
click at [394, 425] on span "Save" at bounding box center [385, 426] width 20 height 10
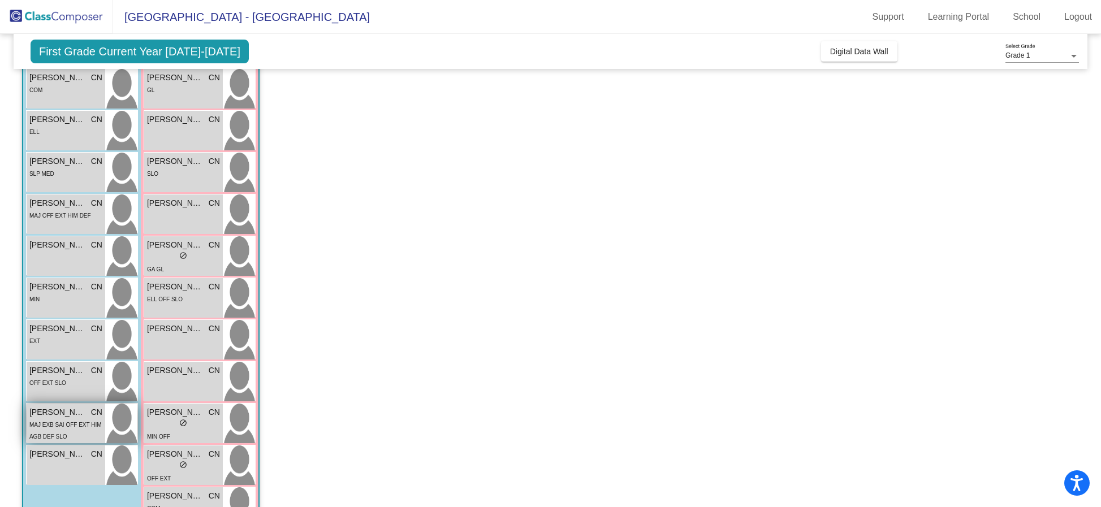
click at [64, 429] on div "MAJ EXB SAI OFF EXT HIM AGB DEF SLO" at bounding box center [65, 430] width 73 height 24
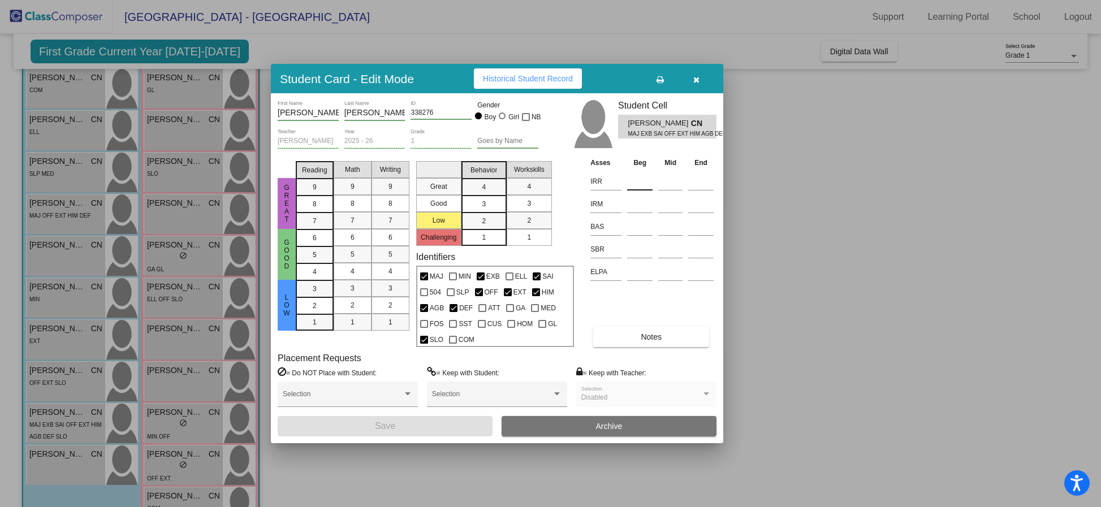
click at [643, 173] on input at bounding box center [639, 181] width 25 height 17
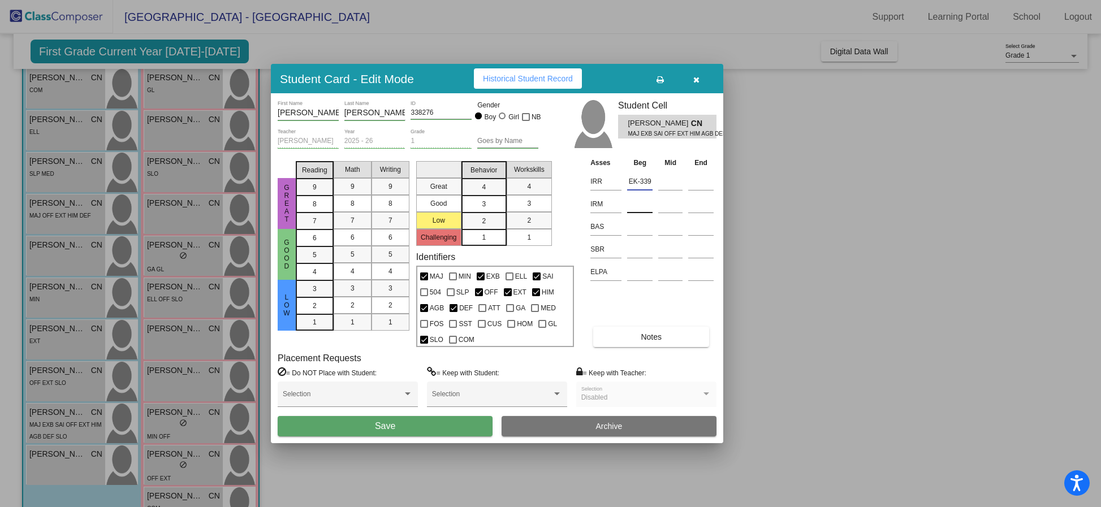
type input "EK-339"
click at [639, 202] on input at bounding box center [639, 204] width 25 height 17
type input "K-355"
click at [640, 223] on input at bounding box center [639, 226] width 25 height 17
type input "A"
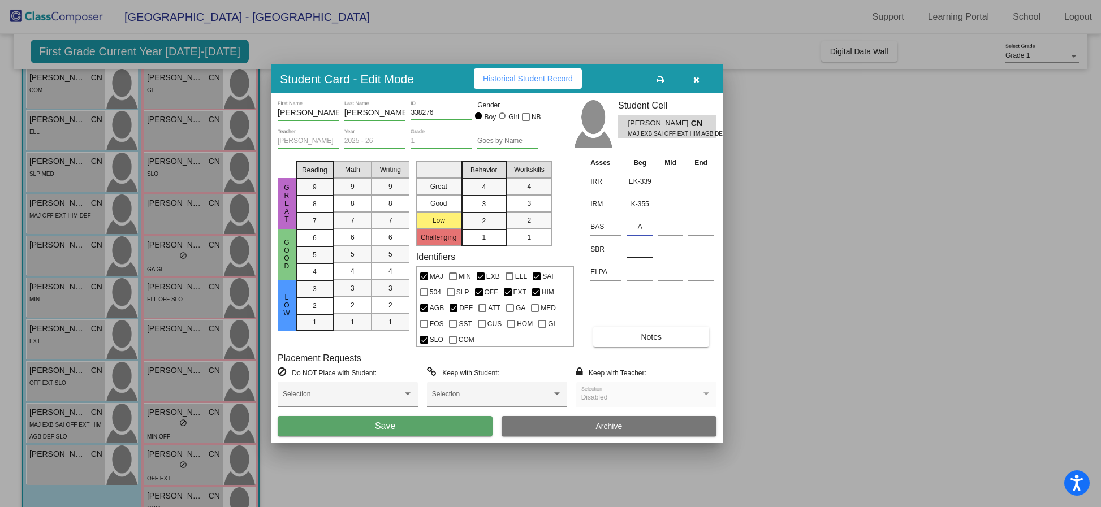
click at [645, 248] on input at bounding box center [639, 249] width 25 height 17
type input "High"
click at [370, 421] on button "Save" at bounding box center [385, 426] width 215 height 20
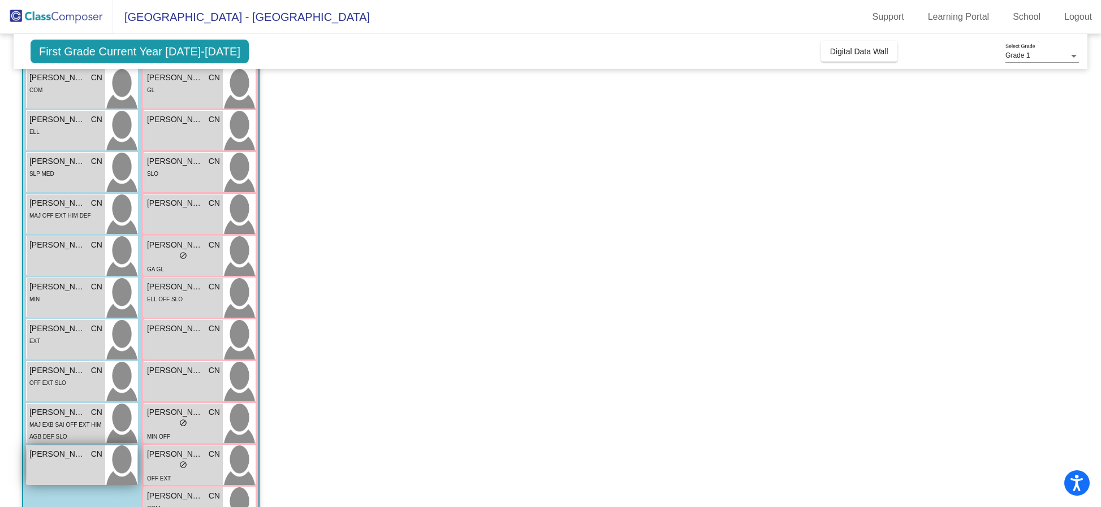
click at [57, 466] on div "[PERSON_NAME] CN lock do_not_disturb_alt" at bounding box center [66, 466] width 79 height 40
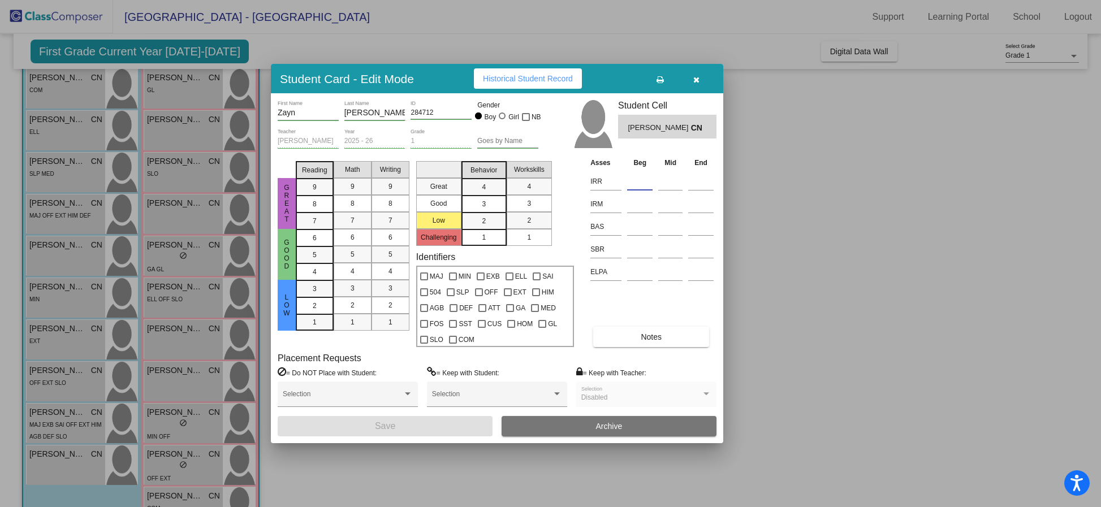
click at [639, 184] on input at bounding box center [639, 181] width 25 height 17
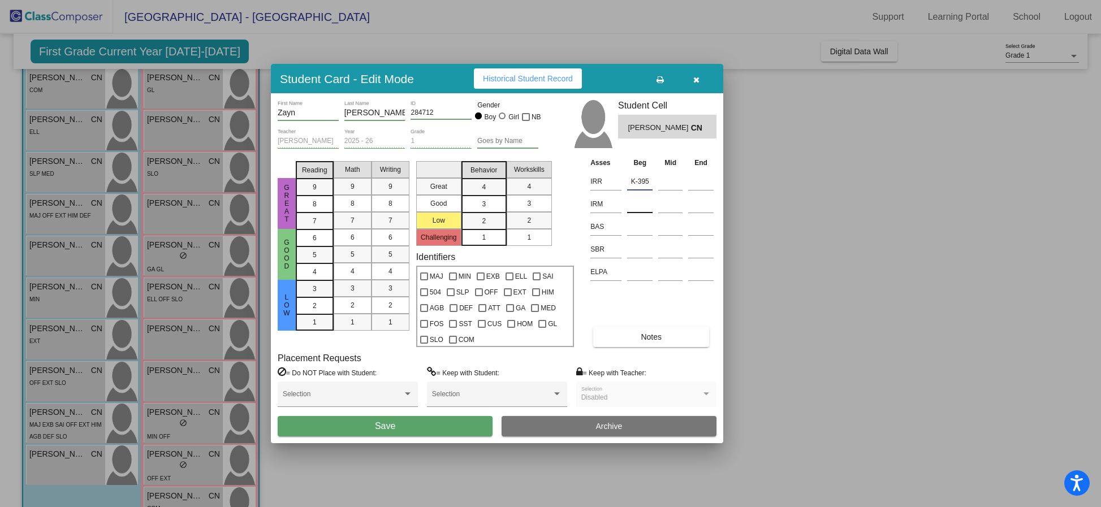
type input "K-395"
click at [642, 206] on input at bounding box center [639, 204] width 25 height 17
type input "K-382"
click at [640, 228] on input at bounding box center [639, 226] width 25 height 17
type input "E"
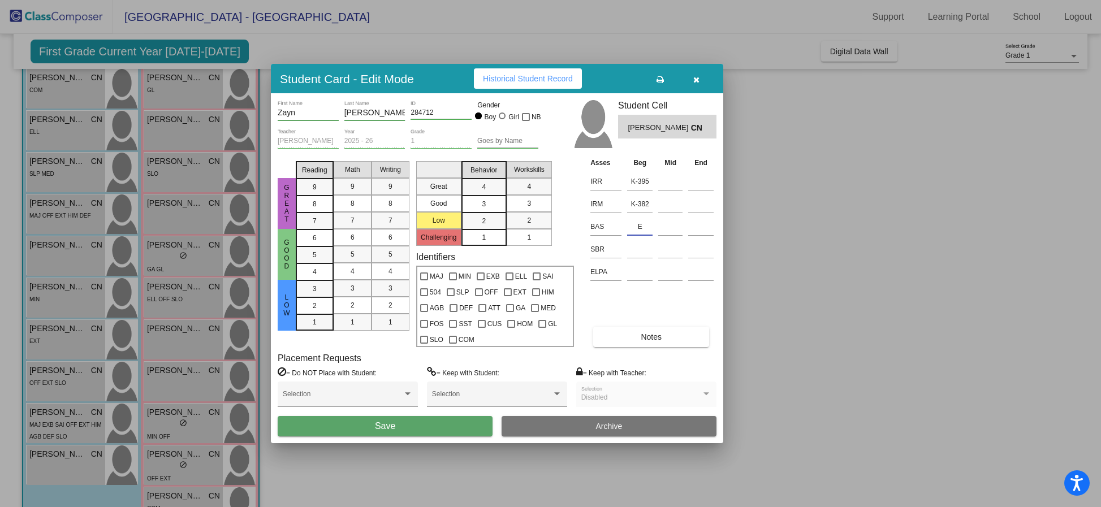
click at [386, 427] on span "Save" at bounding box center [385, 426] width 20 height 10
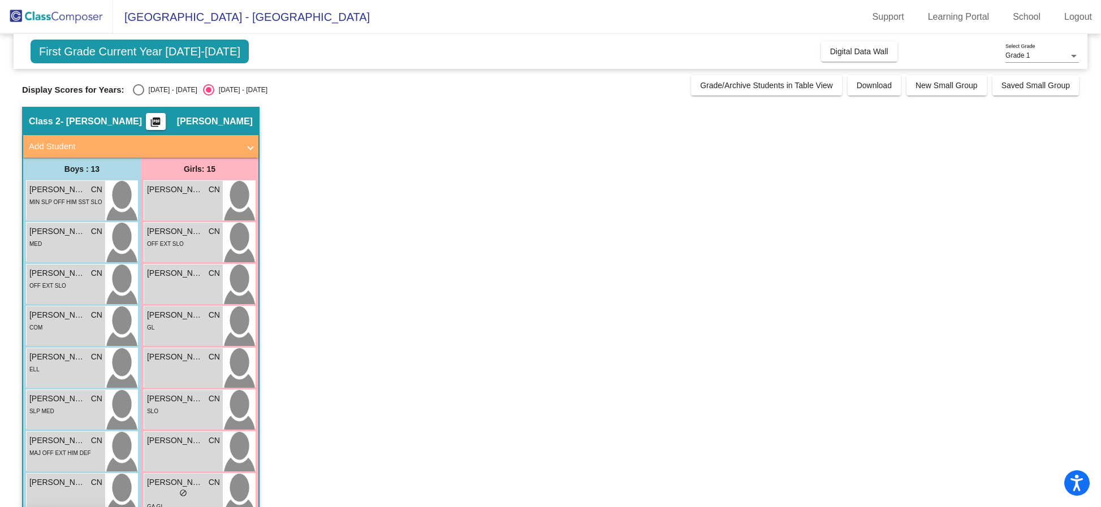
scroll to position [0, 0]
click at [373, 269] on app-classroom "Class 2 - [PERSON_NAME] picture_as_pdf [PERSON_NAME] Add Student First Name Las…" at bounding box center [550, 466] width 1057 height 719
click at [170, 207] on div "[PERSON_NAME] CN lock do_not_disturb_alt" at bounding box center [183, 201] width 79 height 40
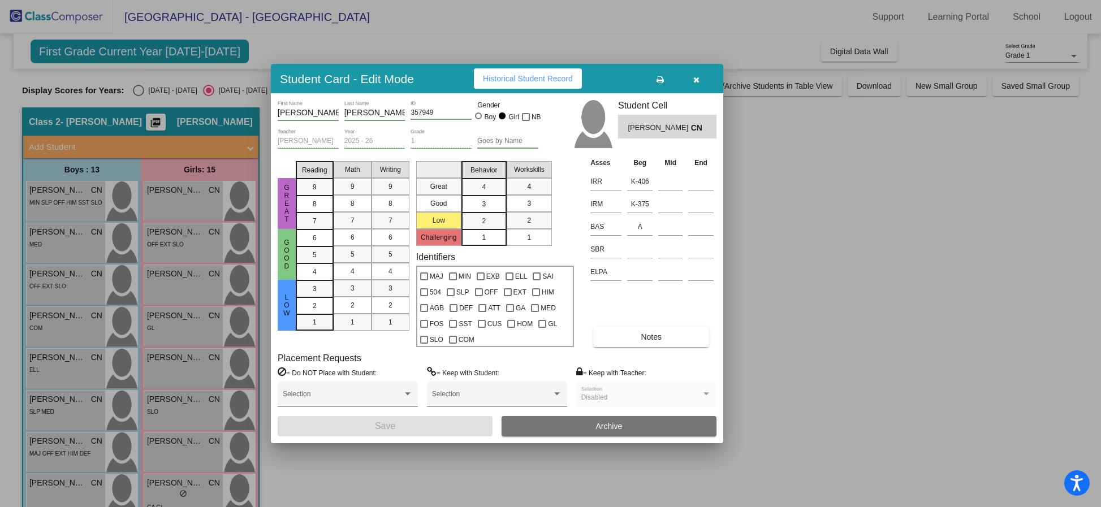
click at [880, 332] on div at bounding box center [550, 253] width 1101 height 507
